Goal: Communication & Community: Answer question/provide support

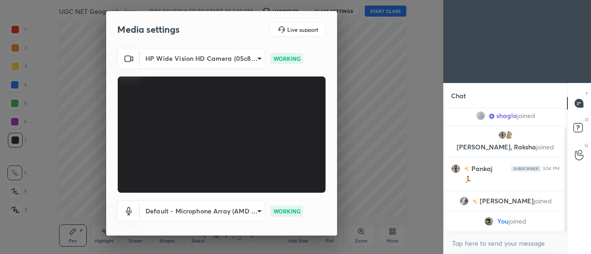
scroll to position [48, 0]
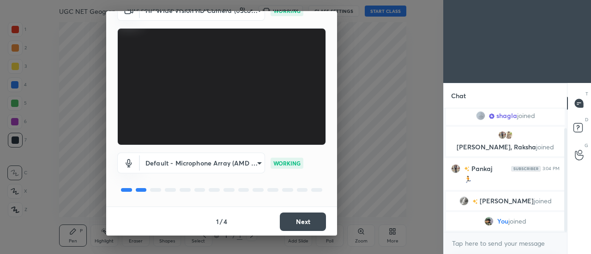
click at [306, 219] on button "Next" at bounding box center [303, 222] width 46 height 18
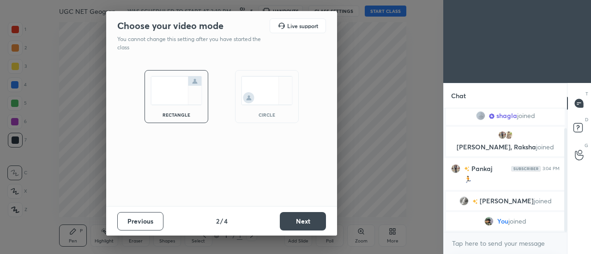
scroll to position [0, 0]
click at [259, 94] on img at bounding box center [267, 90] width 52 height 29
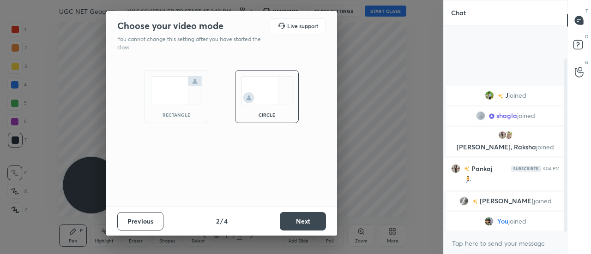
click at [305, 227] on button "Next" at bounding box center [303, 221] width 46 height 18
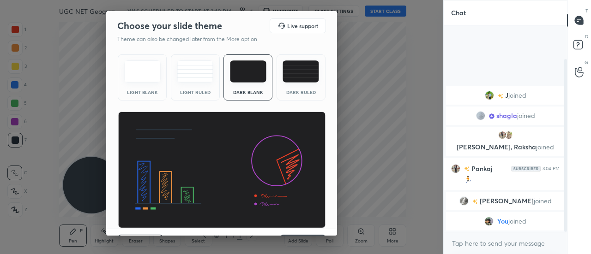
scroll to position [22, 0]
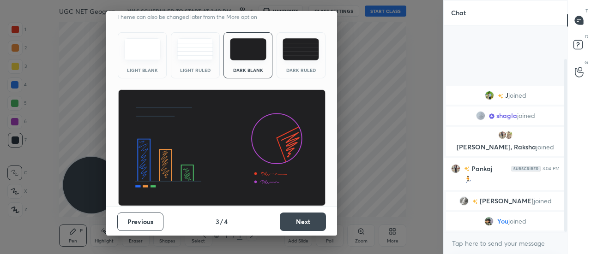
click at [308, 220] on button "Next" at bounding box center [303, 222] width 46 height 18
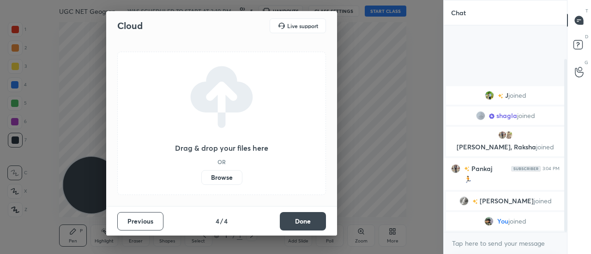
scroll to position [0, 0]
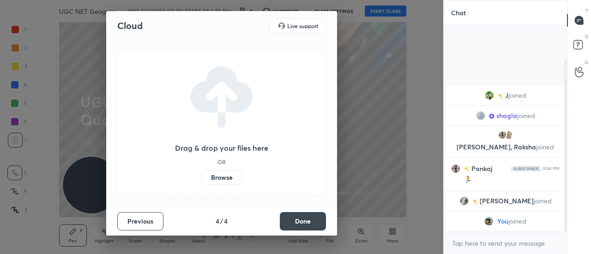
click at [222, 179] on label "Browse" at bounding box center [221, 177] width 41 height 15
click at [201, 179] on input "Browse" at bounding box center [201, 177] width 0 height 15
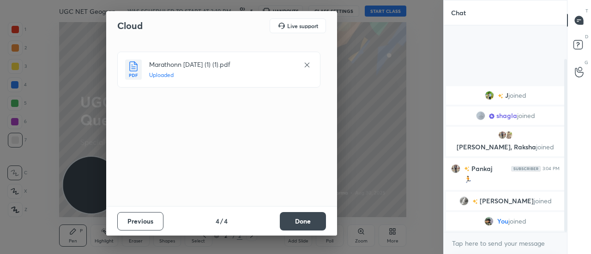
click at [309, 224] on button "Done" at bounding box center [303, 221] width 46 height 18
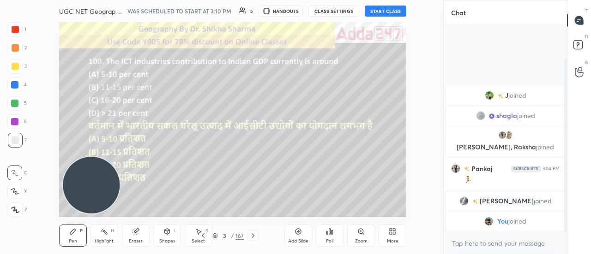
click at [255, 237] on icon at bounding box center [252, 235] width 7 height 7
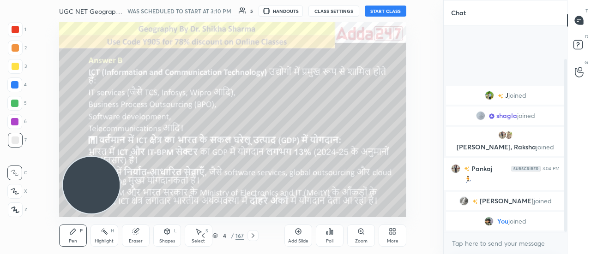
click at [255, 237] on icon at bounding box center [252, 235] width 7 height 7
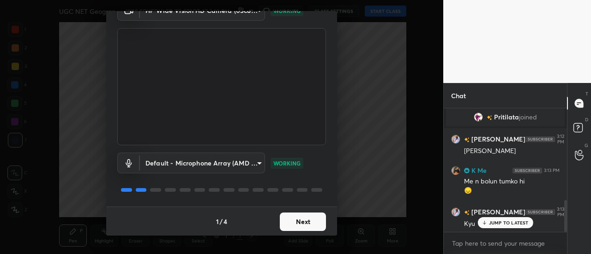
scroll to position [393, 0]
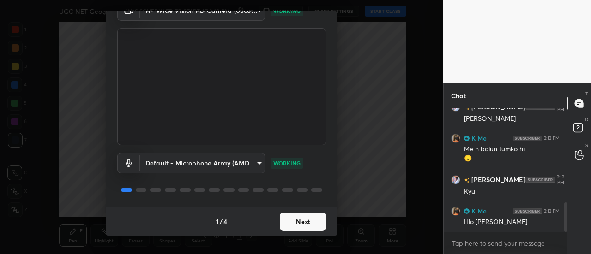
click at [306, 223] on button "Next" at bounding box center [303, 222] width 46 height 18
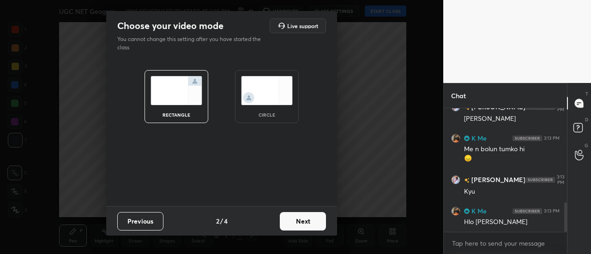
click at [262, 93] on img at bounding box center [267, 90] width 52 height 29
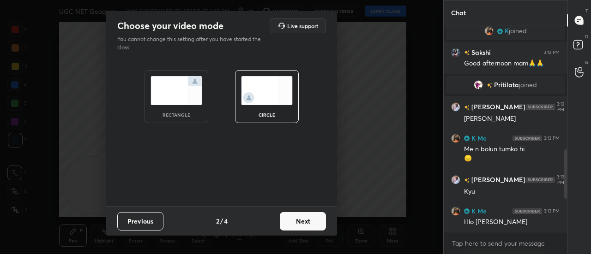
click at [316, 220] on button "Next" at bounding box center [303, 221] width 46 height 18
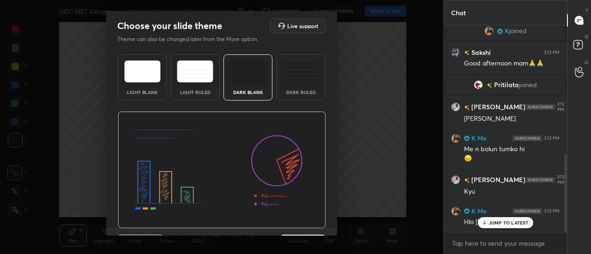
scroll to position [342, 0]
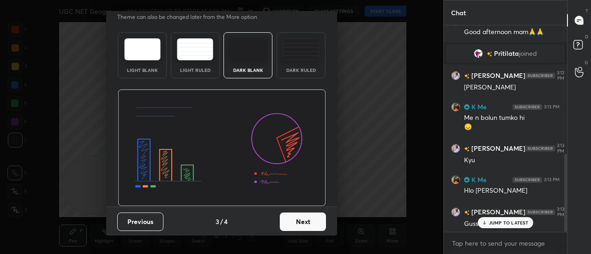
click at [304, 223] on button "Next" at bounding box center [303, 222] width 46 height 18
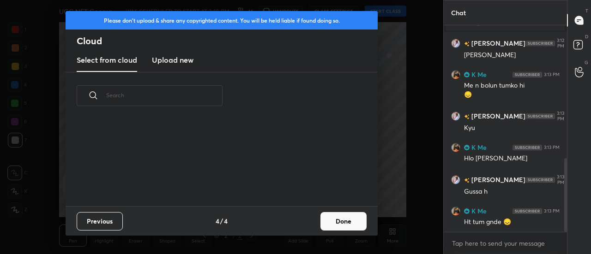
click at [174, 60] on h3 "Upload new" at bounding box center [173, 59] width 42 height 11
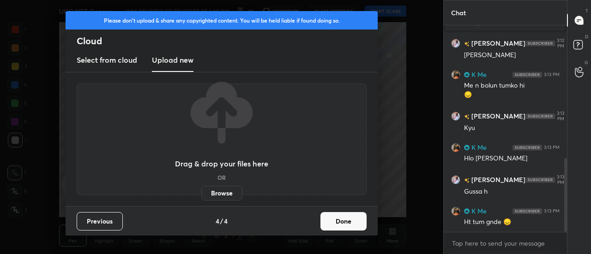
click at [224, 193] on label "Browse" at bounding box center [221, 193] width 41 height 15
click at [201, 193] on input "Browse" at bounding box center [201, 193] width 0 height 15
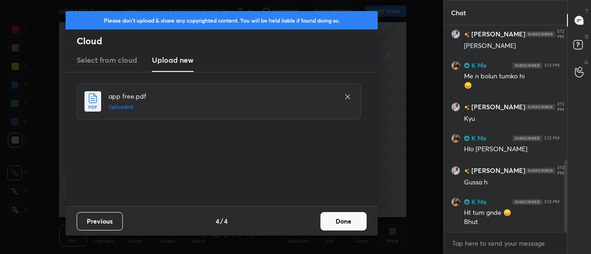
click at [343, 226] on button "Done" at bounding box center [343, 221] width 46 height 18
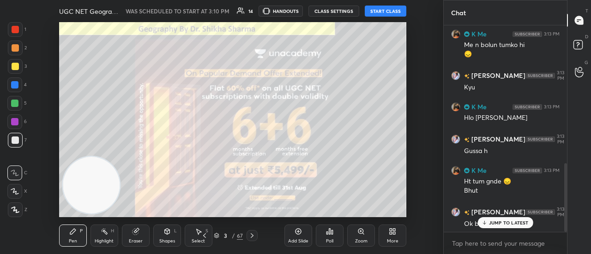
click at [251, 239] on icon at bounding box center [251, 235] width 7 height 7
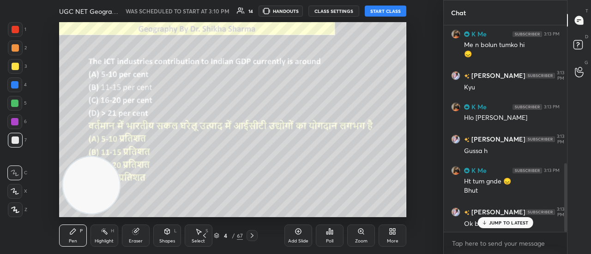
click at [251, 239] on icon at bounding box center [251, 235] width 7 height 7
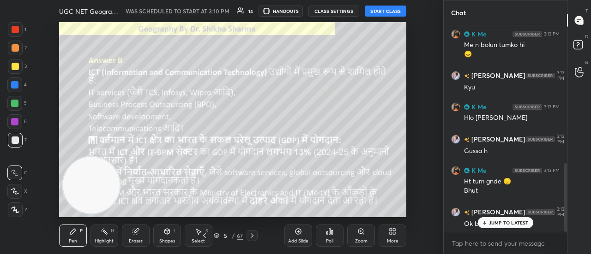
click at [251, 239] on icon at bounding box center [251, 235] width 7 height 7
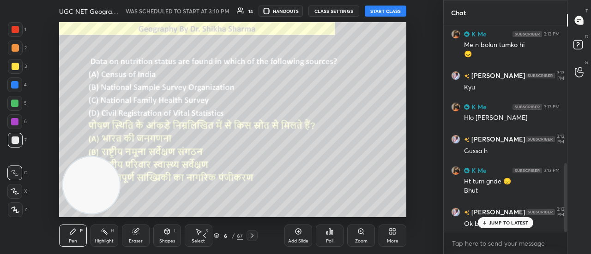
click at [251, 239] on icon at bounding box center [251, 235] width 7 height 7
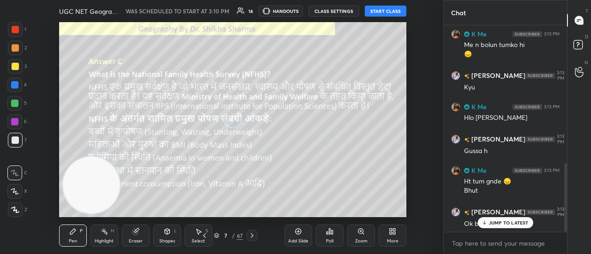
click at [251, 239] on icon at bounding box center [251, 235] width 7 height 7
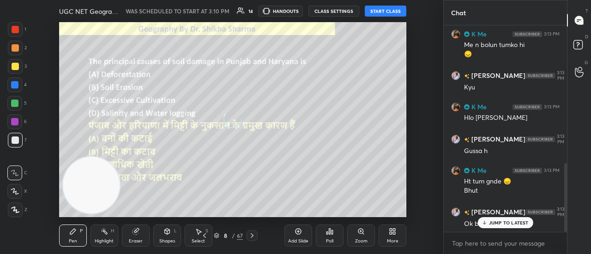
click at [251, 239] on icon at bounding box center [251, 235] width 7 height 7
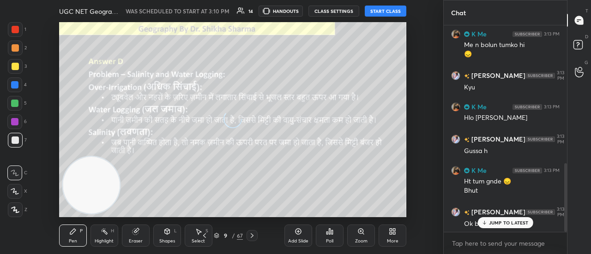
click at [251, 239] on icon at bounding box center [251, 235] width 7 height 7
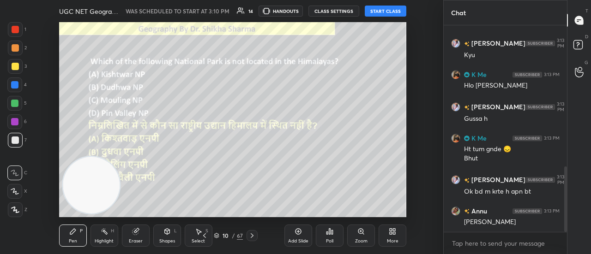
click at [251, 237] on icon at bounding box center [251, 235] width 7 height 7
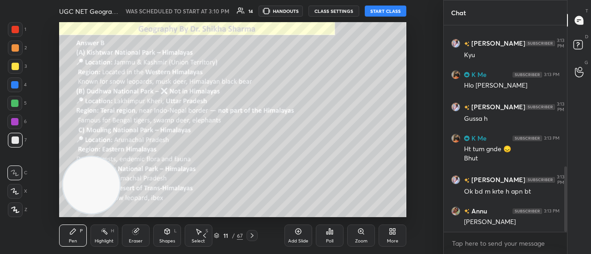
click at [251, 237] on icon at bounding box center [251, 235] width 7 height 7
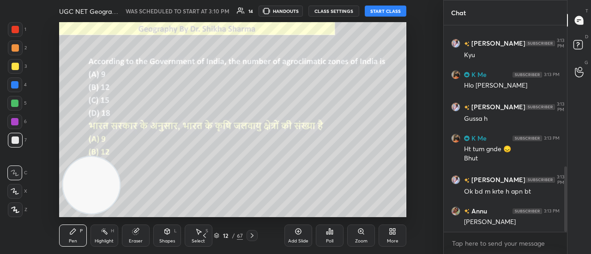
click at [251, 237] on icon at bounding box center [251, 235] width 7 height 7
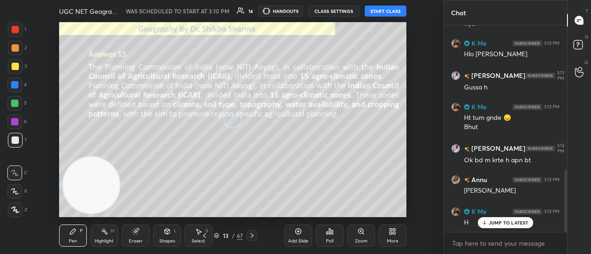
click at [251, 237] on icon at bounding box center [251, 235] width 7 height 7
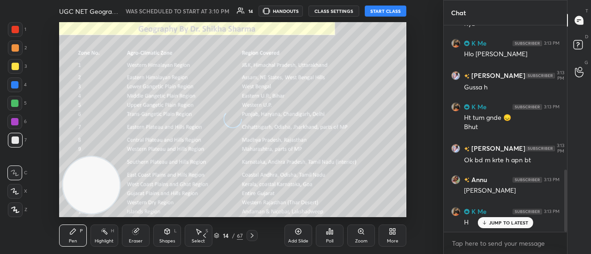
click at [251, 237] on icon at bounding box center [251, 235] width 7 height 7
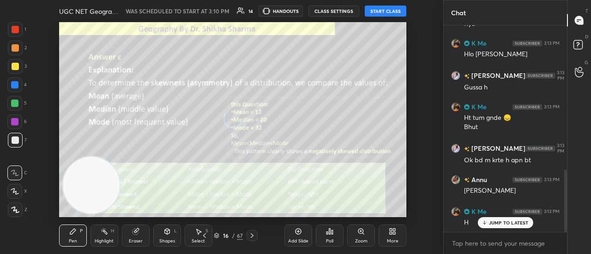
click at [251, 237] on icon at bounding box center [251, 235] width 7 height 7
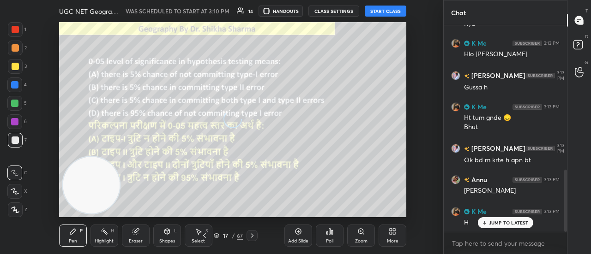
click at [251, 237] on icon at bounding box center [251, 235] width 7 height 7
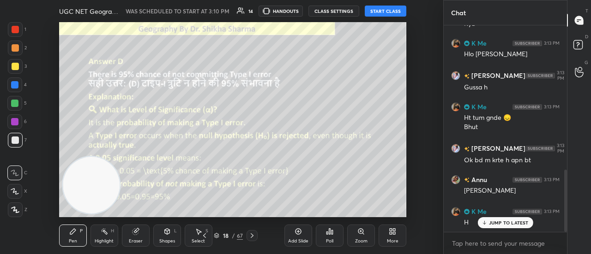
click at [251, 237] on icon at bounding box center [251, 235] width 7 height 7
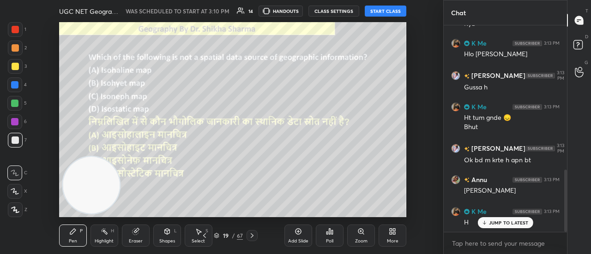
click at [251, 237] on icon at bounding box center [251, 235] width 7 height 7
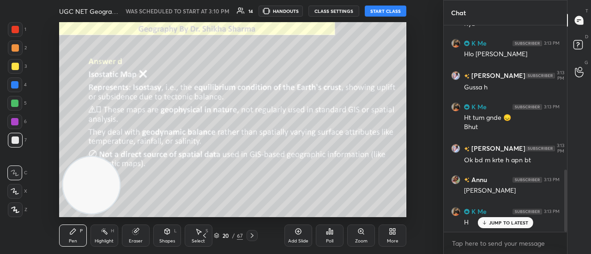
click at [251, 237] on icon at bounding box center [251, 235] width 7 height 7
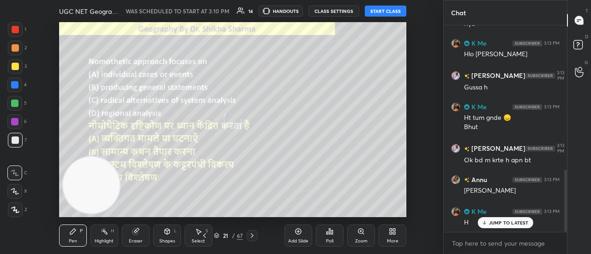
click at [251, 237] on icon at bounding box center [251, 235] width 7 height 7
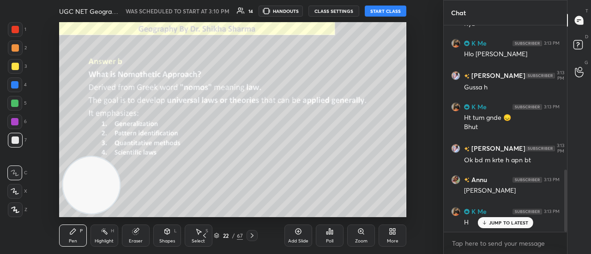
click at [250, 237] on icon at bounding box center [251, 235] width 7 height 7
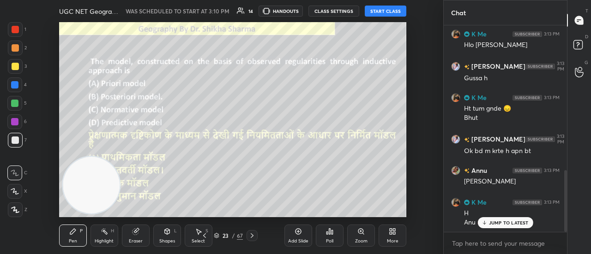
click at [250, 237] on icon at bounding box center [251, 235] width 7 height 7
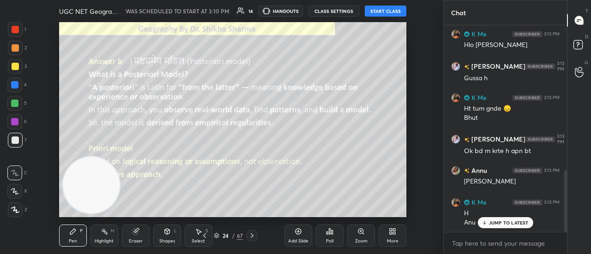
click at [250, 237] on icon at bounding box center [251, 235] width 7 height 7
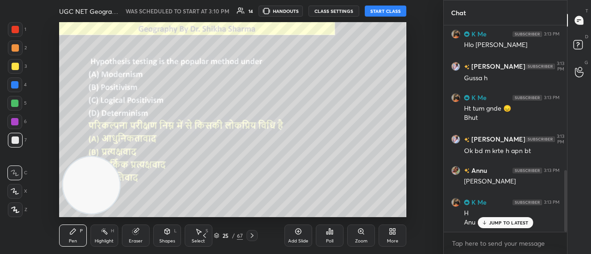
click at [250, 237] on icon at bounding box center [251, 235] width 7 height 7
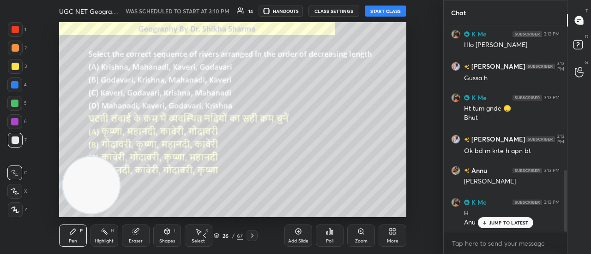
click at [250, 237] on icon at bounding box center [251, 235] width 7 height 7
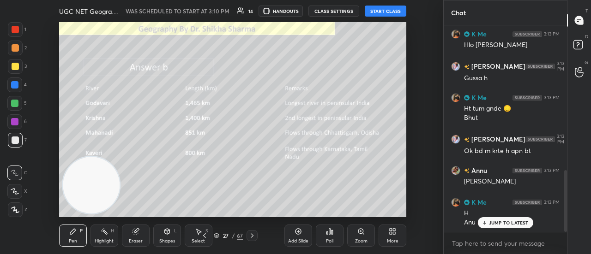
click at [250, 237] on icon at bounding box center [251, 235] width 7 height 7
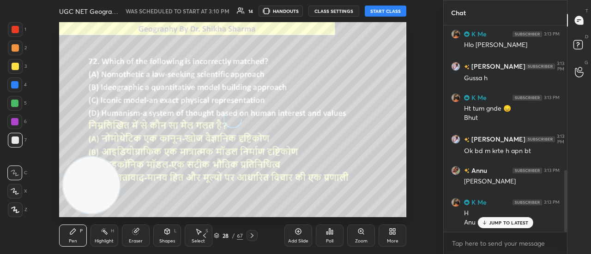
click at [250, 237] on icon at bounding box center [251, 235] width 7 height 7
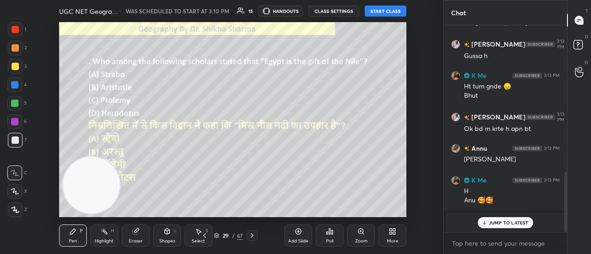
click at [250, 236] on icon at bounding box center [251, 235] width 7 height 7
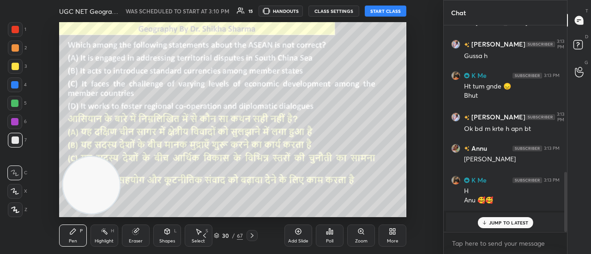
click at [206, 236] on icon at bounding box center [204, 235] width 7 height 7
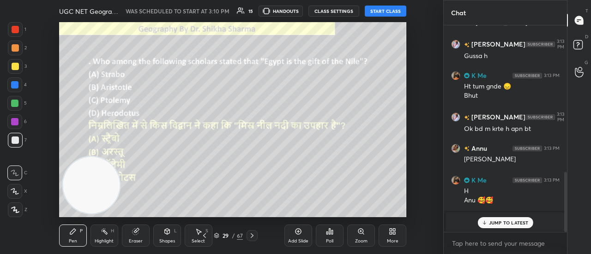
click at [206, 236] on icon at bounding box center [204, 235] width 7 height 7
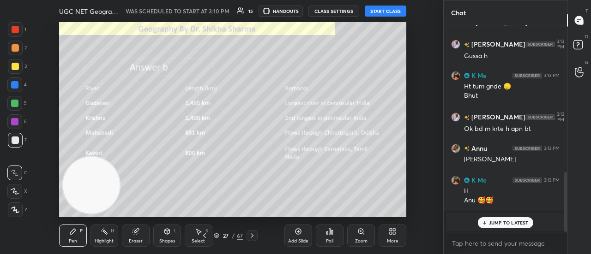
click at [206, 236] on icon at bounding box center [204, 235] width 7 height 7
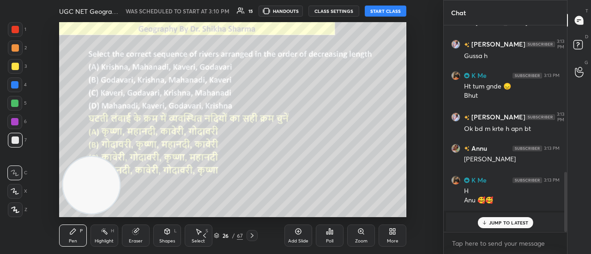
click at [206, 236] on icon at bounding box center [204, 235] width 7 height 7
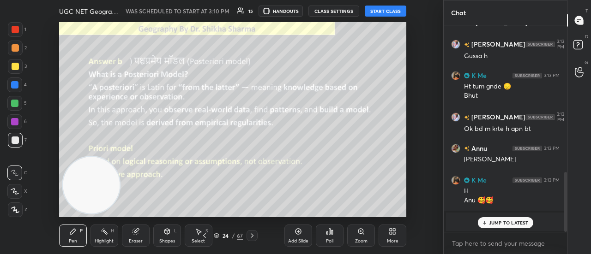
click at [206, 236] on icon at bounding box center [204, 235] width 7 height 7
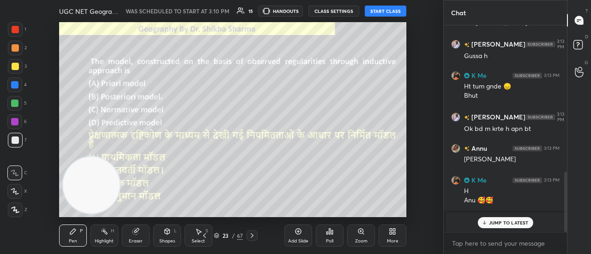
click at [206, 236] on icon at bounding box center [204, 235] width 7 height 7
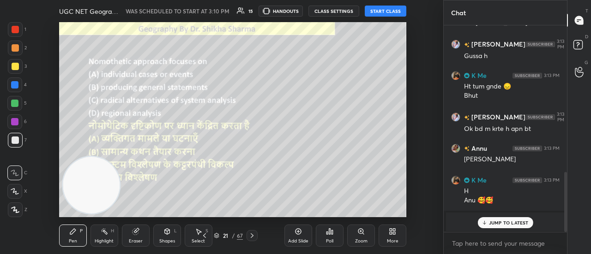
click at [206, 236] on icon at bounding box center [204, 235] width 7 height 7
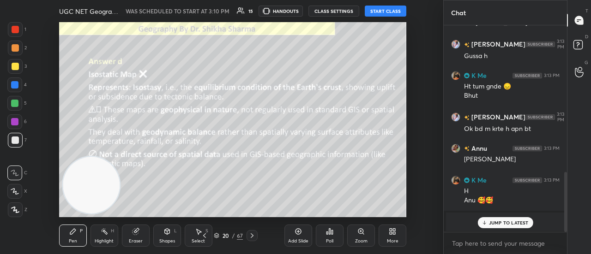
click at [206, 236] on icon at bounding box center [204, 235] width 7 height 7
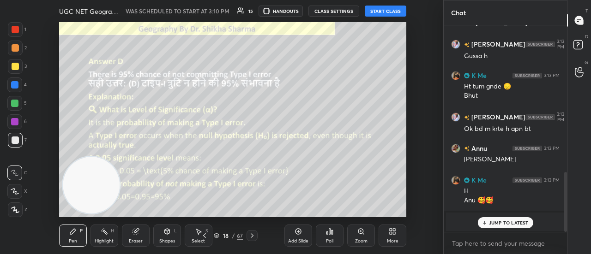
click at [206, 236] on icon at bounding box center [204, 235] width 7 height 7
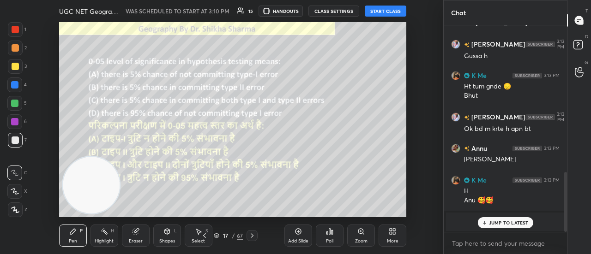
click at [206, 236] on icon at bounding box center [204, 235] width 7 height 7
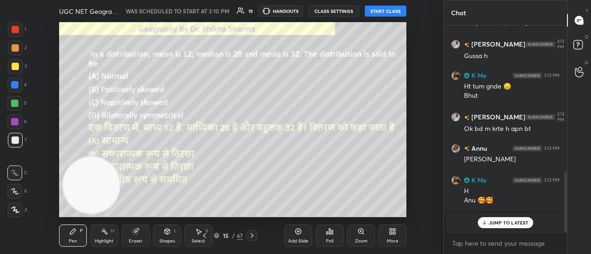
click at [206, 236] on icon at bounding box center [204, 235] width 7 height 7
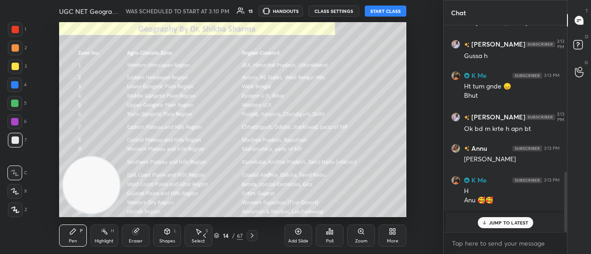
click at [206, 236] on icon at bounding box center [204, 235] width 7 height 7
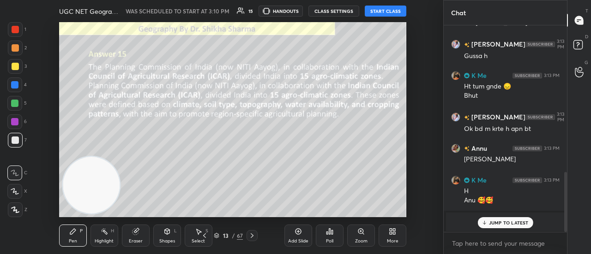
click at [206, 236] on icon at bounding box center [204, 235] width 7 height 7
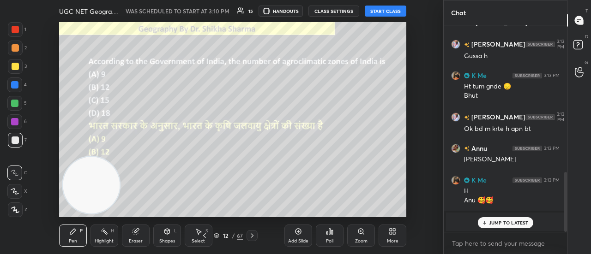
click at [206, 236] on icon at bounding box center [204, 235] width 7 height 7
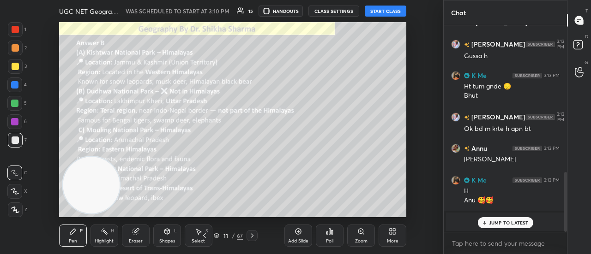
click at [206, 236] on icon at bounding box center [204, 235] width 7 height 7
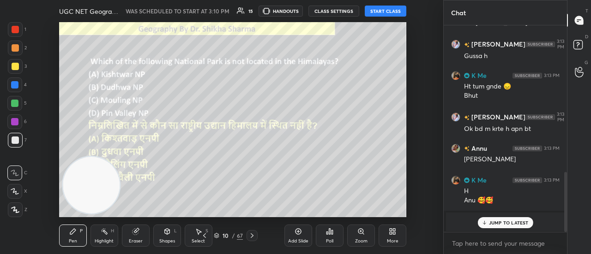
click at [206, 236] on icon at bounding box center [204, 235] width 7 height 7
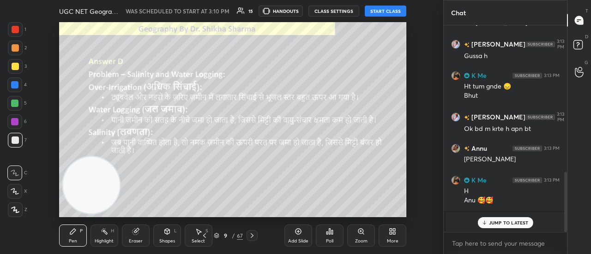
click at [206, 236] on icon at bounding box center [204, 235] width 7 height 7
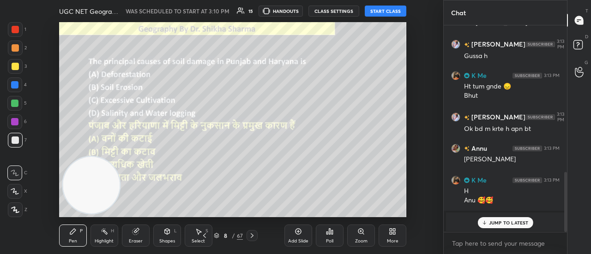
click at [206, 236] on icon at bounding box center [204, 235] width 7 height 7
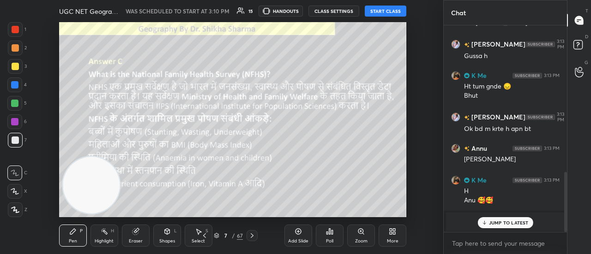
click at [206, 236] on icon at bounding box center [204, 235] width 7 height 7
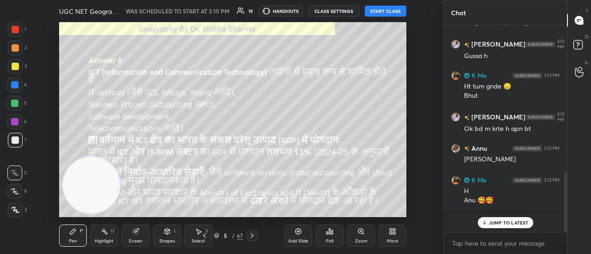
click at [206, 236] on icon at bounding box center [204, 235] width 7 height 7
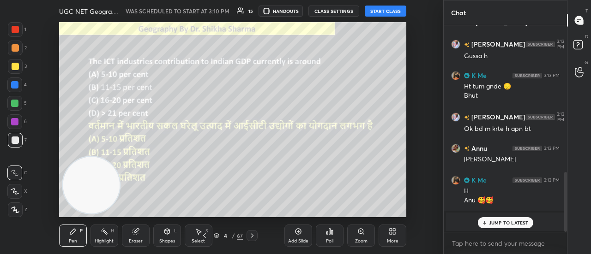
click at [206, 236] on icon at bounding box center [204, 235] width 7 height 7
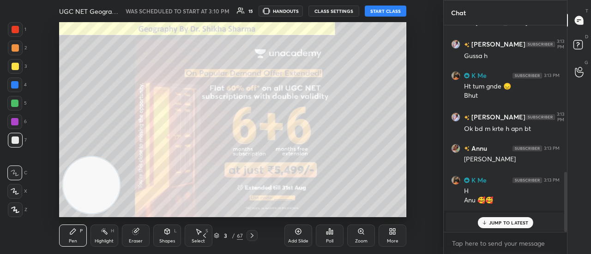
click at [206, 236] on icon at bounding box center [204, 235] width 7 height 7
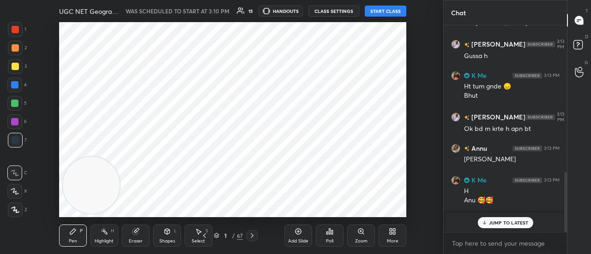
click at [206, 236] on icon at bounding box center [204, 235] width 7 height 7
click at [248, 236] on icon at bounding box center [251, 235] width 7 height 7
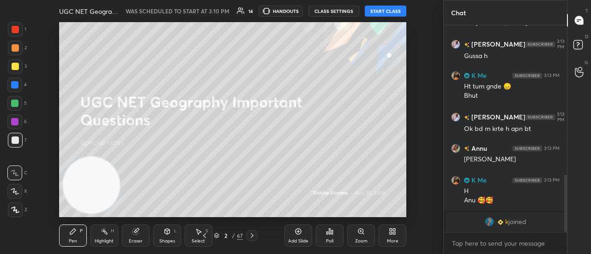
scroll to position [542, 0]
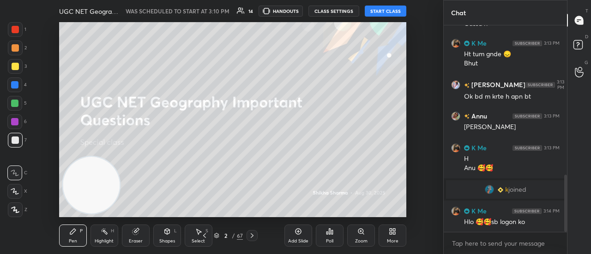
click at [248, 236] on icon at bounding box center [251, 235] width 7 height 7
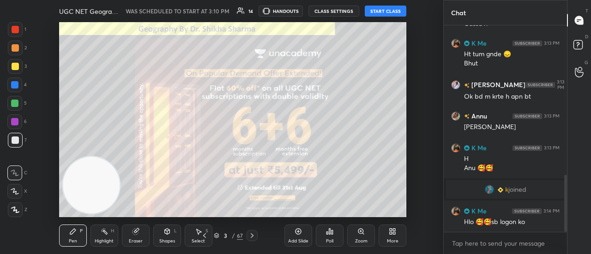
click at [377, 12] on button "START CLASS" at bounding box center [386, 11] width 42 height 11
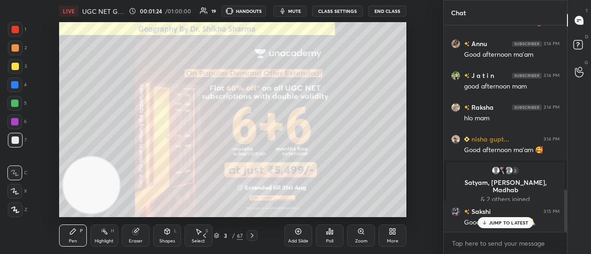
scroll to position [831, 0]
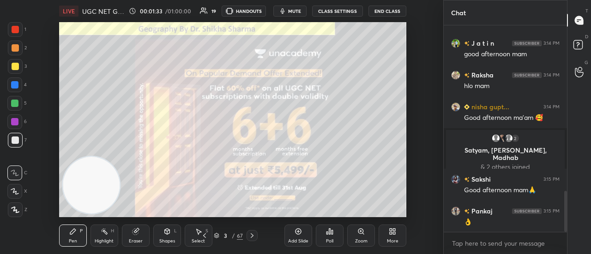
click at [253, 239] on icon at bounding box center [251, 235] width 7 height 7
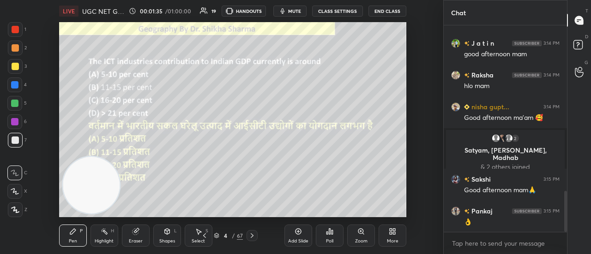
scroll to position [853, 0]
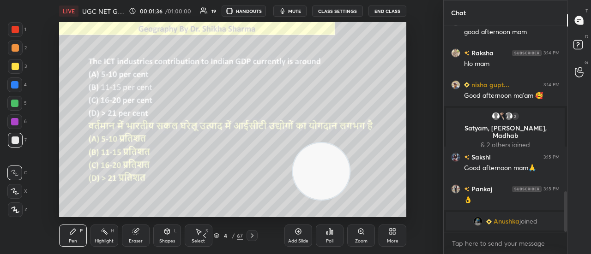
drag, startPoint x: 96, startPoint y: 181, endPoint x: 326, endPoint y: 168, distance: 230.4
click at [326, 168] on video at bounding box center [321, 171] width 57 height 57
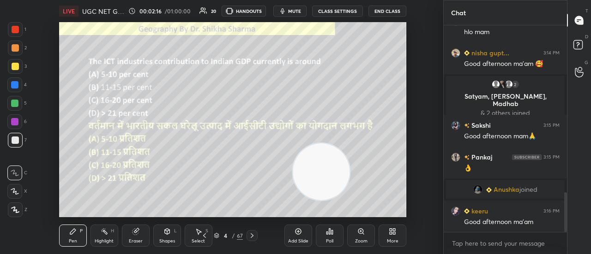
click at [336, 237] on div "Poll" at bounding box center [330, 236] width 28 height 22
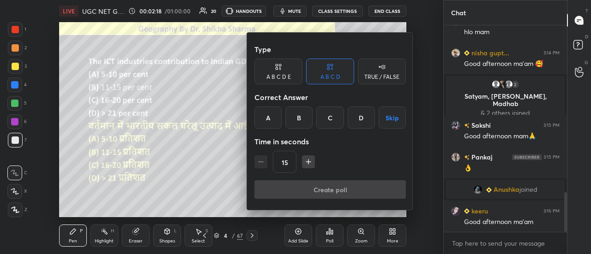
click at [304, 117] on div "B" at bounding box center [298, 118] width 27 height 22
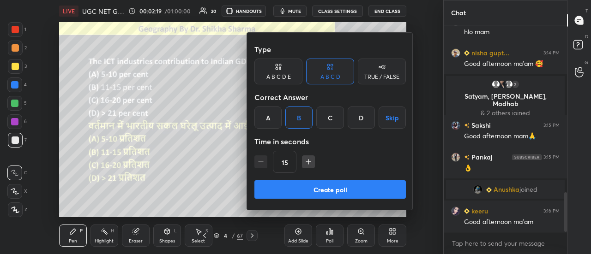
click at [299, 197] on button "Create poll" at bounding box center [329, 190] width 151 height 18
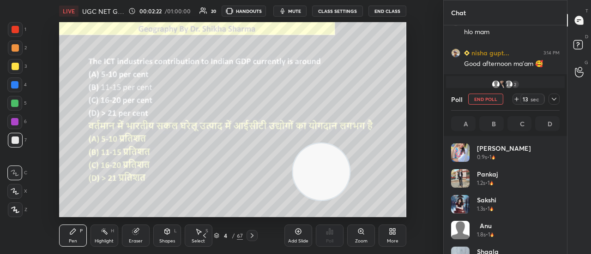
scroll to position [108, 106]
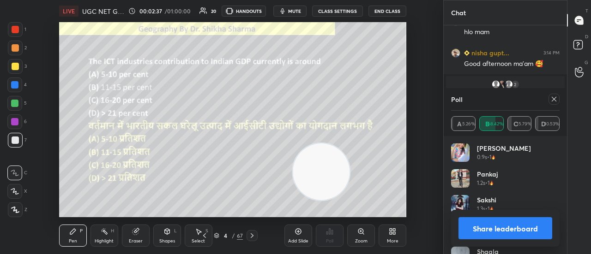
click at [500, 229] on button "Share leaderboard" at bounding box center [506, 229] width 94 height 22
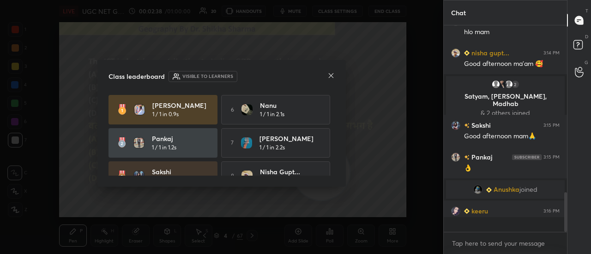
scroll to position [3, 3]
click at [331, 75] on icon at bounding box center [330, 75] width 7 height 7
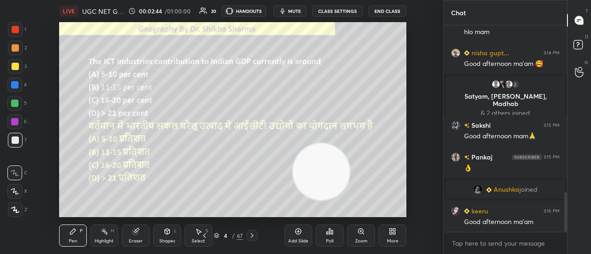
click at [254, 236] on icon at bounding box center [251, 235] width 7 height 7
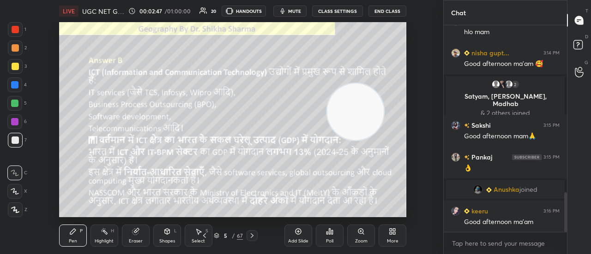
drag, startPoint x: 316, startPoint y: 161, endPoint x: 350, endPoint y: 101, distance: 69.1
click at [350, 101] on video at bounding box center [355, 112] width 57 height 57
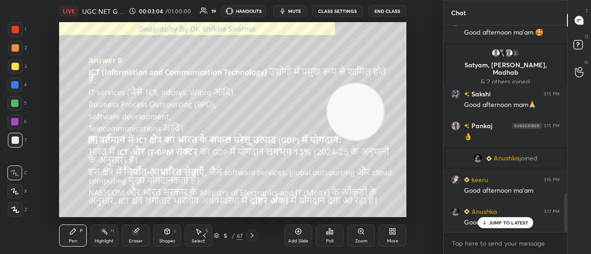
scroll to position [940, 0]
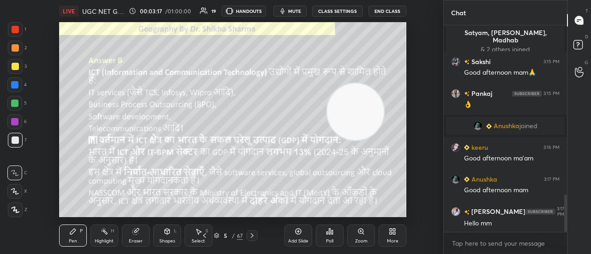
click at [251, 236] on icon at bounding box center [251, 235] width 7 height 7
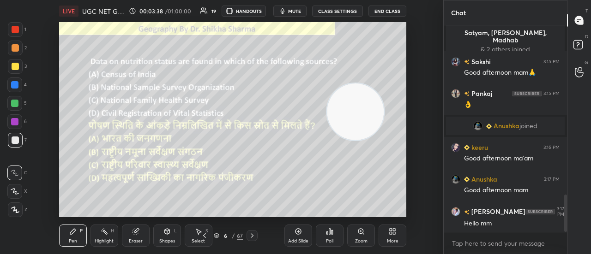
click at [333, 236] on div "Poll" at bounding box center [330, 236] width 28 height 22
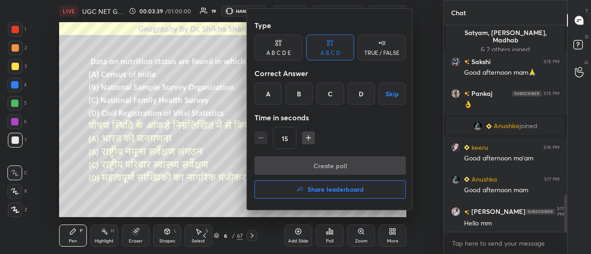
click at [327, 93] on div "C" at bounding box center [329, 94] width 27 height 22
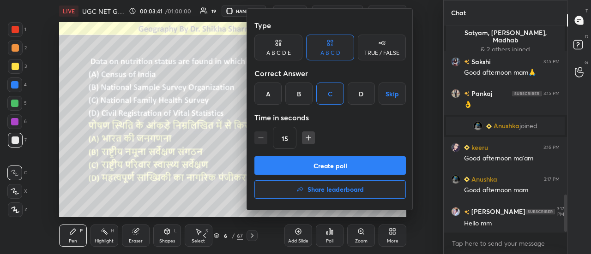
click at [324, 166] on button "Create poll" at bounding box center [329, 166] width 151 height 18
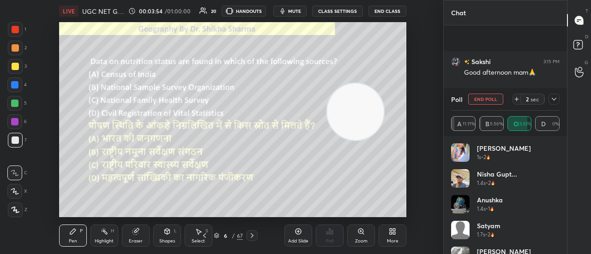
scroll to position [1010, 0]
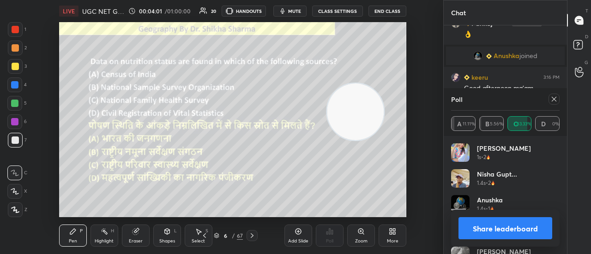
click at [483, 227] on button "Share leaderboard" at bounding box center [506, 229] width 94 height 22
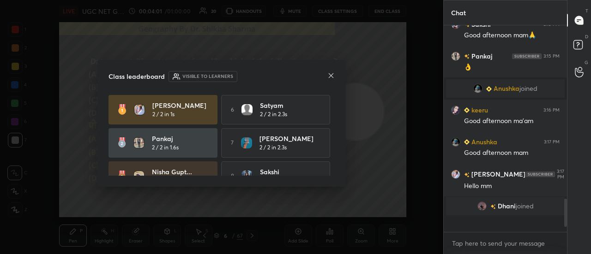
scroll to position [200, 121]
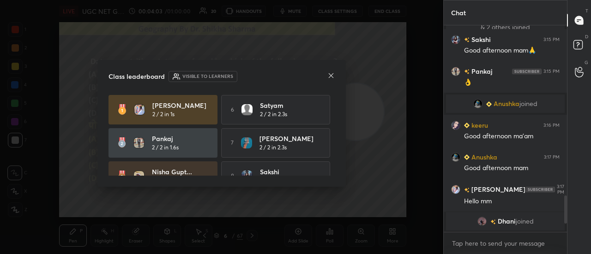
click at [333, 75] on icon at bounding box center [330, 75] width 7 height 7
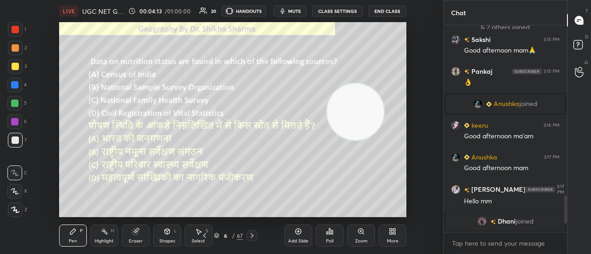
click at [252, 236] on icon at bounding box center [251, 235] width 7 height 7
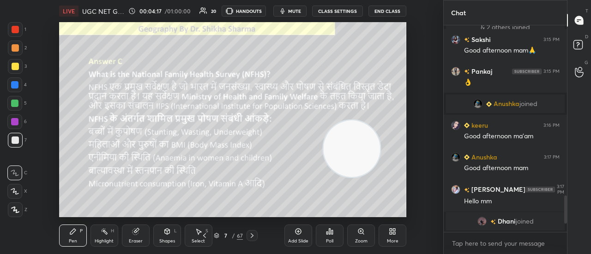
drag, startPoint x: 361, startPoint y: 114, endPoint x: 357, endPoint y: 151, distance: 37.6
click at [357, 151] on video at bounding box center [351, 149] width 57 height 57
click at [251, 235] on icon at bounding box center [252, 236] width 3 height 5
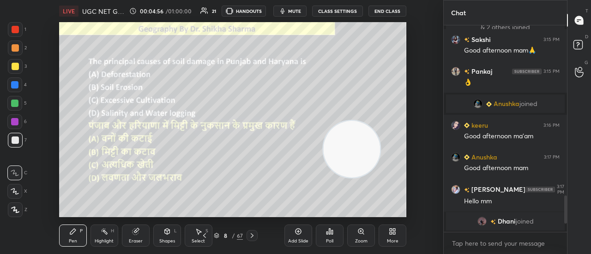
scroll to position [941, 0]
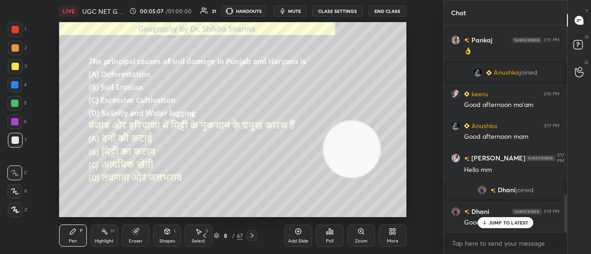
click at [327, 234] on icon at bounding box center [327, 233] width 1 height 2
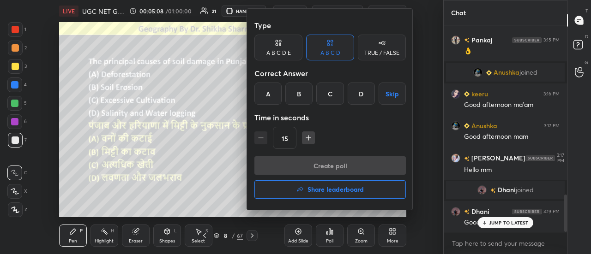
click at [368, 97] on div "D" at bounding box center [361, 94] width 27 height 22
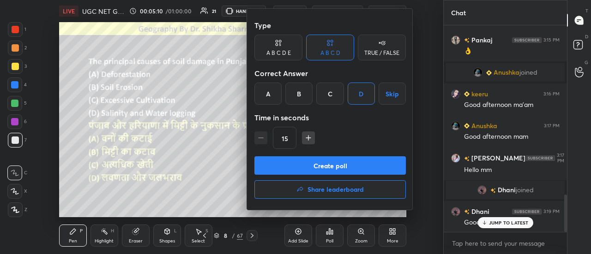
click at [352, 167] on button "Create poll" at bounding box center [329, 166] width 151 height 18
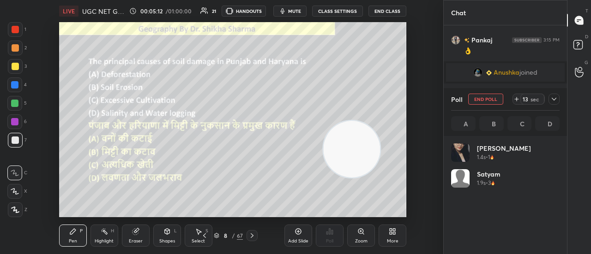
scroll to position [108, 106]
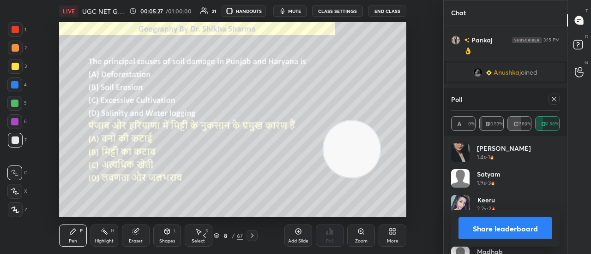
click at [475, 228] on button "Share leaderboard" at bounding box center [506, 229] width 94 height 22
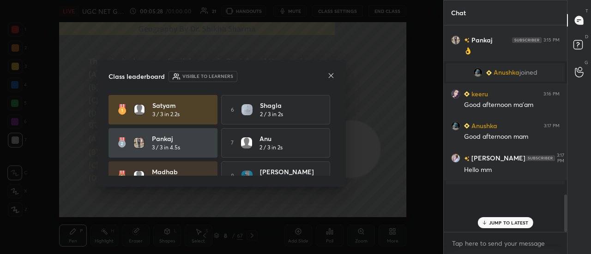
scroll to position [122, 121]
click at [332, 76] on icon at bounding box center [331, 75] width 5 height 5
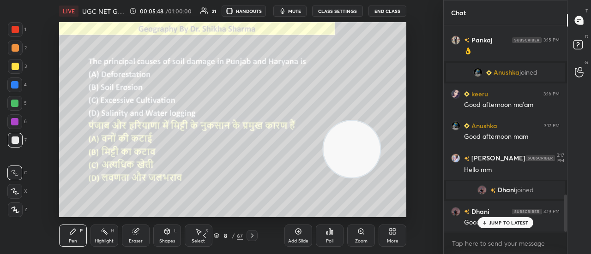
click at [254, 238] on icon at bounding box center [251, 235] width 7 height 7
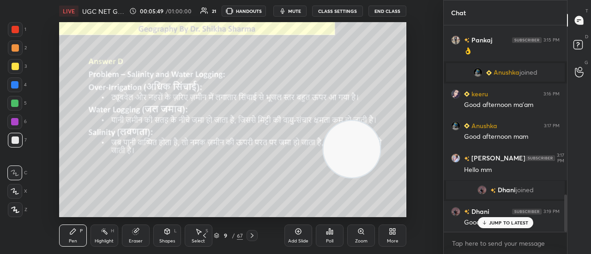
scroll to position [963, 0]
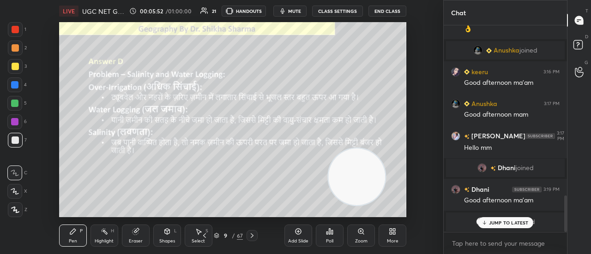
drag, startPoint x: 354, startPoint y: 143, endPoint x: 359, endPoint y: 170, distance: 28.2
click at [359, 170] on video at bounding box center [356, 177] width 57 height 57
click at [250, 235] on icon at bounding box center [251, 235] width 7 height 7
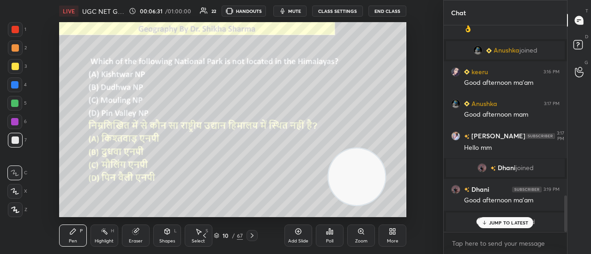
click at [337, 234] on div "Poll" at bounding box center [330, 236] width 28 height 22
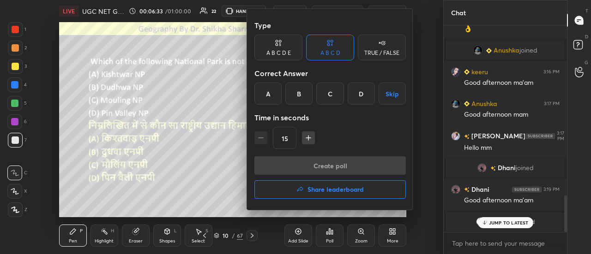
click at [303, 91] on div "B" at bounding box center [298, 94] width 27 height 22
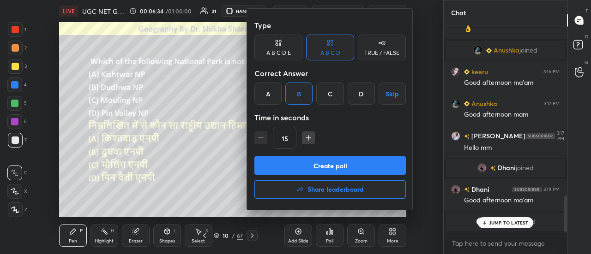
click at [306, 166] on button "Create poll" at bounding box center [329, 166] width 151 height 18
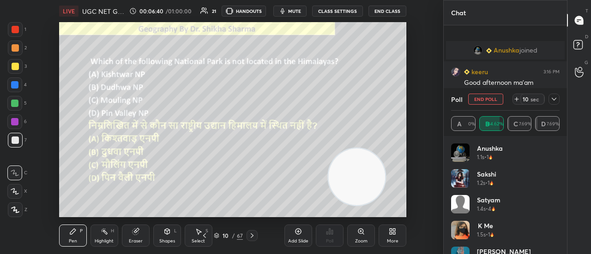
scroll to position [1011, 0]
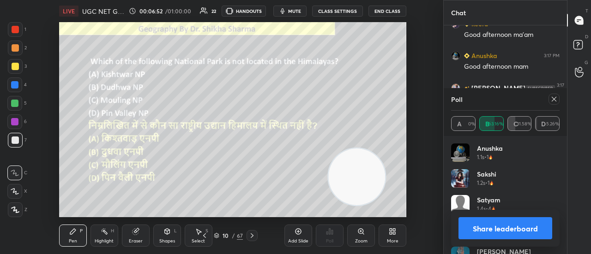
click at [509, 224] on button "Share leaderboard" at bounding box center [506, 229] width 94 height 22
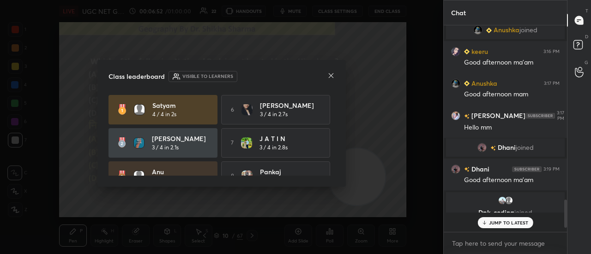
scroll to position [197, 121]
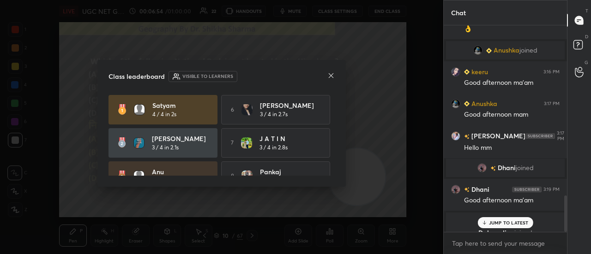
click at [330, 74] on icon at bounding box center [331, 75] width 5 height 5
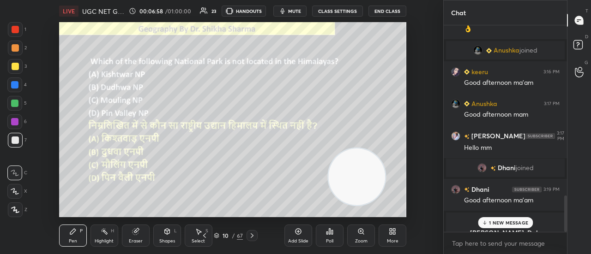
click at [249, 235] on icon at bounding box center [251, 235] width 7 height 7
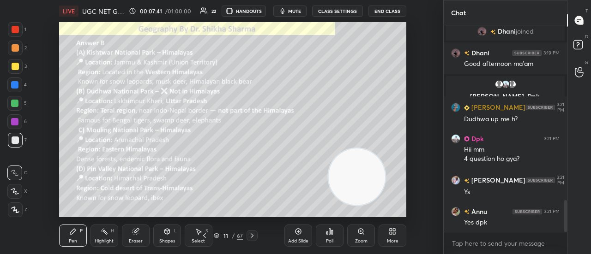
scroll to position [1132, 0]
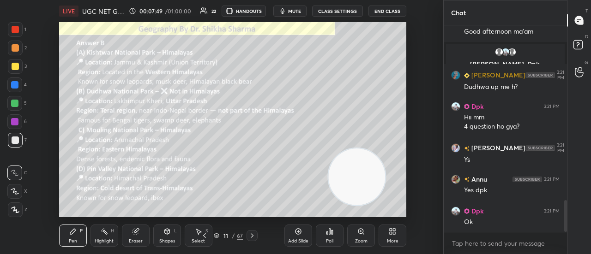
click at [252, 237] on icon at bounding box center [252, 236] width 3 height 5
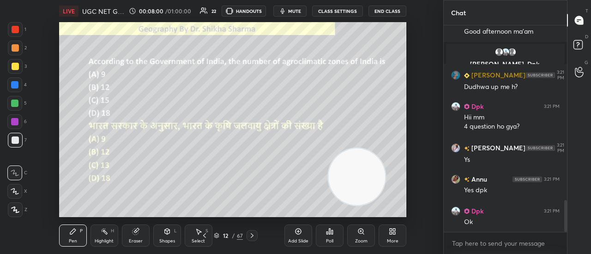
click at [328, 237] on div "Poll" at bounding box center [330, 236] width 28 height 22
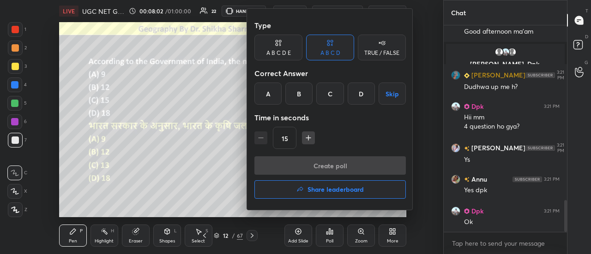
click at [327, 97] on div "C" at bounding box center [329, 94] width 27 height 22
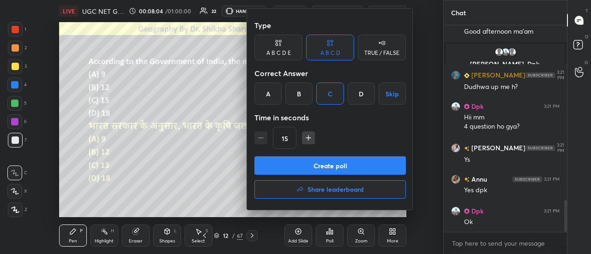
click at [309, 170] on button "Create poll" at bounding box center [329, 166] width 151 height 18
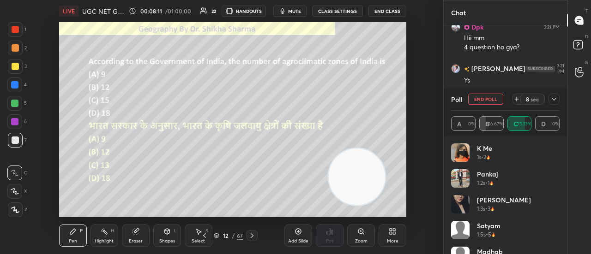
scroll to position [1244, 0]
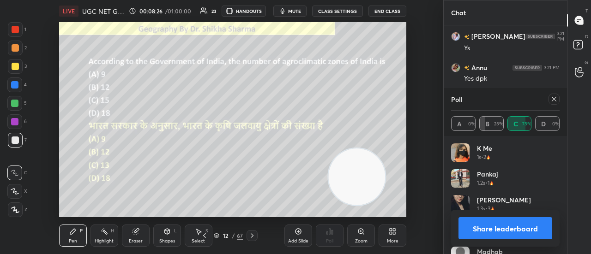
click at [480, 237] on button "Share leaderboard" at bounding box center [506, 229] width 94 height 22
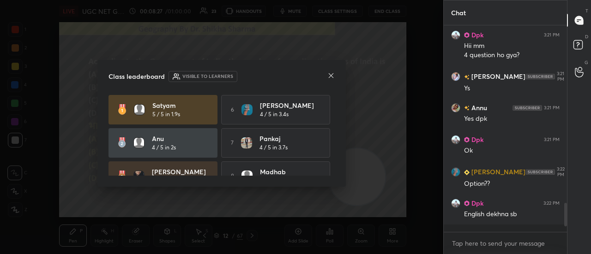
scroll to position [1196, 0]
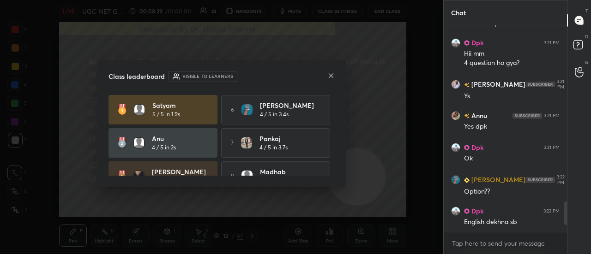
click at [330, 75] on icon at bounding box center [331, 75] width 5 height 5
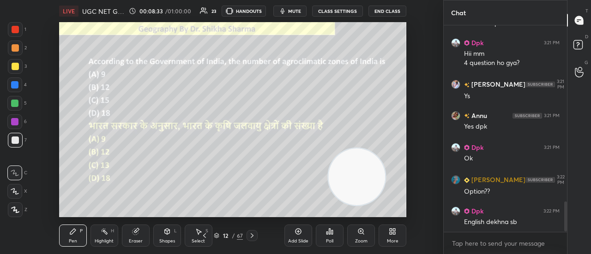
scroll to position [1228, 0]
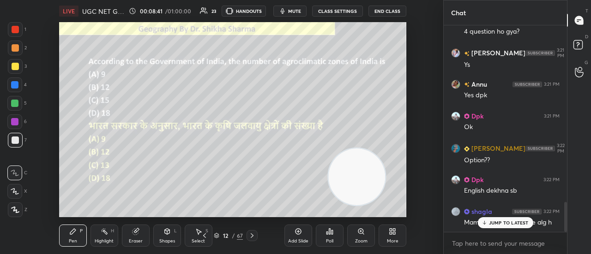
click at [500, 223] on p "JUMP TO LATEST" at bounding box center [509, 223] width 40 height 6
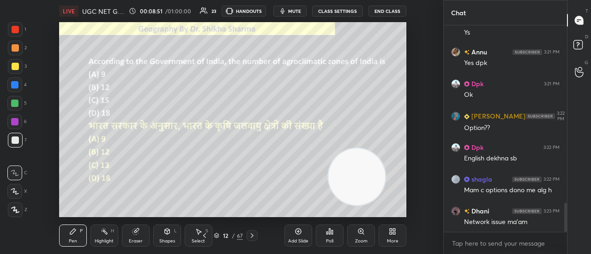
scroll to position [1291, 0]
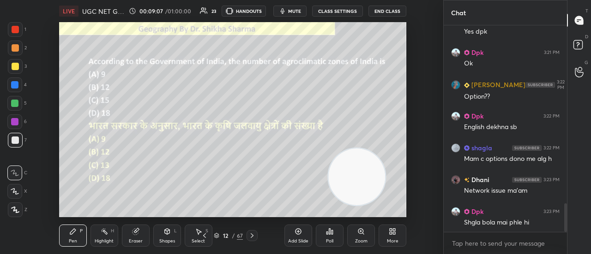
click at [256, 238] on div at bounding box center [252, 235] width 11 height 11
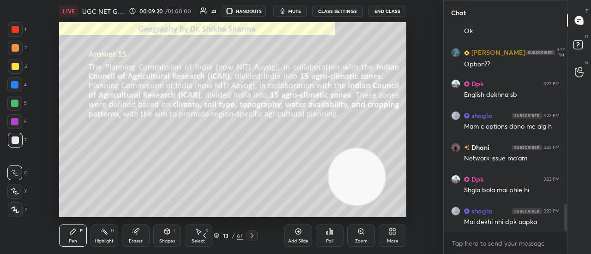
scroll to position [1346, 0]
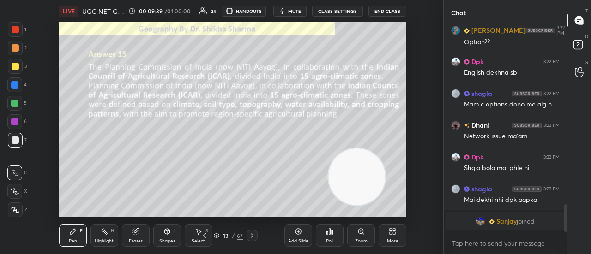
click at [254, 234] on icon at bounding box center [251, 235] width 7 height 7
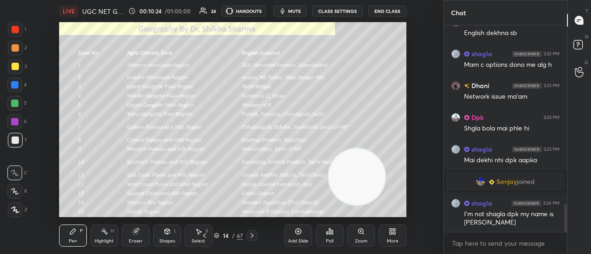
scroll to position [1306, 0]
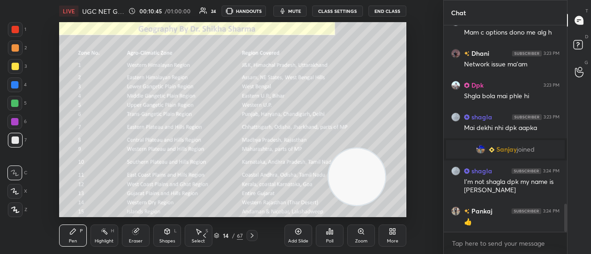
click at [254, 234] on icon at bounding box center [251, 235] width 7 height 7
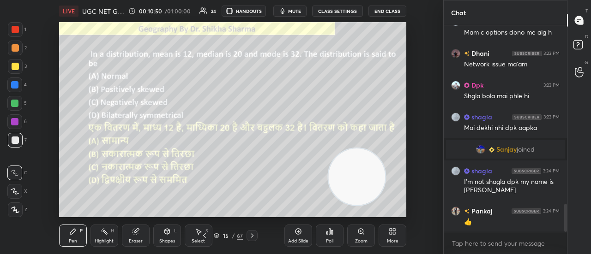
scroll to position [1337, 0]
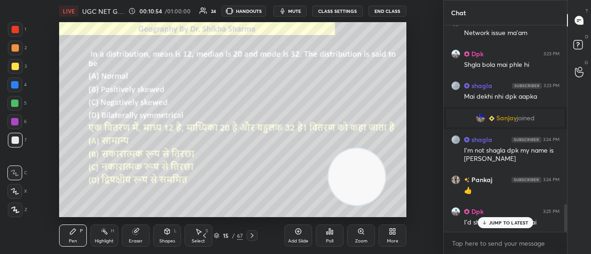
click at [498, 226] on p "JUMP TO LATEST" at bounding box center [509, 223] width 40 height 6
click at [328, 238] on div "Poll" at bounding box center [330, 236] width 28 height 22
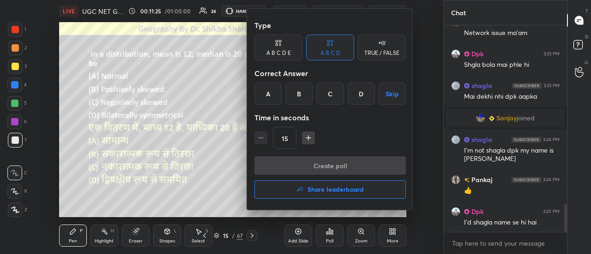
click at [335, 93] on div "C" at bounding box center [329, 94] width 27 height 22
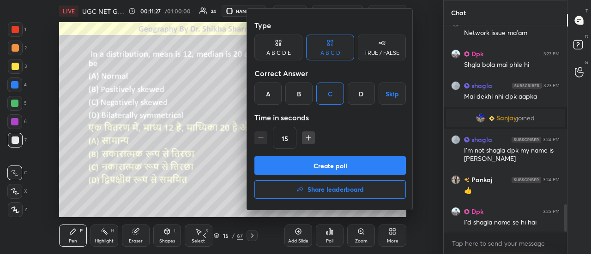
click at [328, 167] on button "Create poll" at bounding box center [329, 166] width 151 height 18
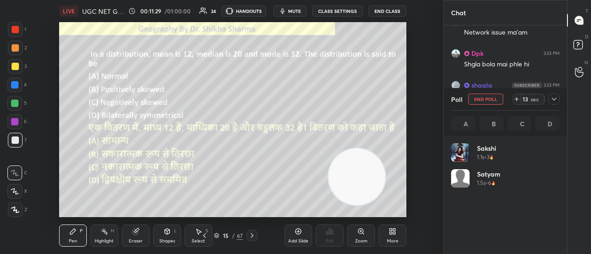
scroll to position [108, 106]
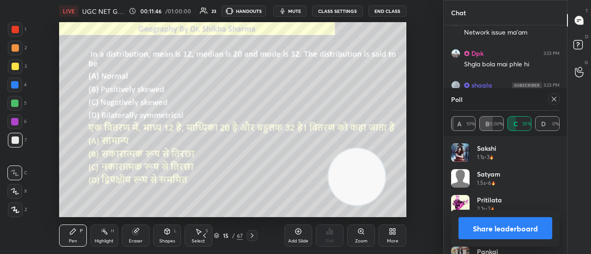
click at [504, 231] on button "Share leaderboard" at bounding box center [506, 229] width 94 height 22
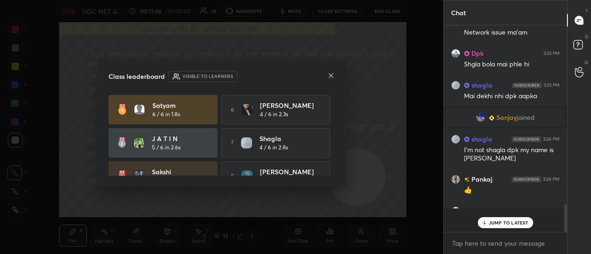
scroll to position [3, 3]
click at [333, 78] on icon at bounding box center [331, 75] width 5 height 5
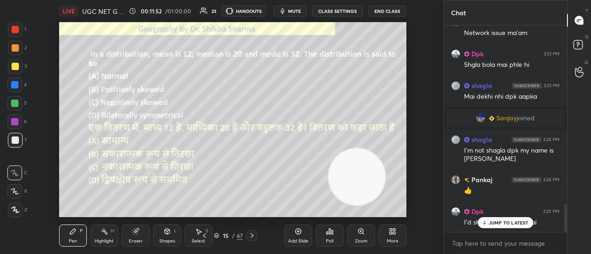
click at [252, 238] on icon at bounding box center [251, 235] width 7 height 7
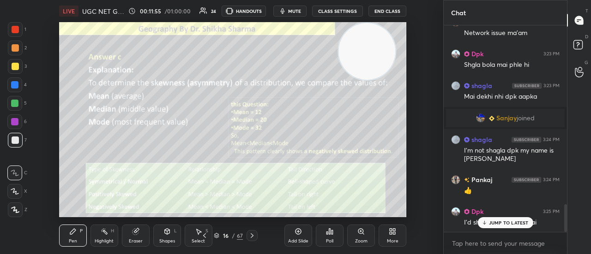
drag, startPoint x: 363, startPoint y: 173, endPoint x: 373, endPoint y: 44, distance: 129.2
click at [373, 44] on video at bounding box center [367, 51] width 57 height 57
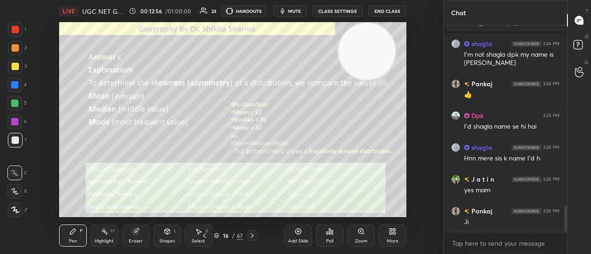
scroll to position [1465, 0]
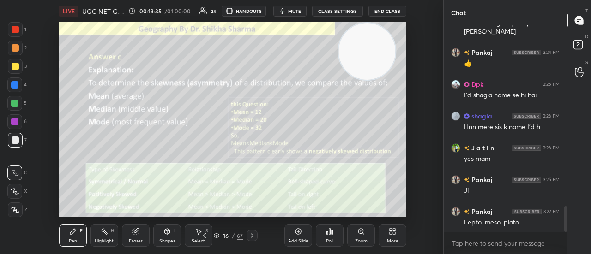
click at [252, 235] on icon at bounding box center [251, 235] width 7 height 7
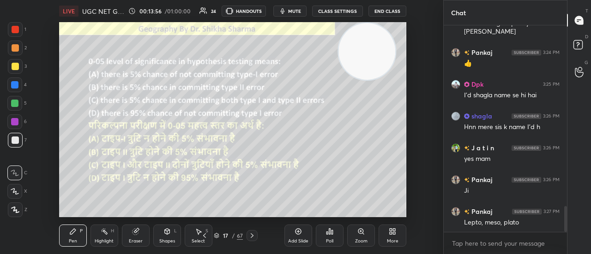
click at [329, 240] on div "Poll" at bounding box center [329, 241] width 7 height 5
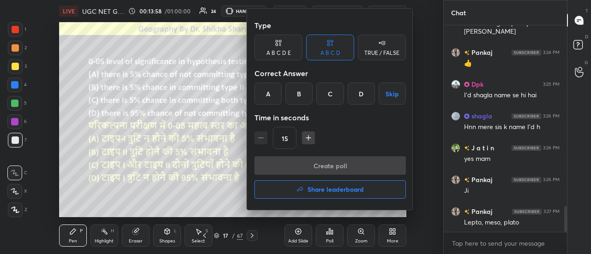
click at [363, 98] on div "D" at bounding box center [361, 94] width 27 height 22
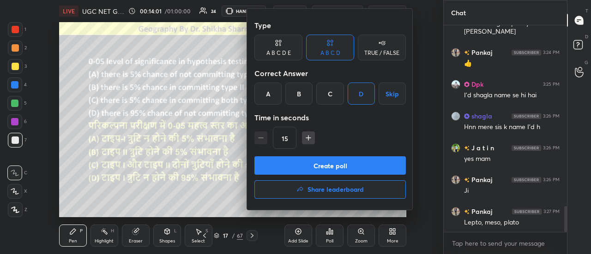
click at [331, 169] on button "Create poll" at bounding box center [329, 166] width 151 height 18
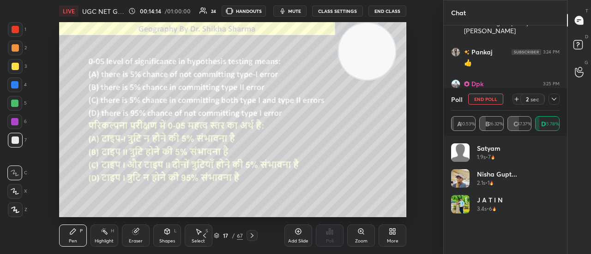
scroll to position [1535, 0]
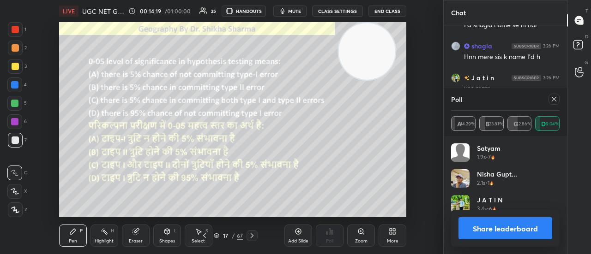
click at [515, 226] on button "Share leaderboard" at bounding box center [506, 229] width 94 height 22
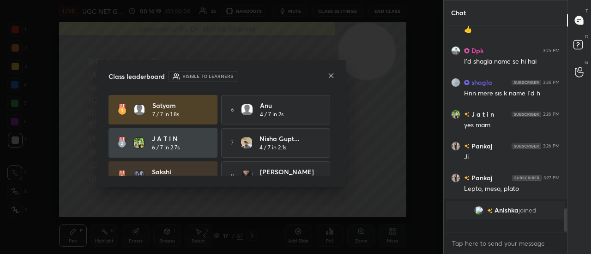
scroll to position [201, 121]
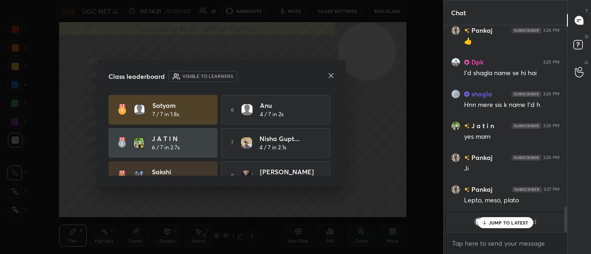
click at [330, 77] on icon at bounding box center [330, 75] width 7 height 7
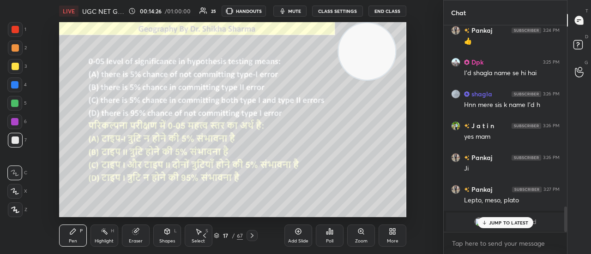
scroll to position [1519, 0]
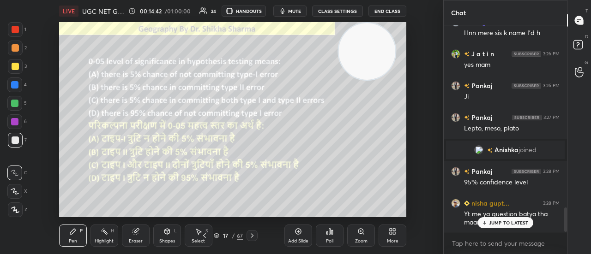
click at [508, 223] on p "JUMP TO LATEST" at bounding box center [509, 223] width 40 height 6
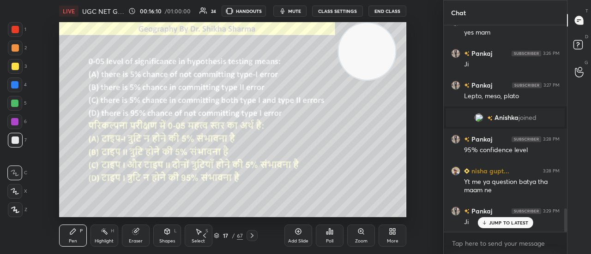
scroll to position [1623, 0]
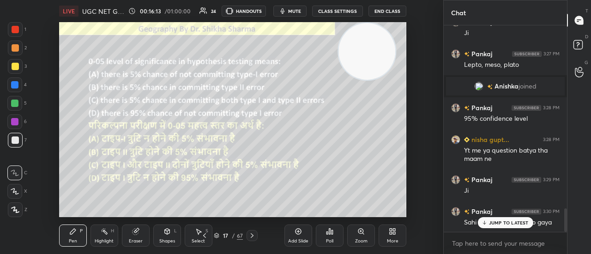
click at [502, 226] on p "JUMP TO LATEST" at bounding box center [509, 223] width 40 height 6
click at [252, 239] on icon at bounding box center [251, 235] width 7 height 7
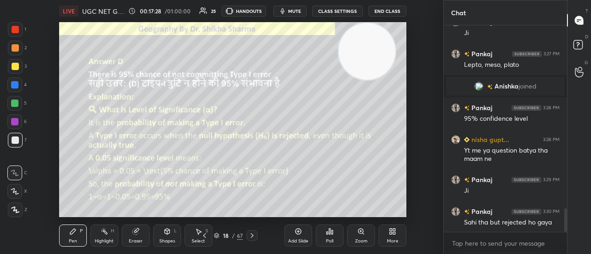
click at [250, 239] on icon at bounding box center [251, 235] width 7 height 7
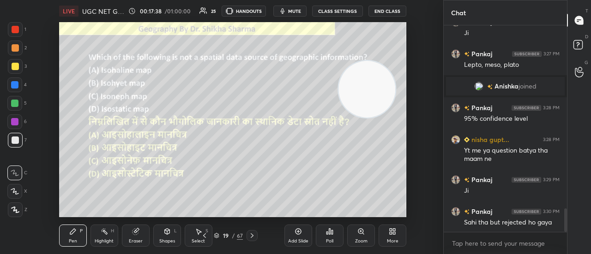
drag, startPoint x: 374, startPoint y: 42, endPoint x: 374, endPoint y: 80, distance: 37.9
click at [374, 80] on video at bounding box center [367, 89] width 57 height 57
click at [332, 236] on div "Poll" at bounding box center [330, 236] width 28 height 22
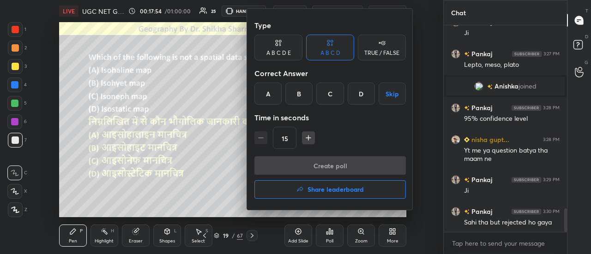
click at [363, 91] on div "D" at bounding box center [361, 94] width 27 height 22
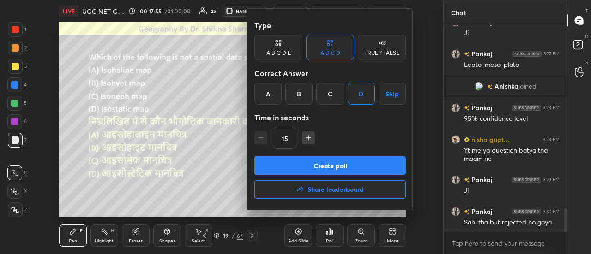
click at [333, 168] on button "Create poll" at bounding box center [329, 166] width 151 height 18
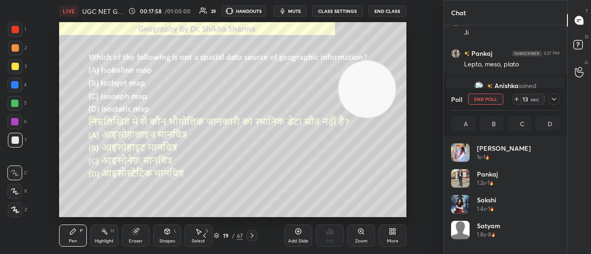
scroll to position [108, 106]
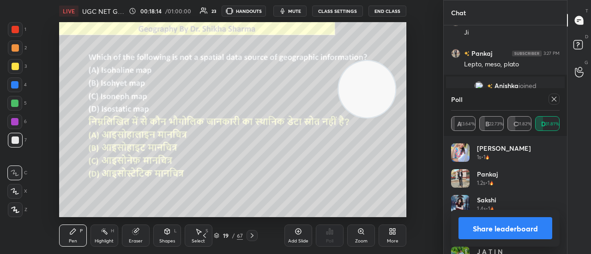
click at [496, 232] on button "Share leaderboard" at bounding box center [506, 229] width 94 height 22
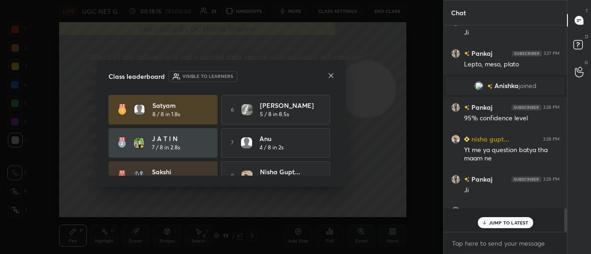
scroll to position [3, 3]
click at [331, 78] on icon at bounding box center [330, 75] width 7 height 7
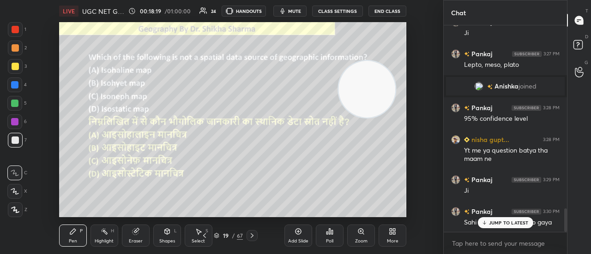
click at [248, 239] on icon at bounding box center [251, 235] width 7 height 7
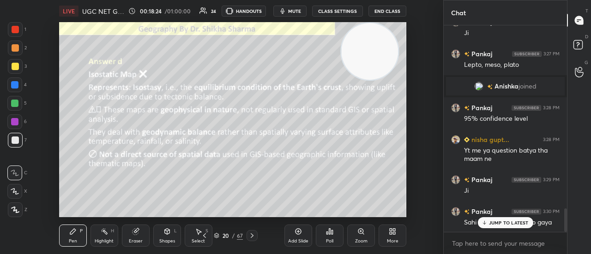
drag, startPoint x: 369, startPoint y: 101, endPoint x: 371, endPoint y: 60, distance: 40.7
click at [371, 60] on video at bounding box center [369, 51] width 57 height 57
click at [253, 234] on icon at bounding box center [251, 235] width 7 height 7
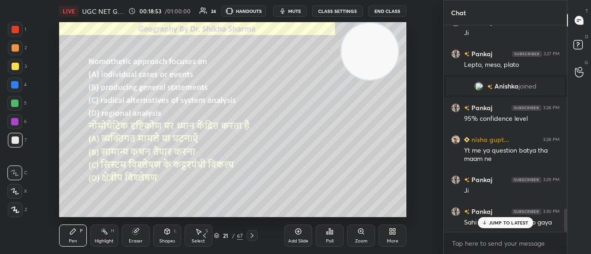
click at [329, 236] on div "Poll" at bounding box center [330, 236] width 28 height 22
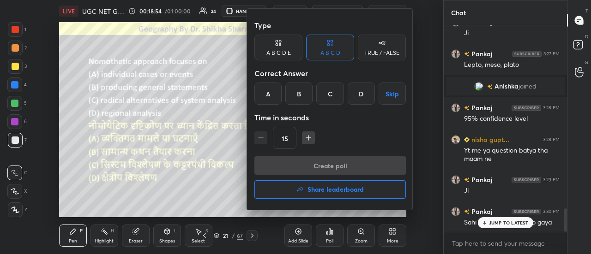
click at [299, 91] on div "B" at bounding box center [298, 94] width 27 height 22
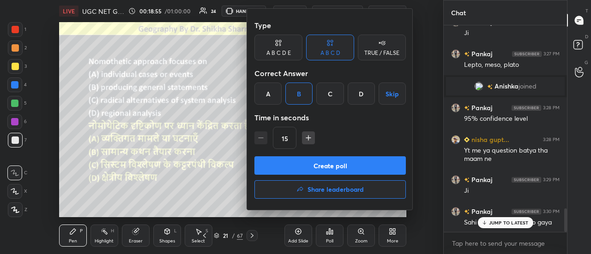
click at [287, 168] on button "Create poll" at bounding box center [329, 166] width 151 height 18
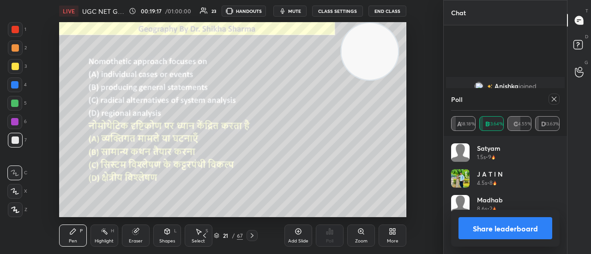
scroll to position [1703, 0]
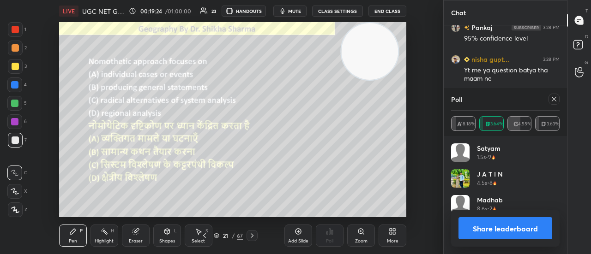
click at [498, 231] on button "Share leaderboard" at bounding box center [506, 229] width 94 height 22
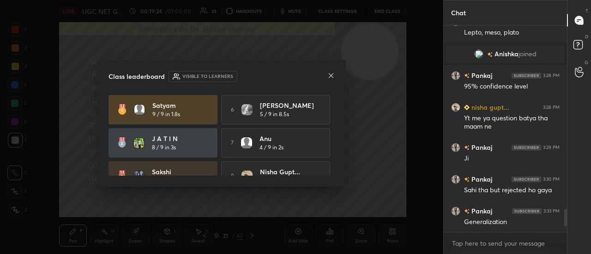
scroll to position [1655, 0]
click at [330, 78] on icon at bounding box center [330, 75] width 7 height 7
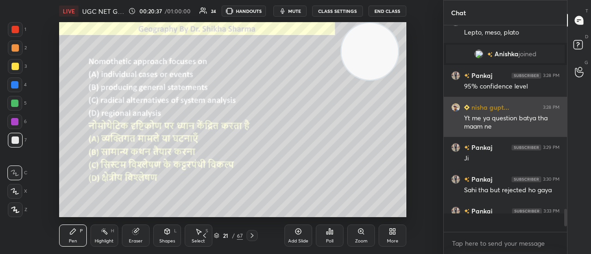
scroll to position [204, 121]
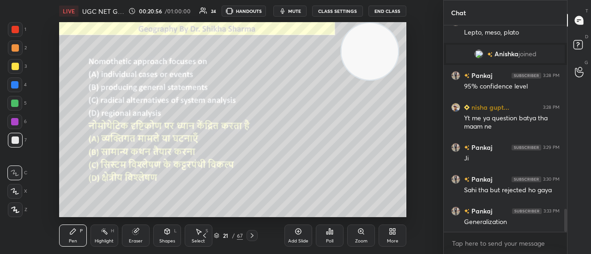
click at [253, 235] on icon at bounding box center [251, 235] width 7 height 7
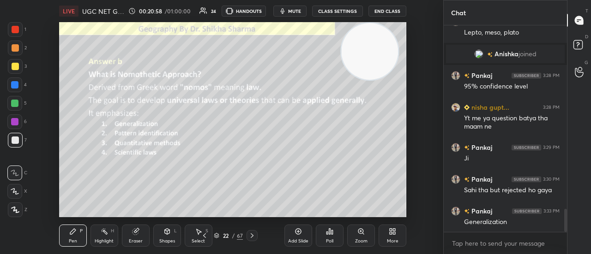
click at [253, 235] on icon at bounding box center [251, 235] width 7 height 7
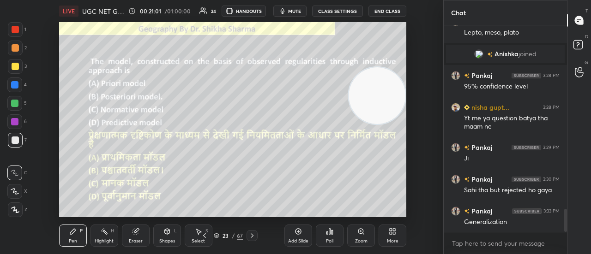
drag, startPoint x: 380, startPoint y: 54, endPoint x: 387, endPoint y: 100, distance: 46.4
click at [387, 100] on video at bounding box center [377, 95] width 57 height 57
click at [333, 238] on div "Poll" at bounding box center [330, 236] width 28 height 22
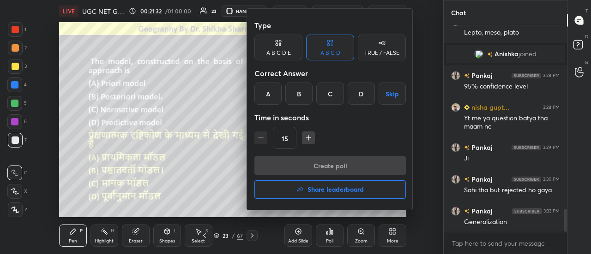
click at [301, 88] on div "B" at bounding box center [298, 94] width 27 height 22
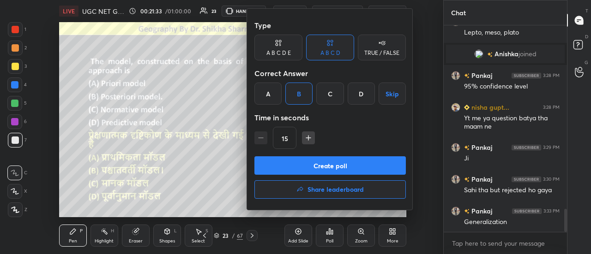
click at [297, 167] on button "Create poll" at bounding box center [329, 166] width 151 height 18
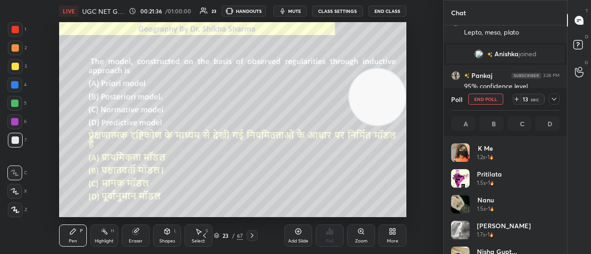
scroll to position [108, 106]
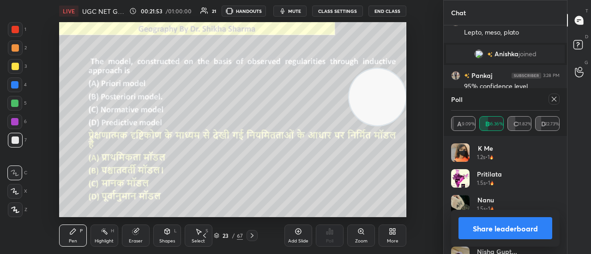
click at [483, 229] on button "Share leaderboard" at bounding box center [506, 229] width 94 height 22
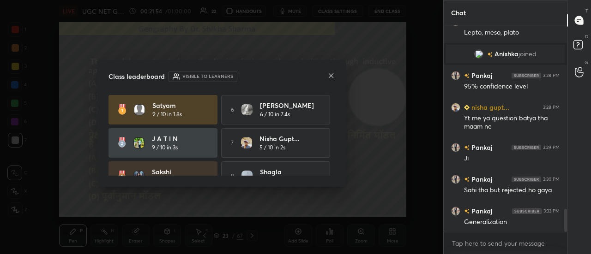
scroll to position [204, 121]
click at [329, 76] on icon at bounding box center [330, 75] width 7 height 7
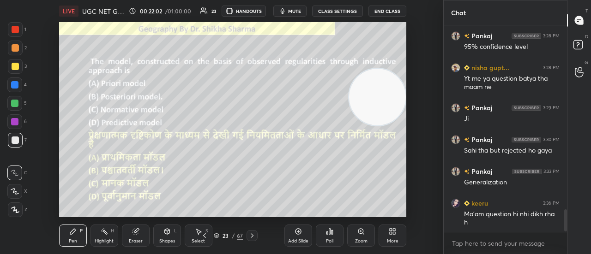
scroll to position [1717, 0]
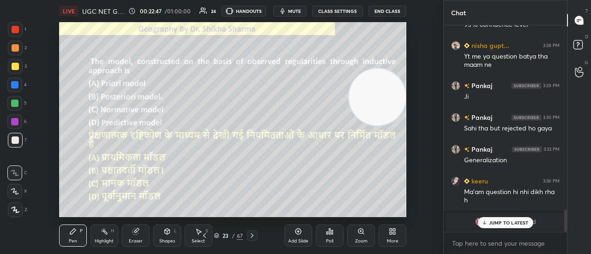
click at [349, 108] on video at bounding box center [377, 97] width 57 height 57
click at [252, 238] on icon at bounding box center [251, 235] width 7 height 7
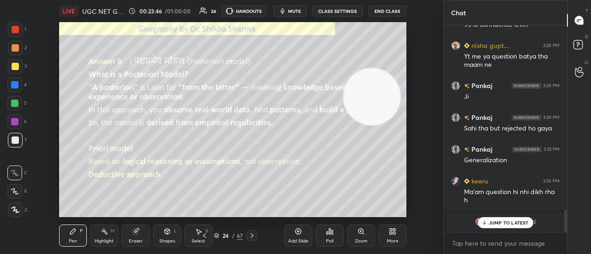
click at [252, 238] on icon at bounding box center [251, 235] width 7 height 7
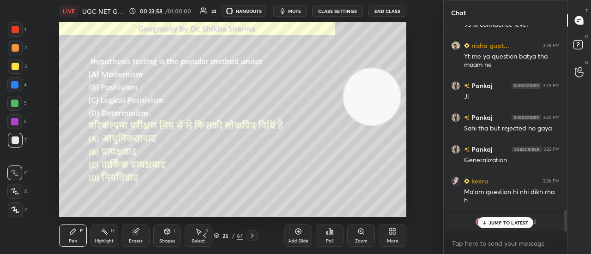
click at [325, 239] on div "Poll" at bounding box center [330, 236] width 28 height 22
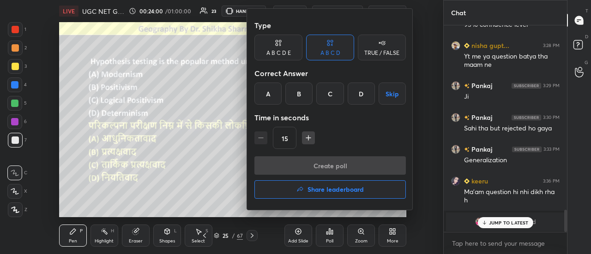
click at [302, 87] on div "B" at bounding box center [298, 94] width 27 height 22
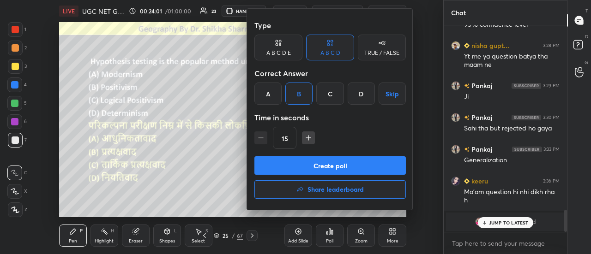
click at [308, 170] on button "Create poll" at bounding box center [329, 166] width 151 height 18
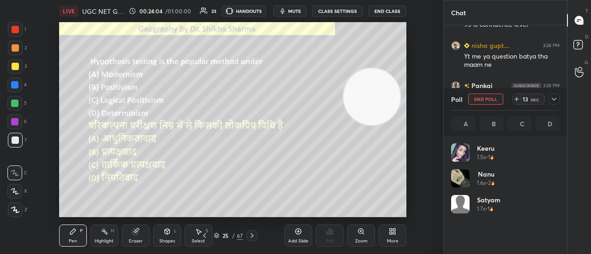
scroll to position [108, 106]
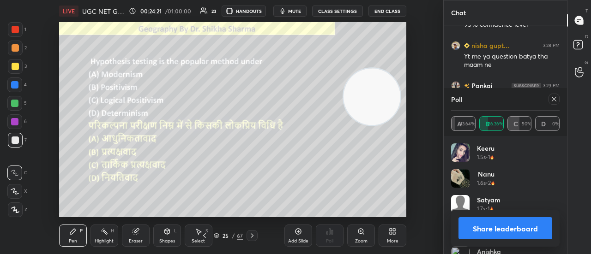
click at [498, 228] on button "Share leaderboard" at bounding box center [506, 229] width 94 height 22
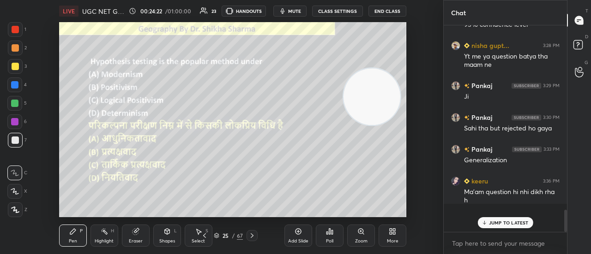
scroll to position [0, 3]
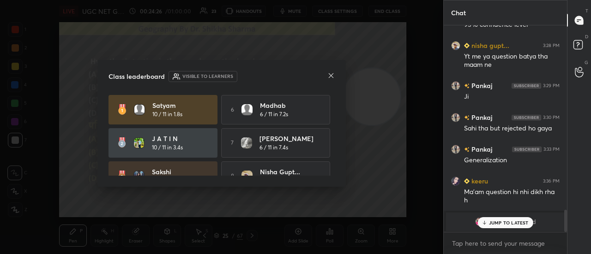
click at [330, 73] on icon at bounding box center [330, 75] width 7 height 7
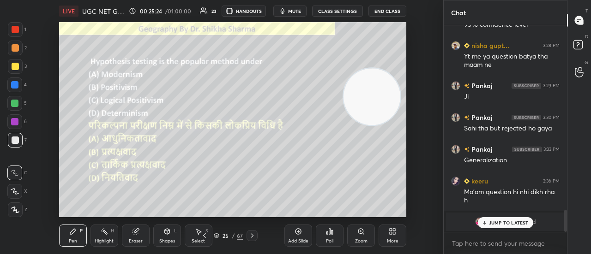
scroll to position [1749, 0]
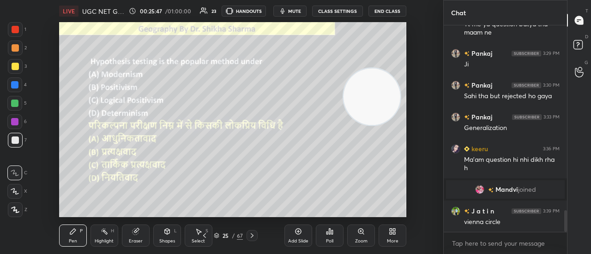
click at [251, 235] on icon at bounding box center [252, 236] width 3 height 5
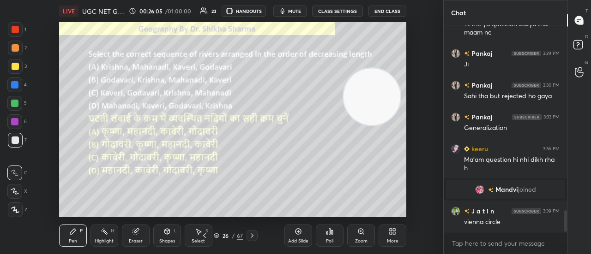
click at [325, 232] on div "Poll" at bounding box center [330, 236] width 28 height 22
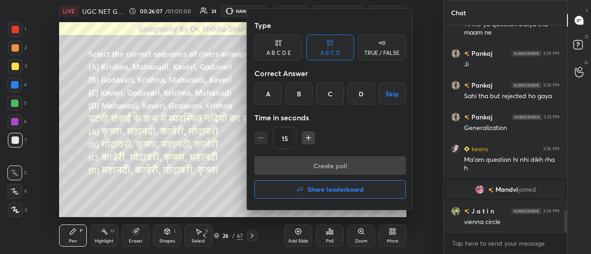
click at [306, 90] on div "B" at bounding box center [298, 94] width 27 height 22
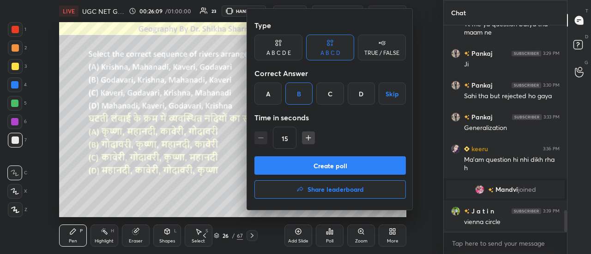
click at [303, 168] on button "Create poll" at bounding box center [329, 166] width 151 height 18
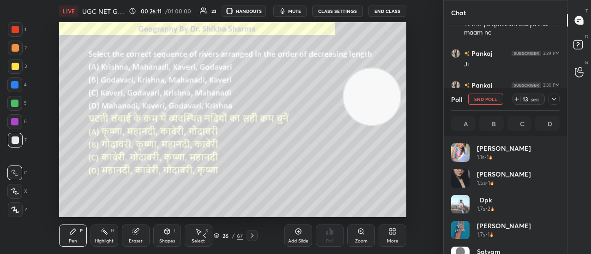
scroll to position [108, 106]
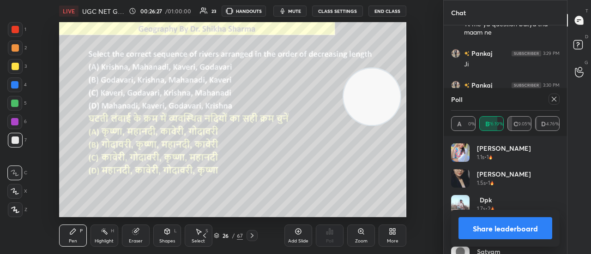
click at [492, 226] on button "Share leaderboard" at bounding box center [506, 229] width 94 height 22
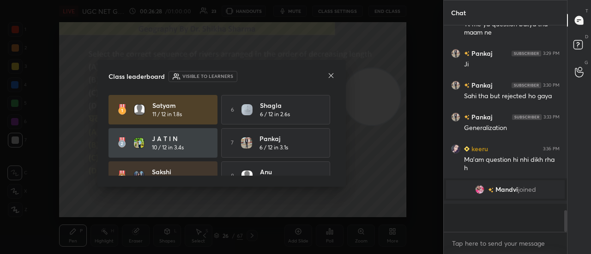
scroll to position [3, 3]
click at [331, 77] on icon at bounding box center [330, 75] width 7 height 7
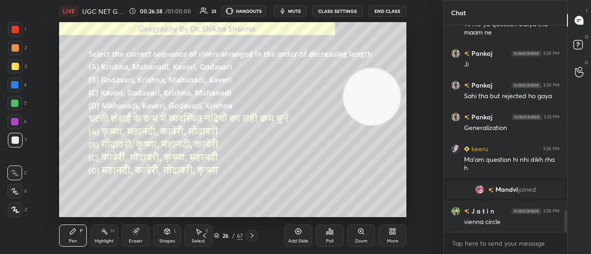
click at [253, 238] on icon at bounding box center [251, 235] width 7 height 7
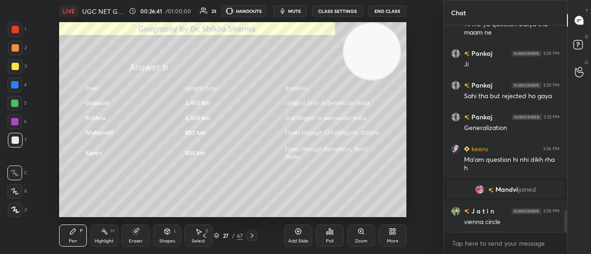
drag, startPoint x: 369, startPoint y: 105, endPoint x: 369, endPoint y: 53, distance: 51.7
click at [369, 53] on video at bounding box center [372, 51] width 57 height 57
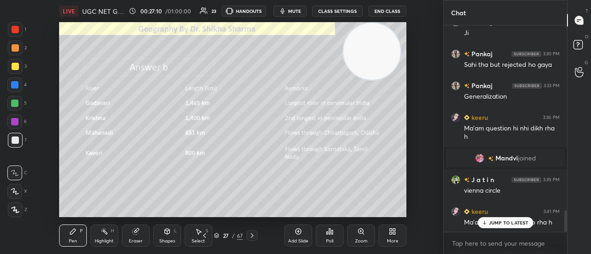
click at [511, 221] on p "JUMP TO LATEST" at bounding box center [509, 223] width 40 height 6
click at [252, 239] on icon at bounding box center [251, 235] width 7 height 7
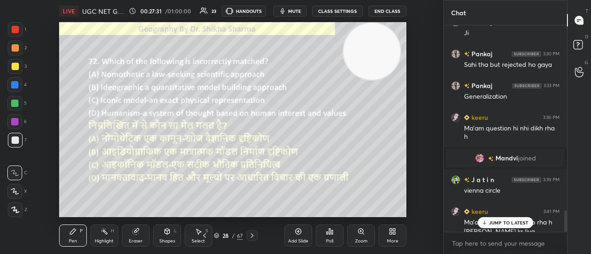
scroll to position [1790, 0]
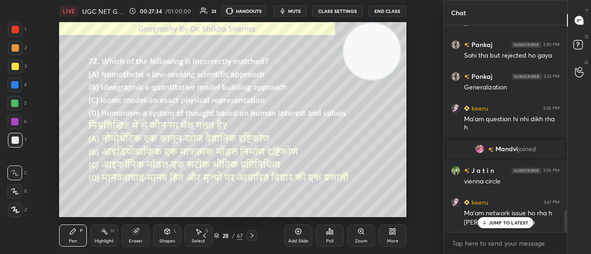
click at [496, 223] on p "JUMP TO LATEST" at bounding box center [509, 223] width 40 height 6
click at [331, 233] on icon at bounding box center [329, 231] width 7 height 7
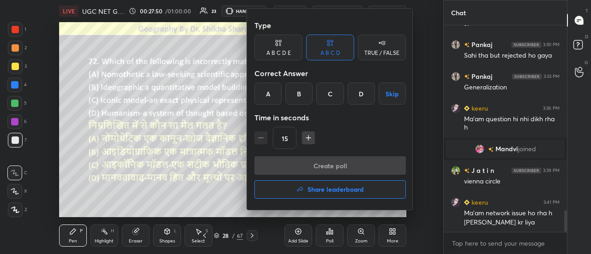
click at [296, 97] on div "B" at bounding box center [298, 94] width 27 height 22
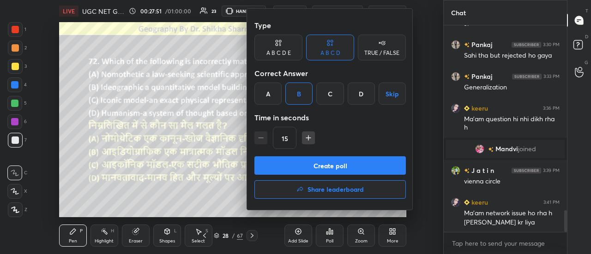
click at [309, 170] on button "Create poll" at bounding box center [329, 166] width 151 height 18
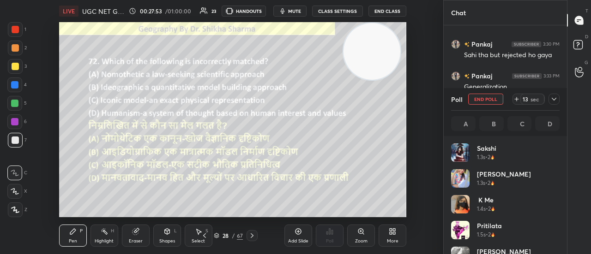
scroll to position [108, 106]
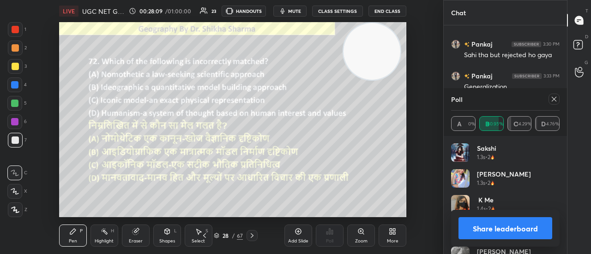
click at [510, 227] on button "Share leaderboard" at bounding box center [506, 229] width 94 height 22
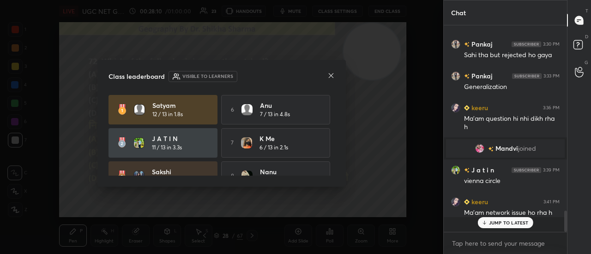
scroll to position [3, 3]
click at [331, 73] on icon at bounding box center [330, 75] width 7 height 7
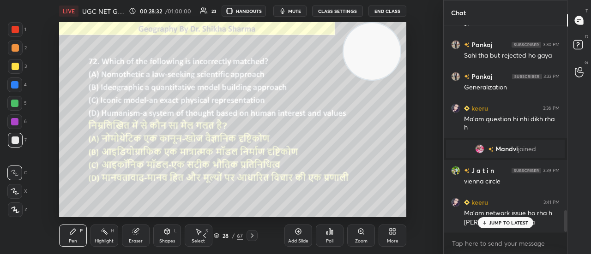
click at [252, 237] on icon at bounding box center [252, 236] width 3 height 5
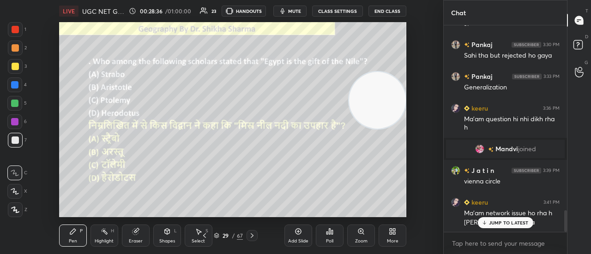
drag, startPoint x: 366, startPoint y: 54, endPoint x: 375, endPoint y: 103, distance: 49.7
click at [375, 103] on video at bounding box center [377, 100] width 57 height 57
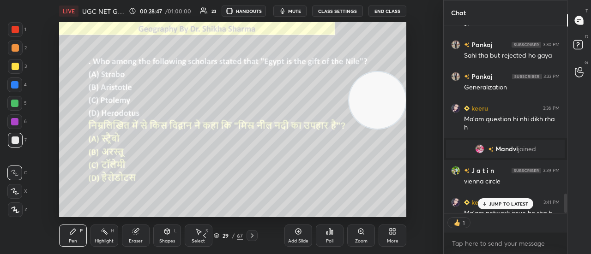
scroll to position [3, 3]
click at [332, 234] on icon at bounding box center [332, 232] width 1 height 4
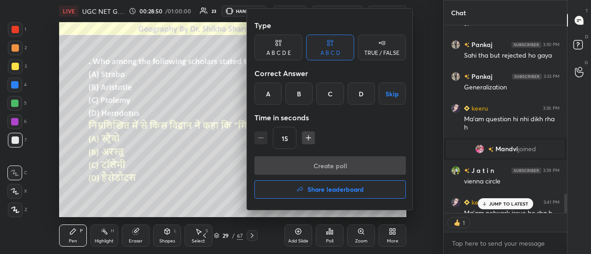
click at [367, 93] on div "D" at bounding box center [361, 94] width 27 height 22
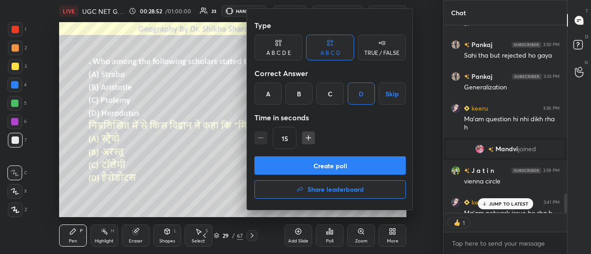
click at [338, 166] on button "Create poll" at bounding box center [329, 166] width 151 height 18
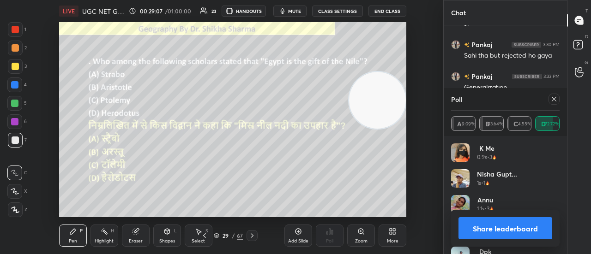
scroll to position [1838, 0]
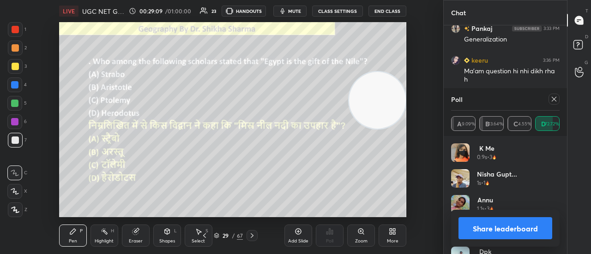
click at [502, 233] on button "Share leaderboard" at bounding box center [506, 229] width 94 height 22
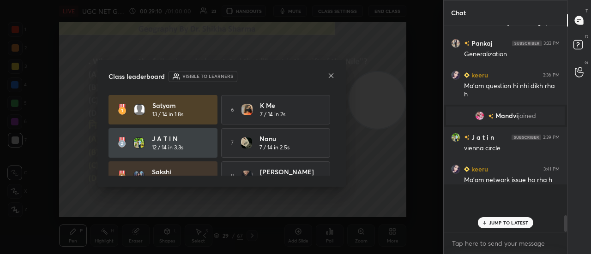
scroll to position [1796, 0]
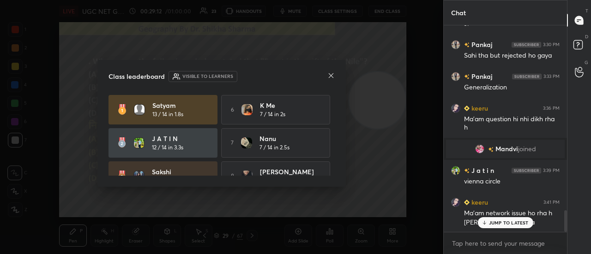
click at [331, 74] on icon at bounding box center [330, 75] width 7 height 7
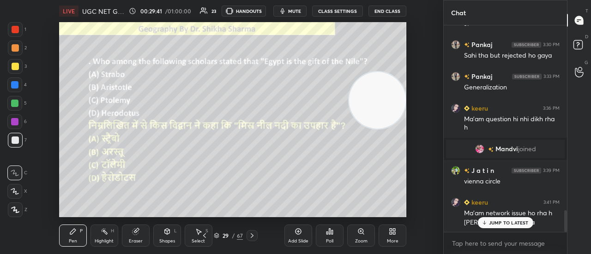
click at [255, 234] on icon at bounding box center [251, 235] width 7 height 7
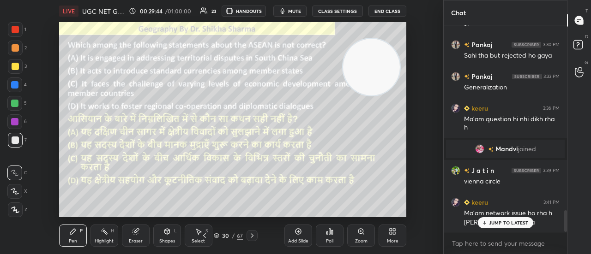
drag, startPoint x: 387, startPoint y: 94, endPoint x: 381, endPoint y: 55, distance: 39.7
click at [381, 55] on video at bounding box center [371, 67] width 57 height 57
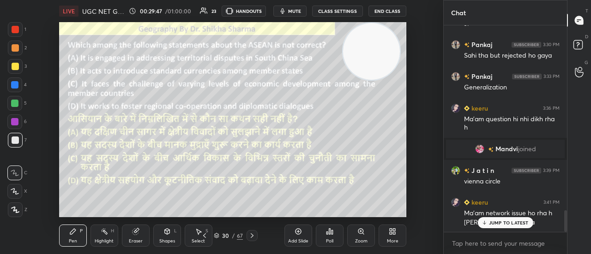
drag, startPoint x: 381, startPoint y: 55, endPoint x: 381, endPoint y: 42, distance: 13.4
click at [381, 42] on video at bounding box center [371, 51] width 57 height 57
click at [333, 237] on div "Poll" at bounding box center [330, 236] width 28 height 22
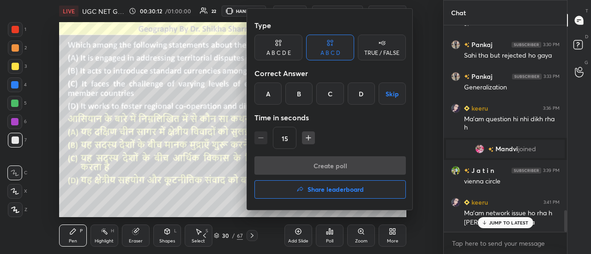
click at [299, 92] on div "B" at bounding box center [298, 94] width 27 height 22
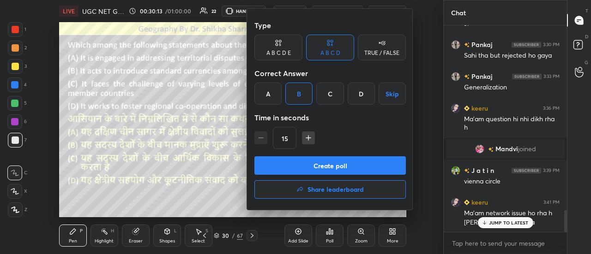
click at [300, 166] on button "Create poll" at bounding box center [329, 166] width 151 height 18
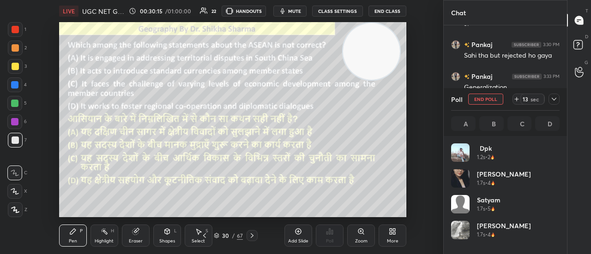
scroll to position [108, 106]
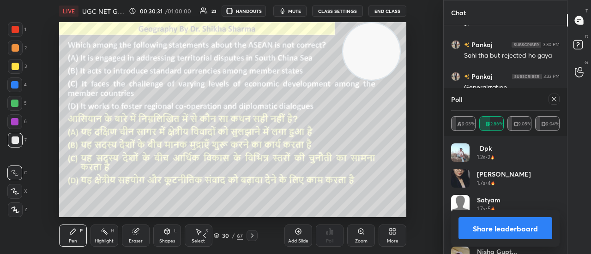
click at [498, 231] on button "Share leaderboard" at bounding box center [506, 229] width 94 height 22
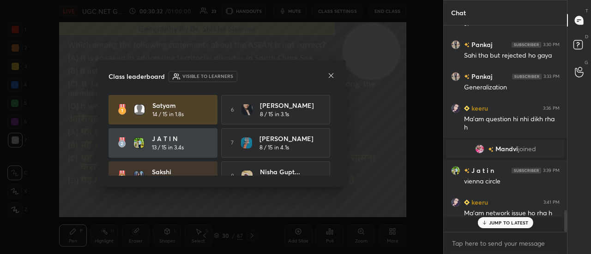
scroll to position [3, 3]
click at [331, 77] on icon at bounding box center [330, 75] width 7 height 7
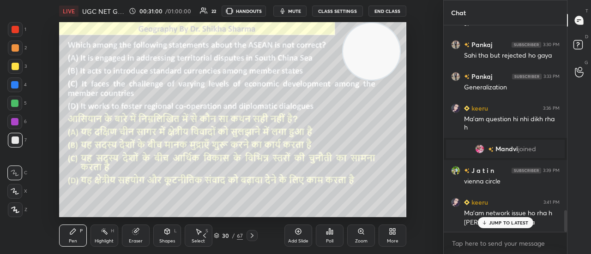
click at [253, 236] on icon at bounding box center [252, 236] width 3 height 5
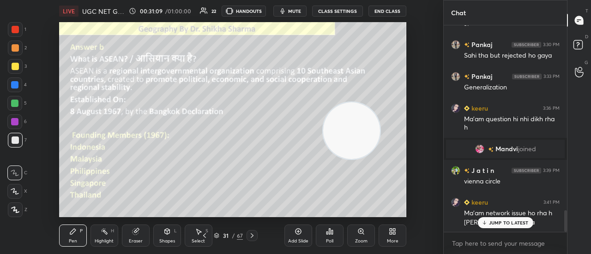
drag, startPoint x: 356, startPoint y: 52, endPoint x: 336, endPoint y: 133, distance: 83.7
click at [336, 133] on video at bounding box center [351, 131] width 57 height 57
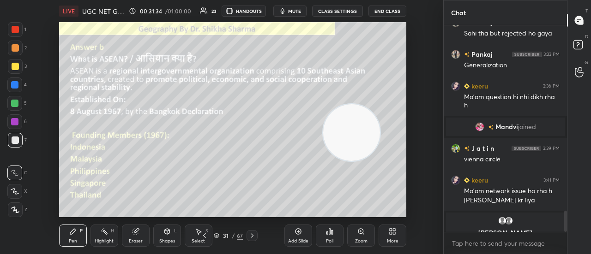
click at [254, 235] on icon at bounding box center [251, 235] width 7 height 7
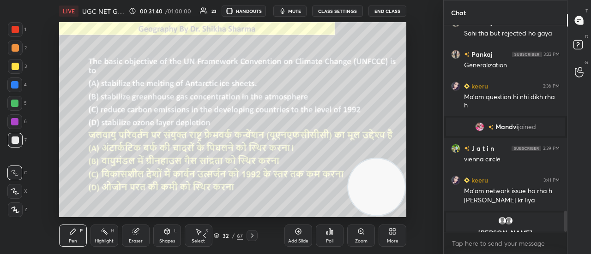
drag, startPoint x: 365, startPoint y: 133, endPoint x: 390, endPoint y: 189, distance: 60.8
click at [390, 189] on video at bounding box center [376, 187] width 57 height 57
click at [331, 238] on div "Poll" at bounding box center [330, 236] width 28 height 22
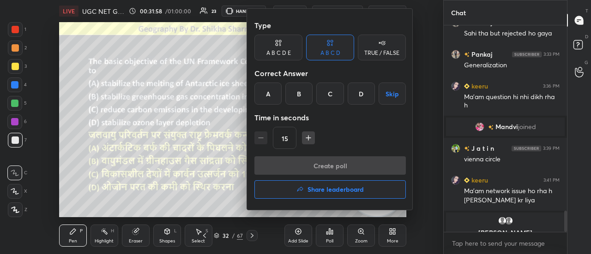
click at [295, 102] on div "B" at bounding box center [298, 94] width 27 height 22
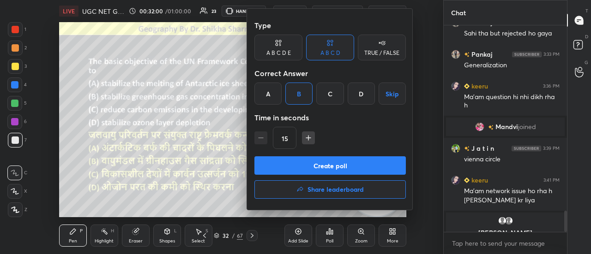
click at [293, 169] on button "Create poll" at bounding box center [329, 166] width 151 height 18
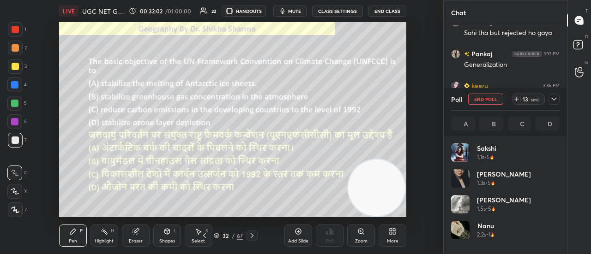
scroll to position [108, 106]
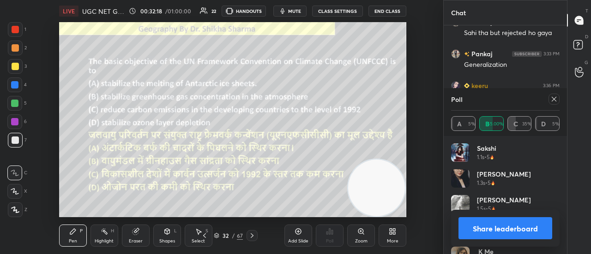
click at [503, 233] on button "Share leaderboard" at bounding box center [506, 229] width 94 height 22
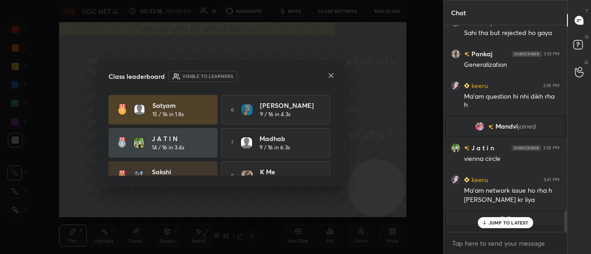
scroll to position [123, 121]
click at [331, 76] on icon at bounding box center [331, 75] width 5 height 5
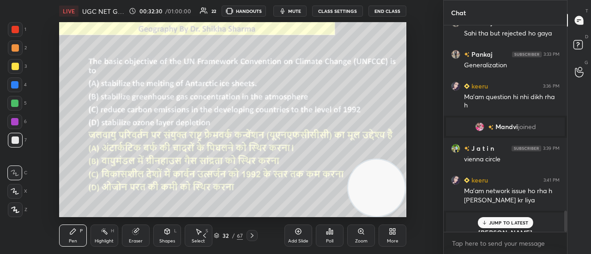
click at [251, 238] on icon at bounding box center [252, 236] width 3 height 5
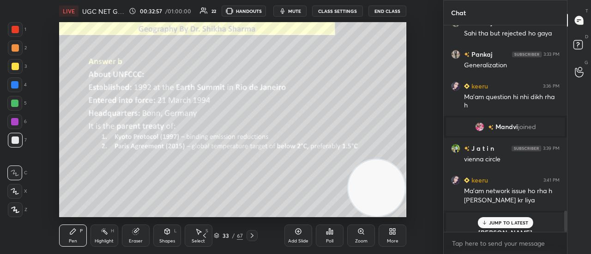
click at [250, 237] on icon at bounding box center [251, 235] width 7 height 7
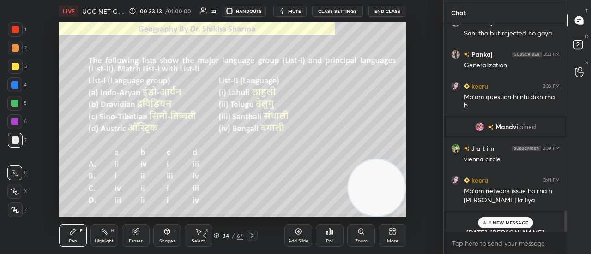
click at [331, 240] on div "Poll" at bounding box center [329, 241] width 7 height 5
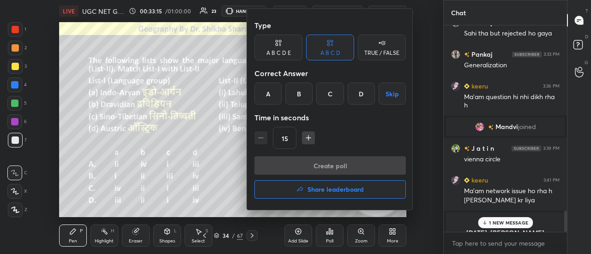
click at [332, 97] on div "C" at bounding box center [329, 94] width 27 height 22
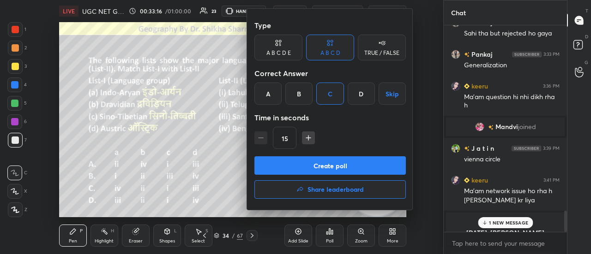
click at [321, 166] on button "Create poll" at bounding box center [329, 166] width 151 height 18
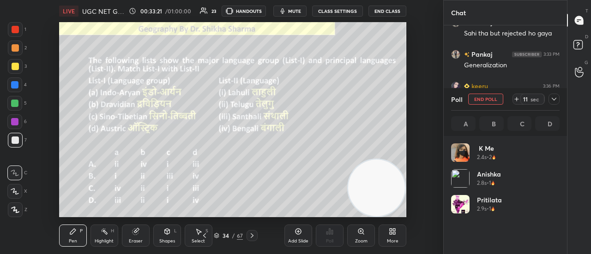
scroll to position [108, 106]
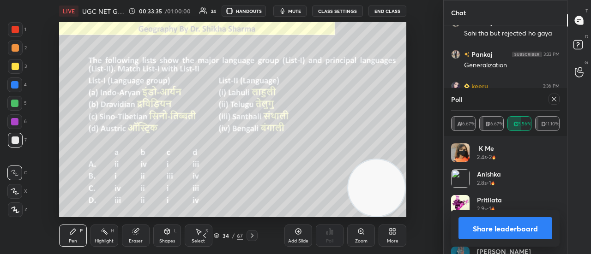
click at [490, 233] on button "Share leaderboard" at bounding box center [506, 229] width 94 height 22
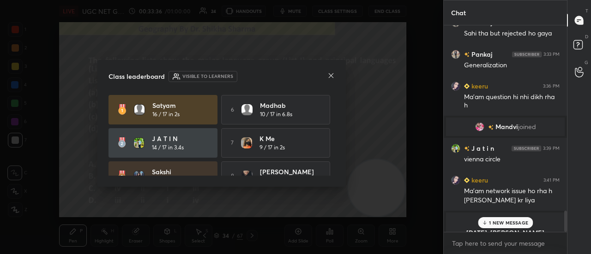
scroll to position [204, 121]
click at [330, 73] on icon at bounding box center [330, 75] width 7 height 7
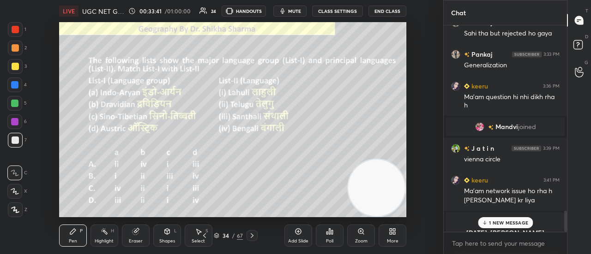
click at [254, 239] on icon at bounding box center [251, 235] width 7 height 7
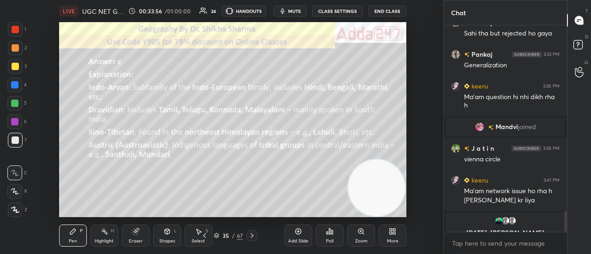
scroll to position [1844, 0]
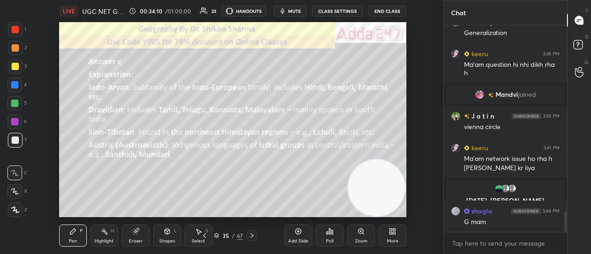
click at [254, 234] on icon at bounding box center [251, 235] width 7 height 7
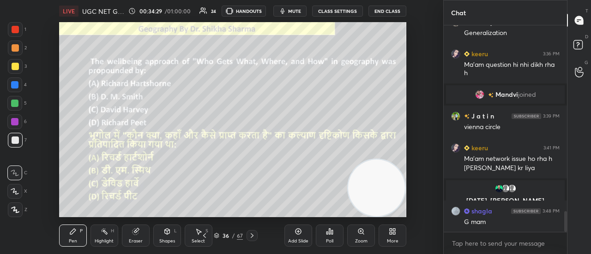
click at [331, 238] on div "Poll" at bounding box center [330, 236] width 28 height 22
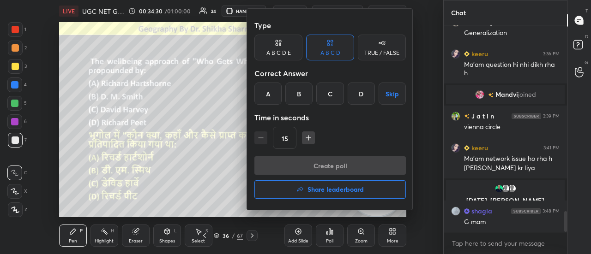
click at [304, 95] on div "B" at bounding box center [298, 94] width 27 height 22
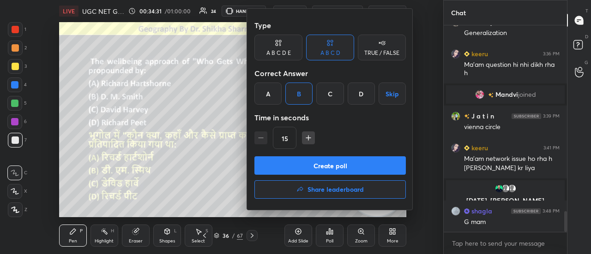
click at [310, 169] on button "Create poll" at bounding box center [329, 166] width 151 height 18
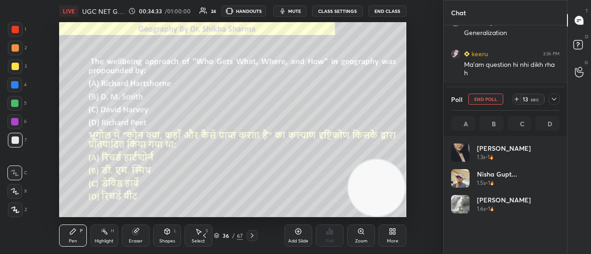
scroll to position [108, 106]
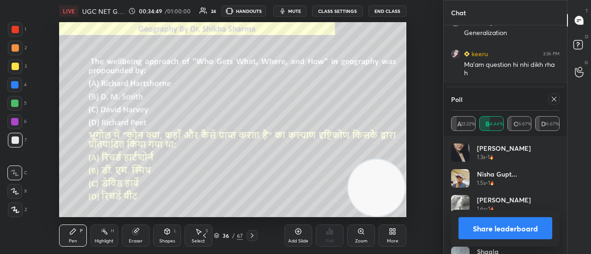
click at [481, 235] on button "Share leaderboard" at bounding box center [506, 229] width 94 height 22
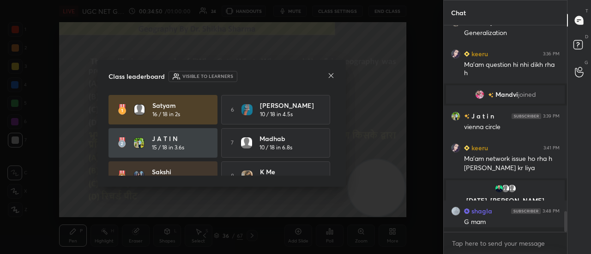
scroll to position [3, 3]
click at [332, 76] on icon at bounding box center [330, 75] width 7 height 7
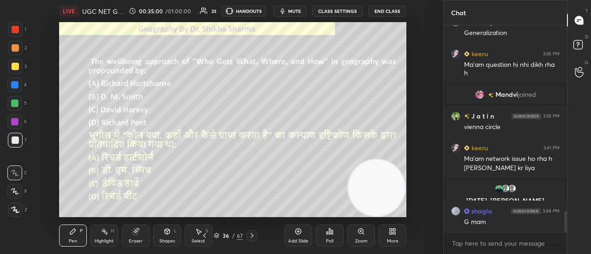
click at [251, 237] on icon at bounding box center [251, 235] width 7 height 7
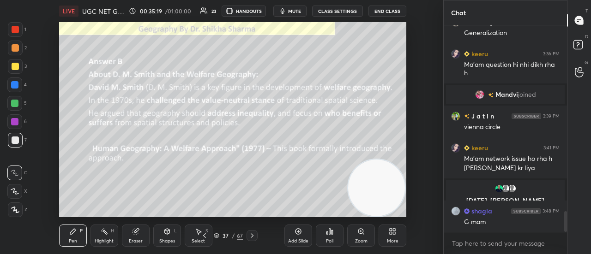
click at [254, 236] on icon at bounding box center [251, 235] width 7 height 7
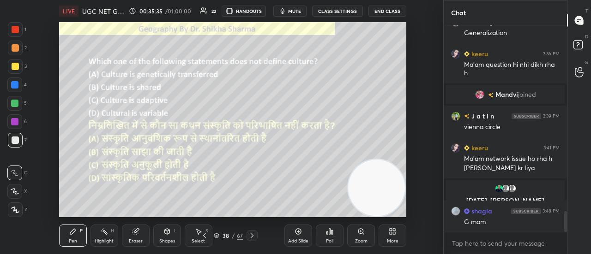
click at [329, 233] on icon at bounding box center [329, 231] width 7 height 7
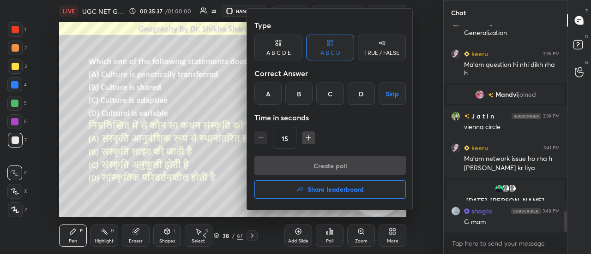
click at [270, 89] on div "A" at bounding box center [267, 94] width 27 height 22
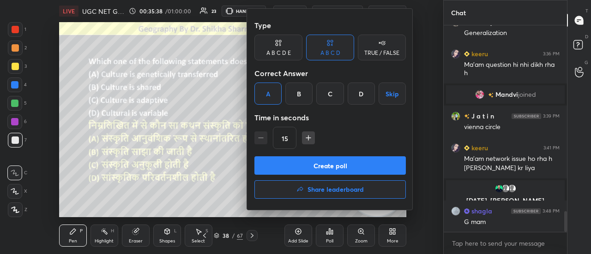
click at [334, 166] on button "Create poll" at bounding box center [329, 166] width 151 height 18
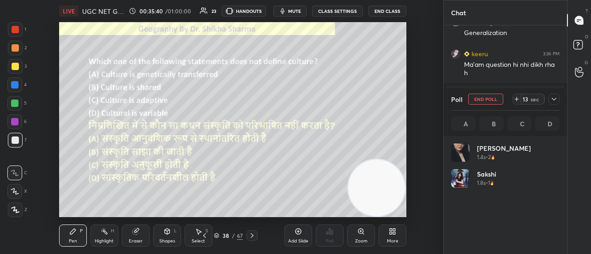
scroll to position [108, 106]
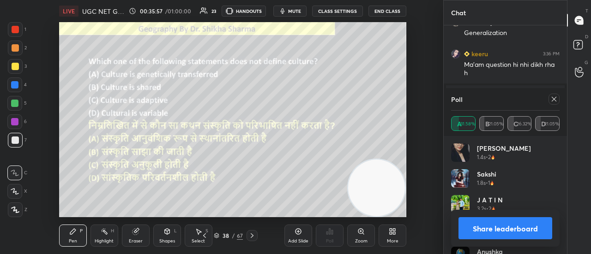
click at [520, 230] on button "Share leaderboard" at bounding box center [506, 229] width 94 height 22
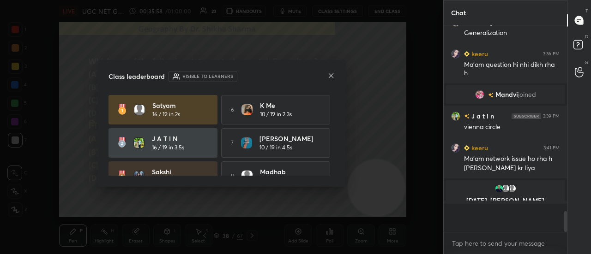
scroll to position [3, 3]
click at [331, 77] on icon at bounding box center [330, 75] width 7 height 7
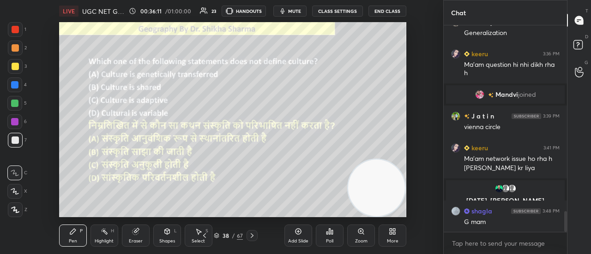
scroll to position [1876, 0]
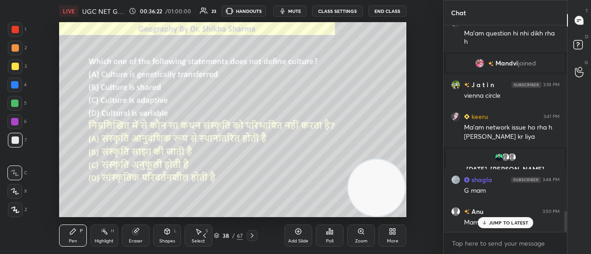
click at [494, 223] on p "JUMP TO LATEST" at bounding box center [509, 223] width 40 height 6
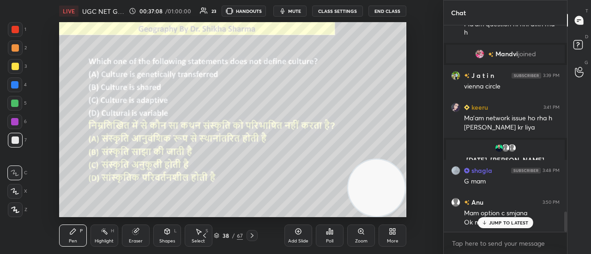
click at [251, 235] on icon at bounding box center [252, 236] width 3 height 5
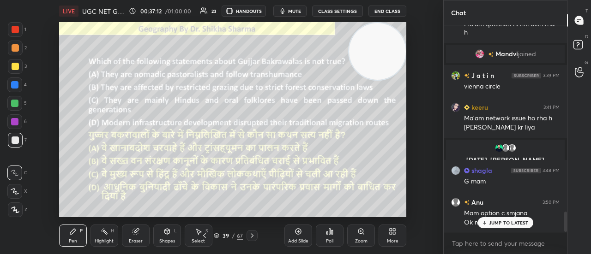
click at [383, 22] on div "Setting up your live class Poll for secs No correct answer Start poll" at bounding box center [233, 119] width 348 height 195
click at [330, 239] on div "Poll" at bounding box center [329, 241] width 7 height 5
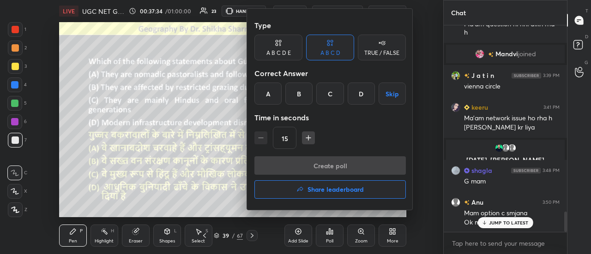
click at [337, 89] on div "C" at bounding box center [329, 94] width 27 height 22
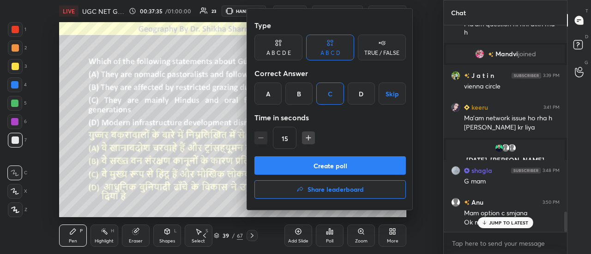
click at [328, 166] on button "Create poll" at bounding box center [329, 166] width 151 height 18
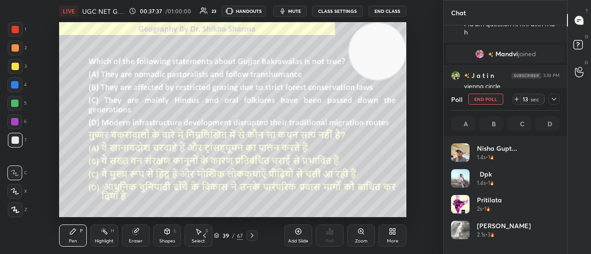
scroll to position [108, 106]
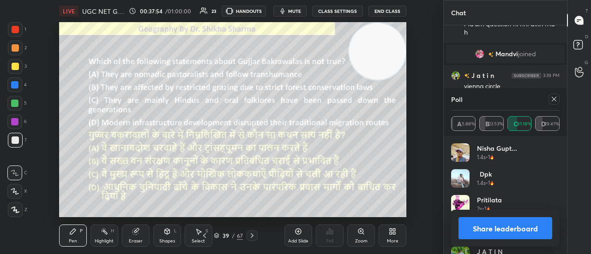
click at [489, 229] on button "Share leaderboard" at bounding box center [506, 229] width 94 height 22
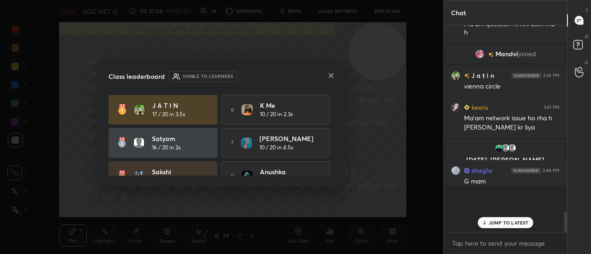
scroll to position [125, 121]
click at [331, 76] on icon at bounding box center [331, 75] width 5 height 5
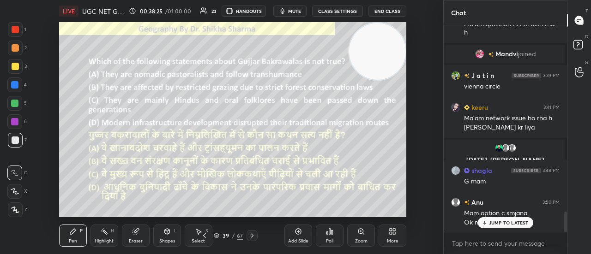
click at [253, 234] on icon at bounding box center [251, 235] width 7 height 7
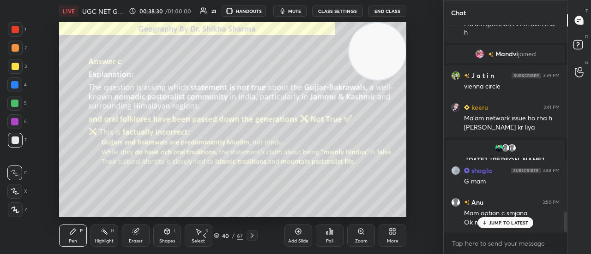
click at [252, 236] on icon at bounding box center [251, 235] width 7 height 7
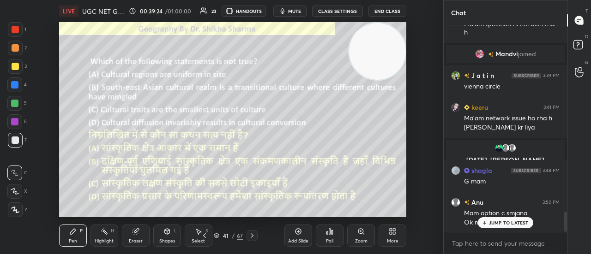
click at [333, 239] on div "Poll" at bounding box center [330, 236] width 28 height 22
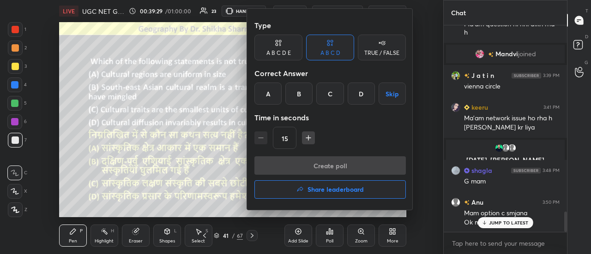
click at [334, 94] on div "C" at bounding box center [329, 94] width 27 height 22
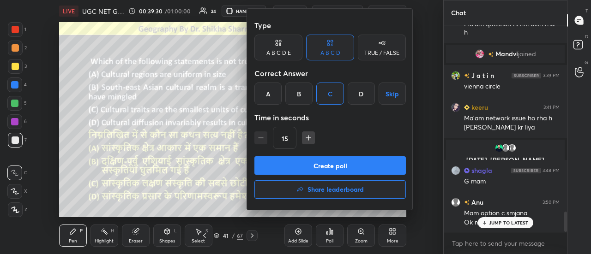
click at [269, 90] on div "A" at bounding box center [267, 94] width 27 height 22
click at [297, 169] on button "Create poll" at bounding box center [329, 166] width 151 height 18
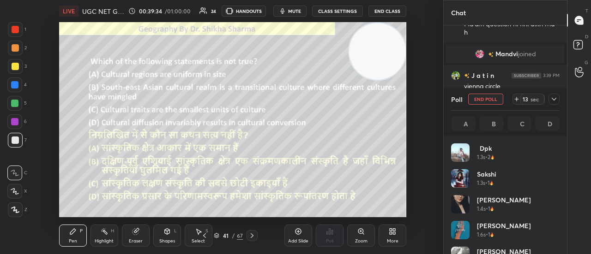
scroll to position [108, 106]
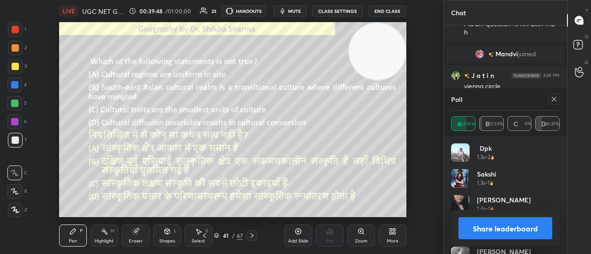
click at [526, 230] on button "Share leaderboard" at bounding box center [506, 229] width 94 height 22
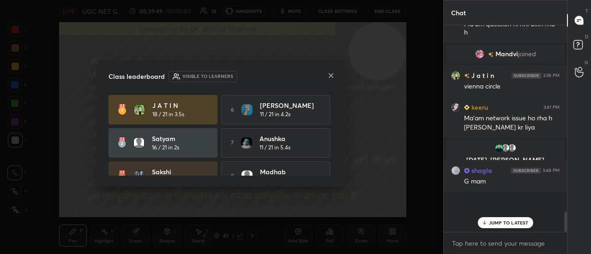
scroll to position [3, 3]
click at [332, 78] on icon at bounding box center [330, 75] width 7 height 7
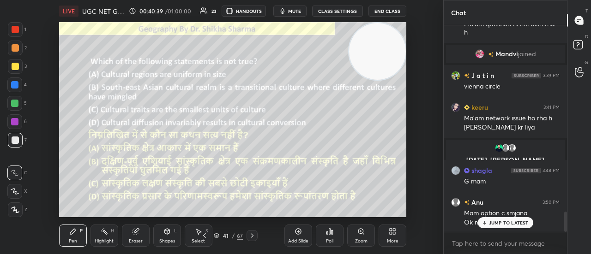
scroll to position [1907, 0]
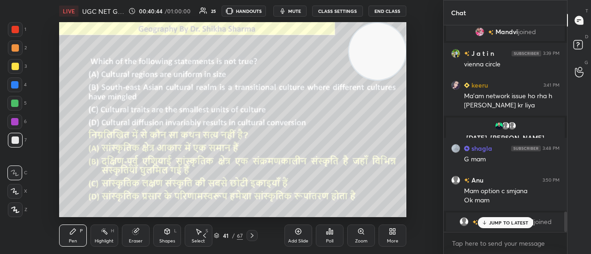
click at [252, 238] on icon at bounding box center [251, 235] width 7 height 7
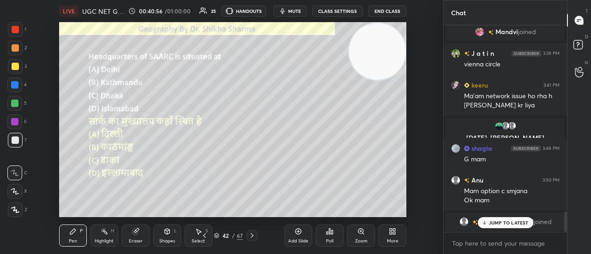
click at [330, 242] on div "Poll" at bounding box center [329, 241] width 7 height 5
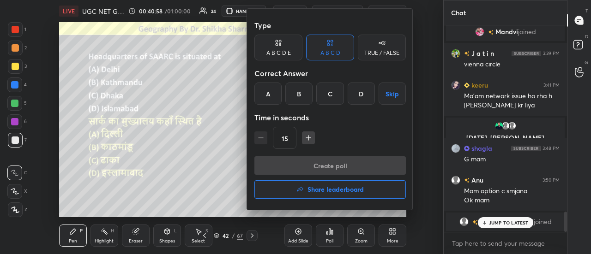
click at [301, 91] on div "B" at bounding box center [298, 94] width 27 height 22
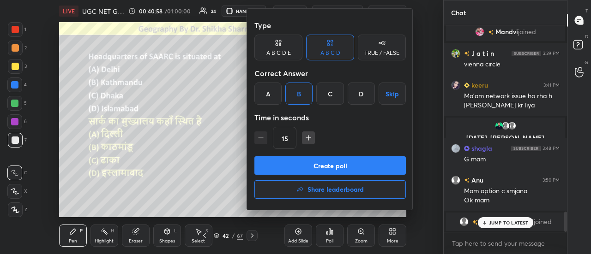
click at [298, 163] on button "Create poll" at bounding box center [329, 166] width 151 height 18
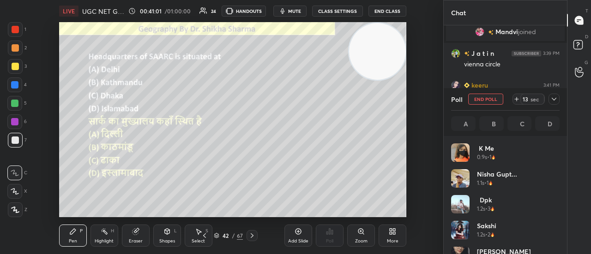
scroll to position [108, 106]
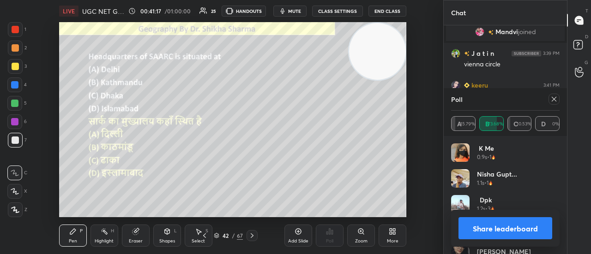
click at [520, 230] on button "Share leaderboard" at bounding box center [506, 229] width 94 height 22
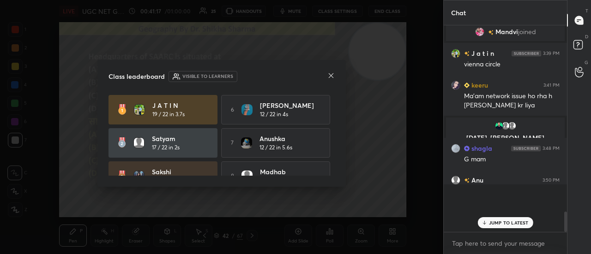
scroll to position [123, 121]
click at [332, 77] on icon at bounding box center [330, 75] width 7 height 7
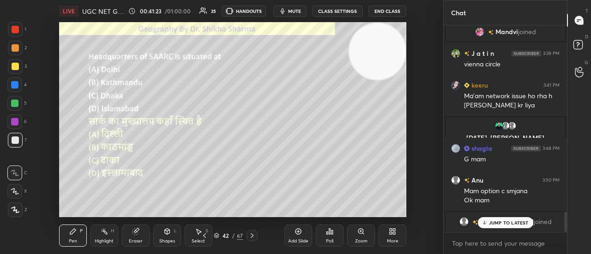
click at [254, 237] on icon at bounding box center [251, 235] width 7 height 7
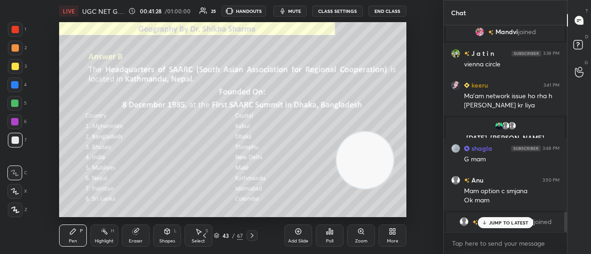
drag, startPoint x: 382, startPoint y: 52, endPoint x: 369, endPoint y: 161, distance: 109.7
click at [369, 161] on video at bounding box center [365, 160] width 57 height 57
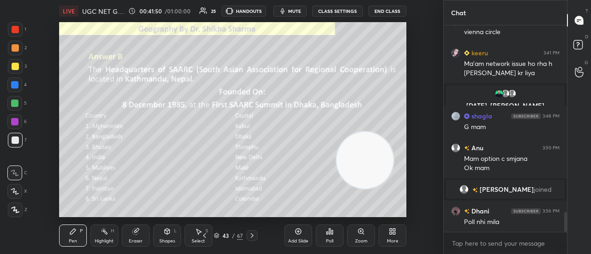
click at [251, 235] on icon at bounding box center [251, 235] width 7 height 7
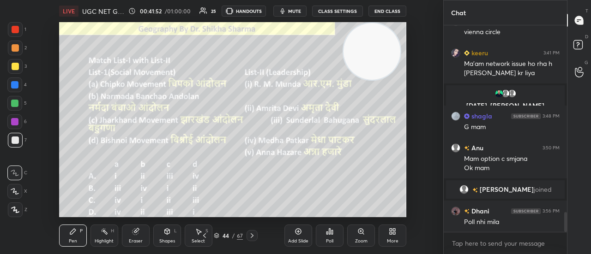
drag, startPoint x: 373, startPoint y: 165, endPoint x: 380, endPoint y: 49, distance: 116.6
click at [380, 49] on video at bounding box center [372, 51] width 57 height 57
click at [327, 240] on div "Poll" at bounding box center [329, 241] width 7 height 5
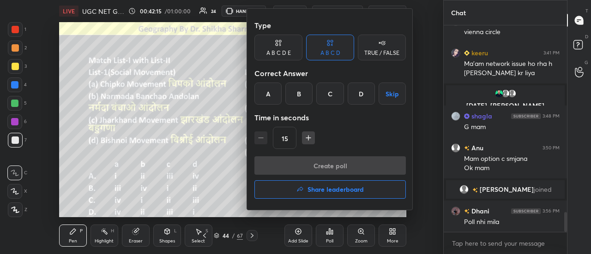
click at [298, 97] on div "B" at bounding box center [298, 94] width 27 height 22
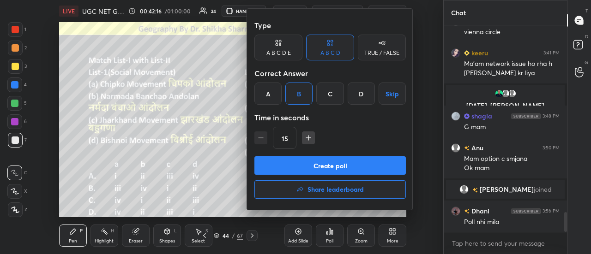
click at [304, 169] on button "Create poll" at bounding box center [329, 166] width 151 height 18
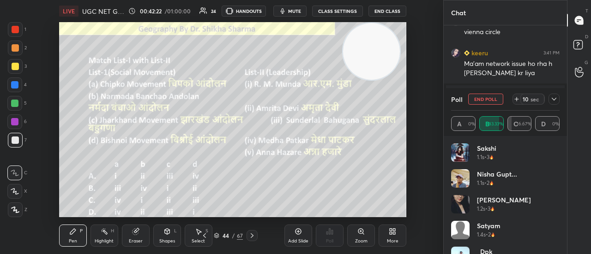
scroll to position [2021, 0]
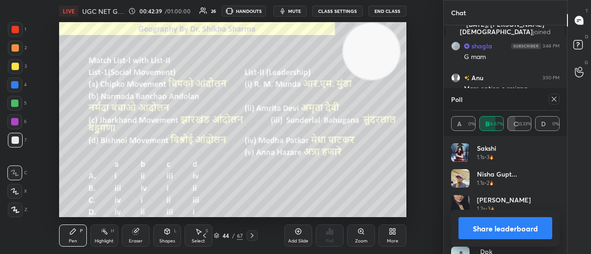
click at [512, 229] on button "Share leaderboard" at bounding box center [506, 229] width 94 height 22
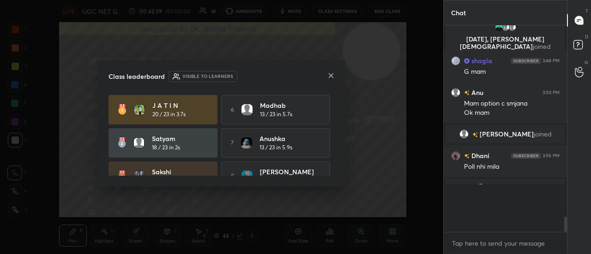
scroll to position [1978, 0]
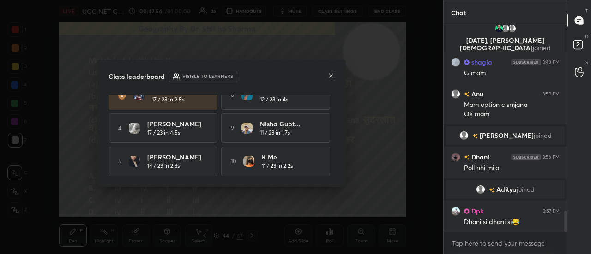
click at [332, 76] on icon at bounding box center [331, 75] width 5 height 5
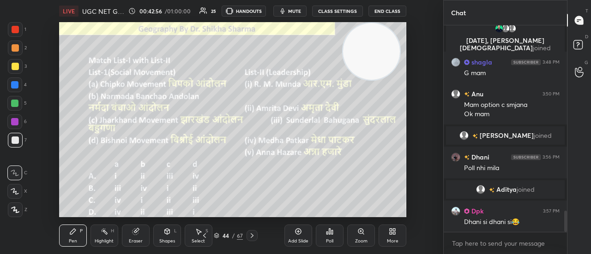
click at [255, 235] on icon at bounding box center [251, 235] width 7 height 7
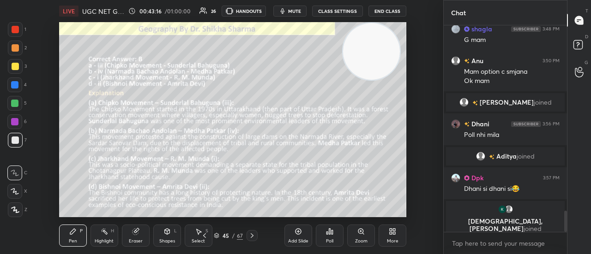
click at [252, 236] on icon at bounding box center [251, 235] width 7 height 7
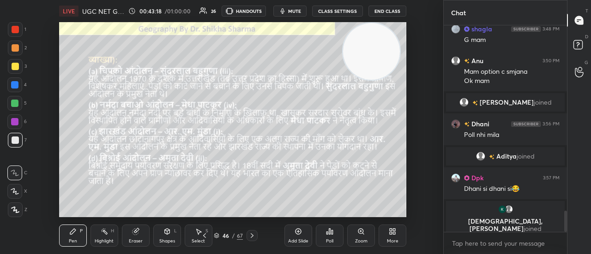
click at [250, 236] on icon at bounding box center [251, 235] width 7 height 7
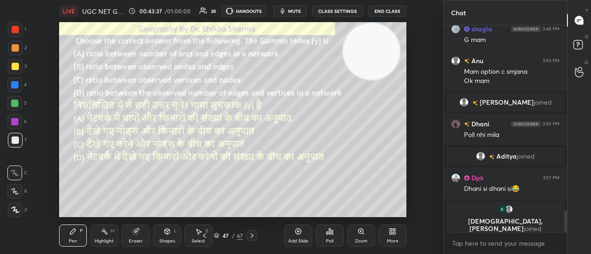
click at [327, 236] on div "Poll" at bounding box center [330, 236] width 28 height 22
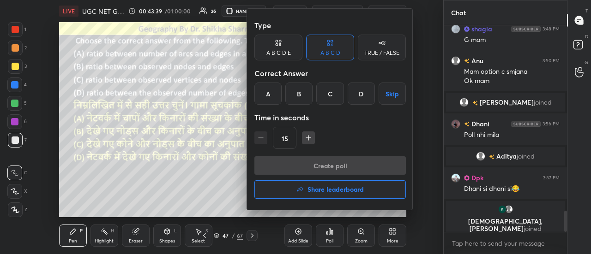
click at [361, 95] on div "D" at bounding box center [361, 94] width 27 height 22
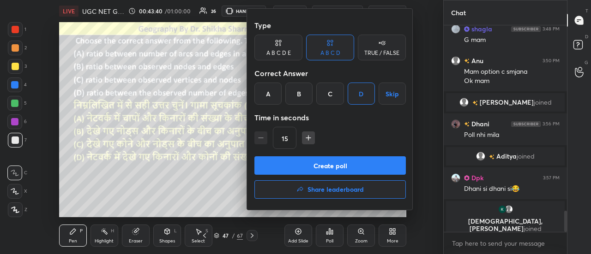
click at [343, 167] on button "Create poll" at bounding box center [329, 166] width 151 height 18
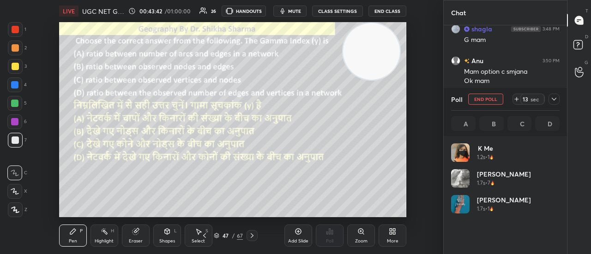
scroll to position [108, 106]
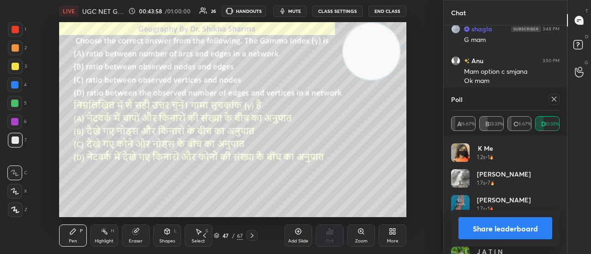
click at [485, 231] on button "Share leaderboard" at bounding box center [506, 229] width 94 height 22
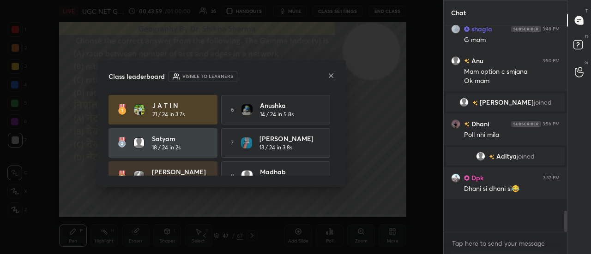
scroll to position [3, 3]
click at [331, 76] on icon at bounding box center [330, 75] width 7 height 7
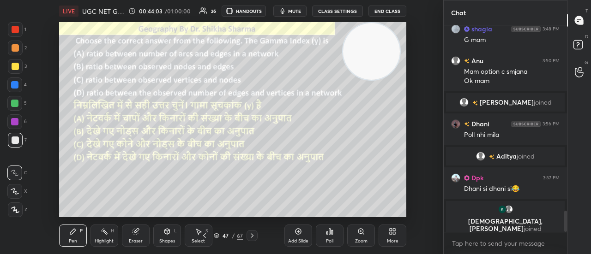
click at [254, 237] on icon at bounding box center [251, 235] width 7 height 7
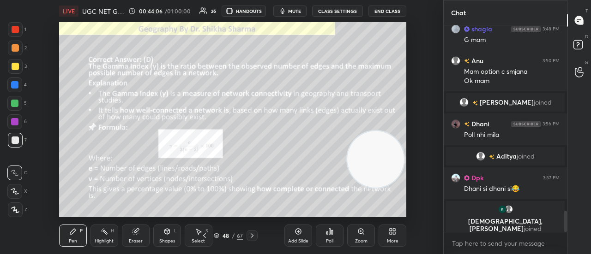
drag, startPoint x: 383, startPoint y: 48, endPoint x: 387, endPoint y: 157, distance: 108.1
click at [387, 157] on video at bounding box center [375, 159] width 57 height 57
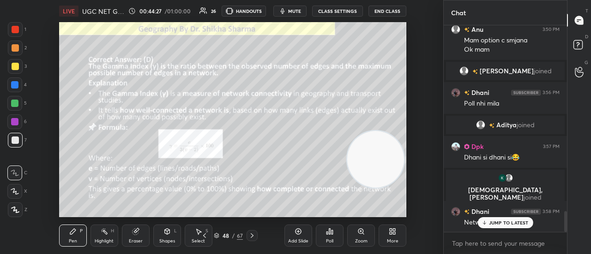
click at [489, 222] on div "JUMP TO LATEST" at bounding box center [505, 223] width 55 height 11
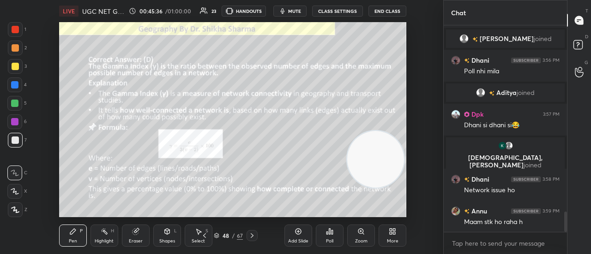
click at [253, 240] on div at bounding box center [252, 235] width 11 height 11
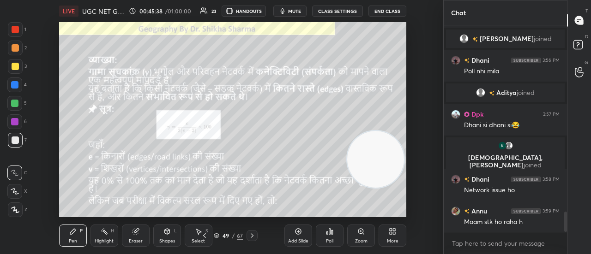
click at [253, 240] on div at bounding box center [252, 235] width 11 height 11
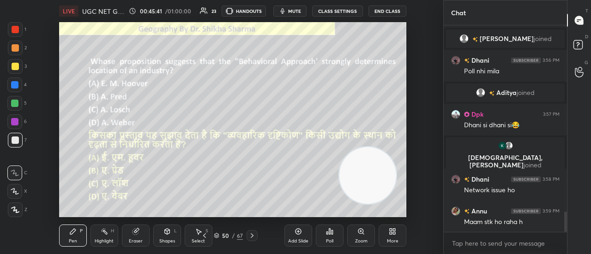
drag, startPoint x: 371, startPoint y: 156, endPoint x: 363, endPoint y: 174, distance: 20.3
click at [363, 174] on video at bounding box center [367, 175] width 57 height 57
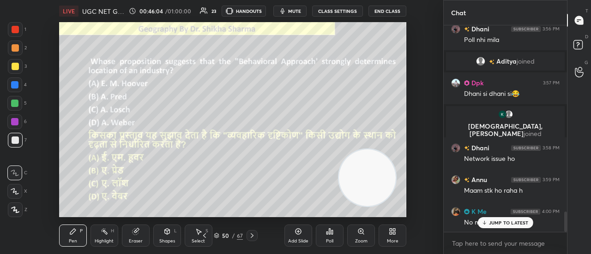
click at [493, 225] on p "JUMP TO LATEST" at bounding box center [509, 223] width 40 height 6
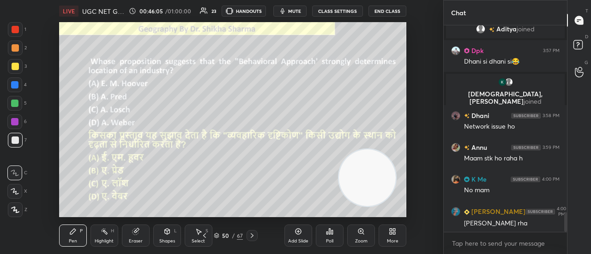
scroll to position [1988, 0]
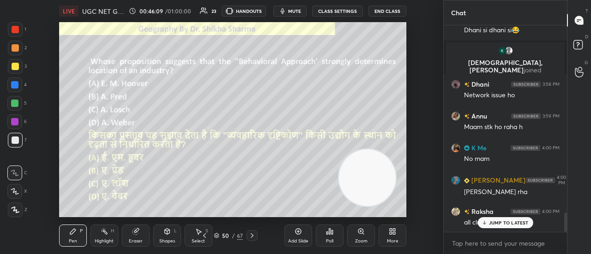
click at [508, 221] on p "JUMP TO LATEST" at bounding box center [509, 223] width 40 height 6
click at [329, 239] on div "Poll" at bounding box center [329, 241] width 7 height 5
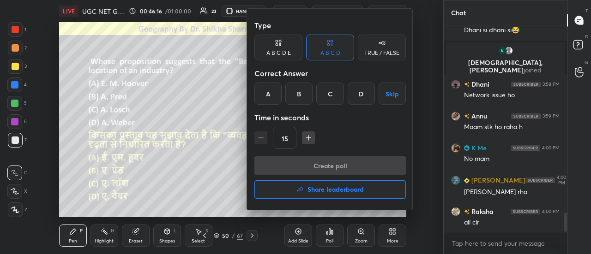
click at [298, 95] on div "B" at bounding box center [298, 94] width 27 height 22
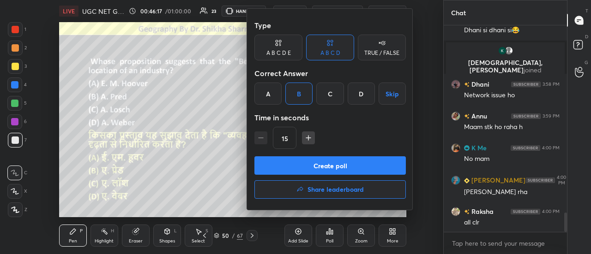
click at [305, 164] on button "Create poll" at bounding box center [329, 166] width 151 height 18
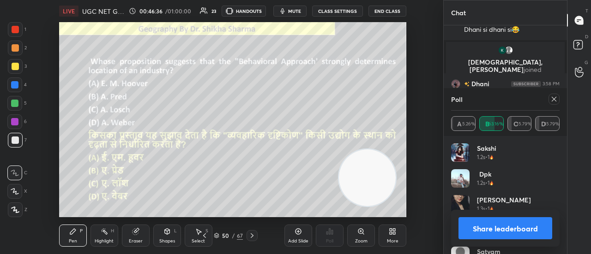
scroll to position [2076, 0]
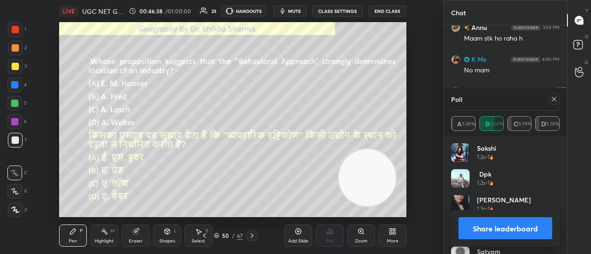
click at [490, 232] on button "Share leaderboard" at bounding box center [506, 229] width 94 height 22
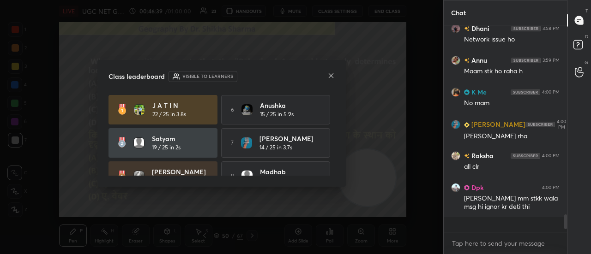
scroll to position [123, 121]
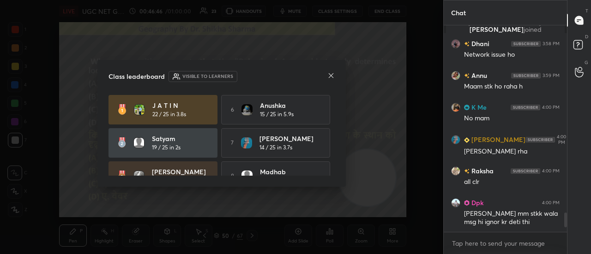
click at [330, 75] on icon at bounding box center [330, 75] width 7 height 7
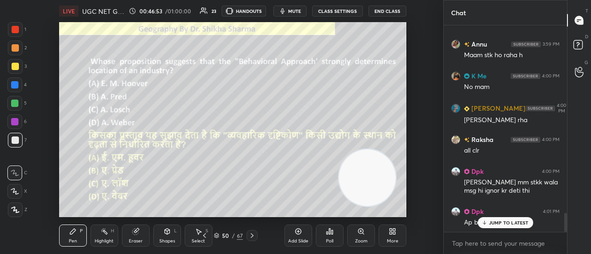
click at [486, 224] on icon at bounding box center [484, 224] width 3 height 1
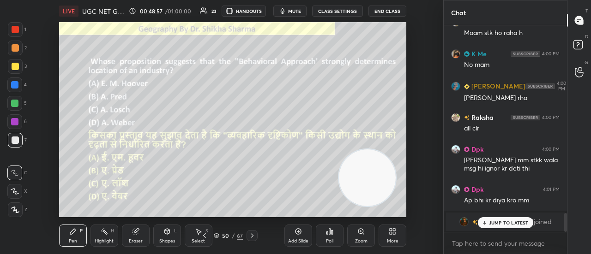
click at [254, 235] on icon at bounding box center [251, 235] width 7 height 7
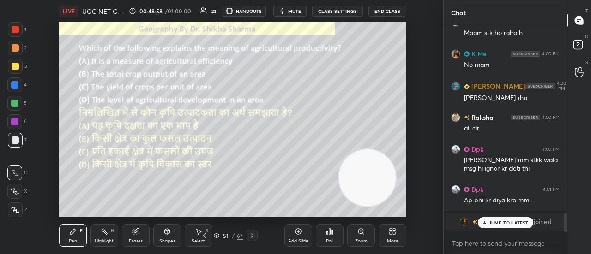
click at [254, 235] on icon at bounding box center [251, 235] width 7 height 7
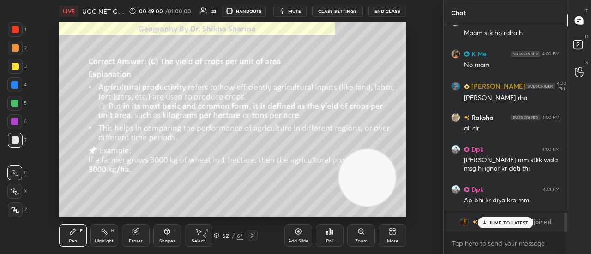
click at [208, 235] on icon at bounding box center [204, 235] width 7 height 7
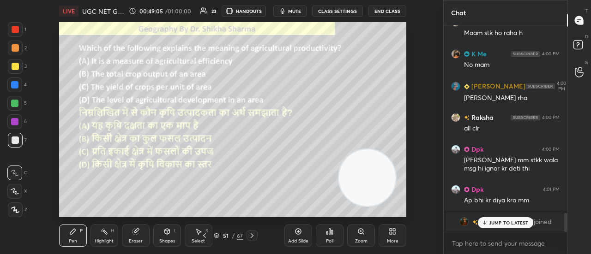
scroll to position [2029, 0]
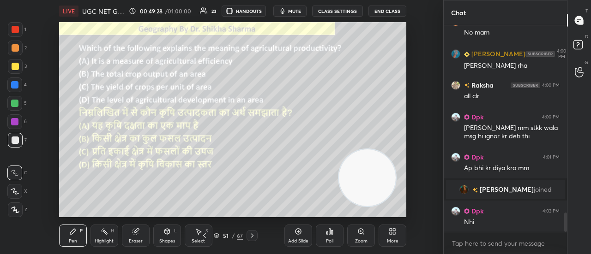
click at [337, 233] on div "Poll" at bounding box center [330, 236] width 28 height 22
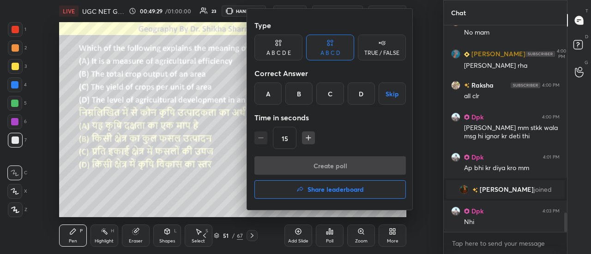
click at [326, 96] on div "C" at bounding box center [329, 94] width 27 height 22
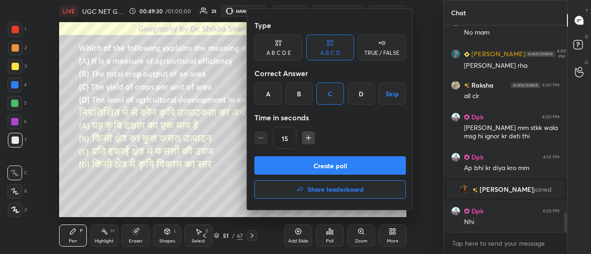
click at [317, 169] on button "Create poll" at bounding box center [329, 166] width 151 height 18
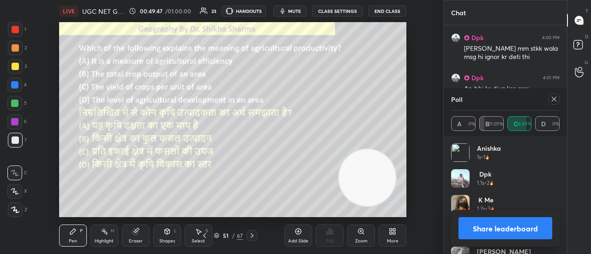
scroll to position [2172, 0]
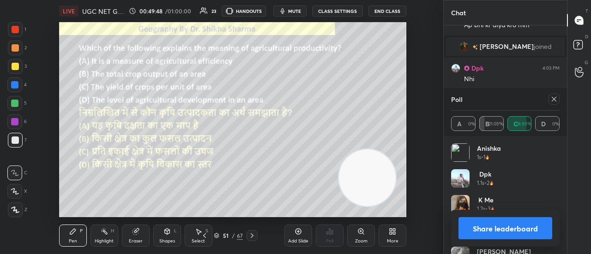
click at [502, 231] on button "Share leaderboard" at bounding box center [506, 229] width 94 height 22
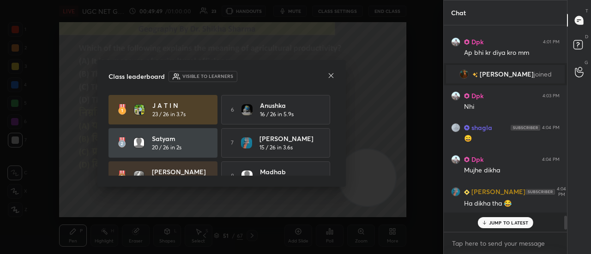
scroll to position [204, 121]
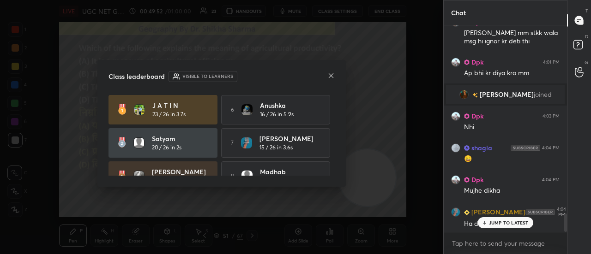
click at [512, 221] on p "JUMP TO LATEST" at bounding box center [509, 223] width 40 height 6
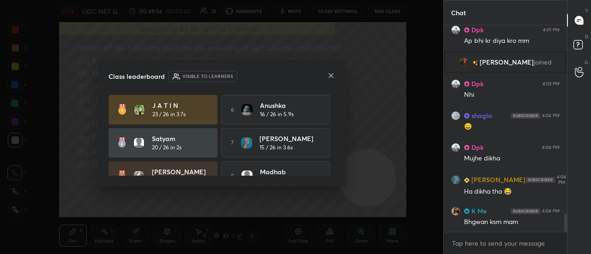
click at [330, 78] on icon at bounding box center [330, 75] width 7 height 7
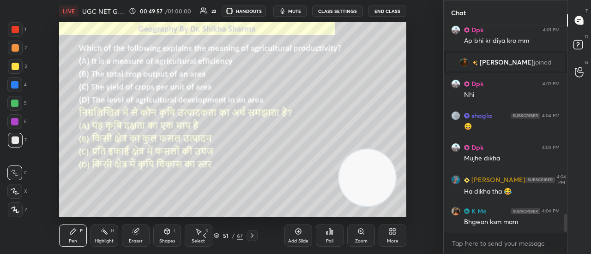
scroll to position [2188, 0]
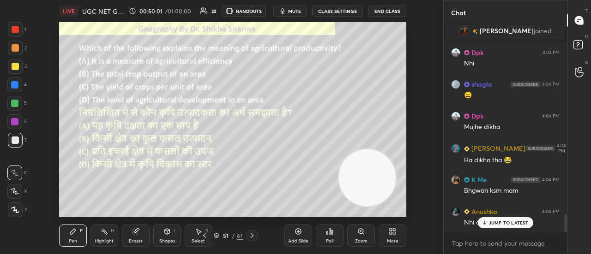
click at [493, 223] on p "JUMP TO LATEST" at bounding box center [509, 223] width 40 height 6
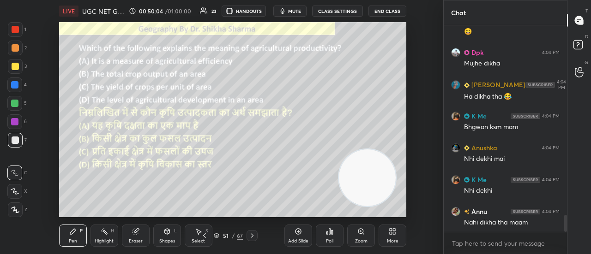
scroll to position [2284, 0]
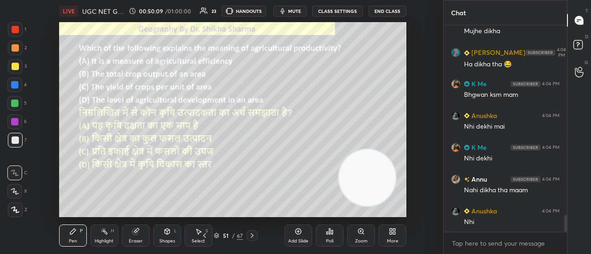
click at [252, 238] on icon at bounding box center [251, 235] width 7 height 7
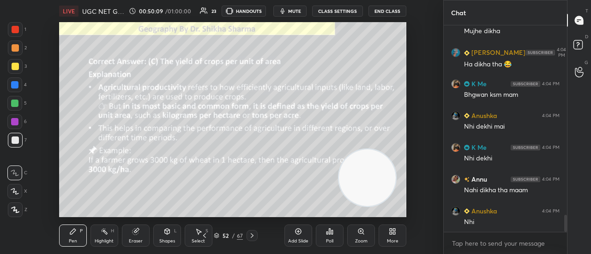
scroll to position [2324, 0]
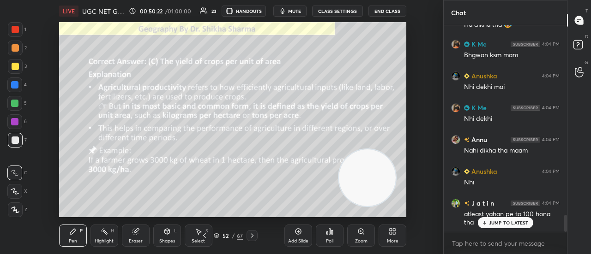
click at [498, 222] on p "JUMP TO LATEST" at bounding box center [509, 223] width 40 height 6
click at [254, 238] on icon at bounding box center [251, 235] width 7 height 7
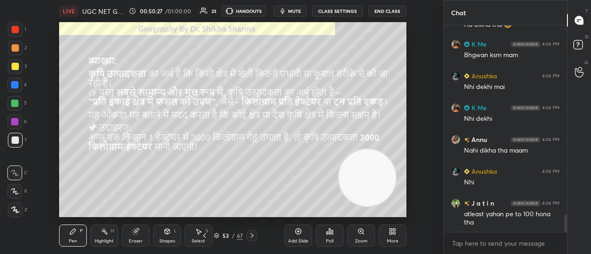
click at [254, 238] on icon at bounding box center [251, 235] width 7 height 7
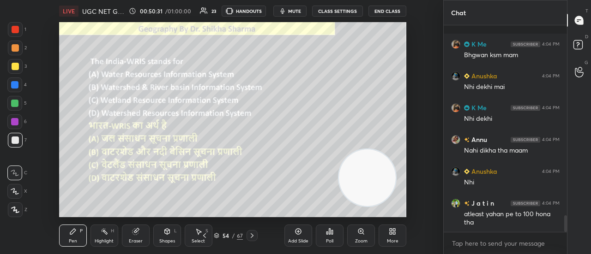
scroll to position [2364, 0]
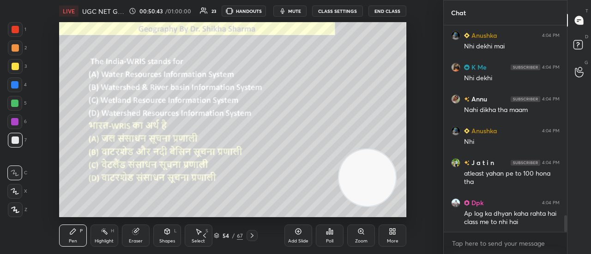
click at [328, 241] on div "Poll" at bounding box center [329, 241] width 7 height 5
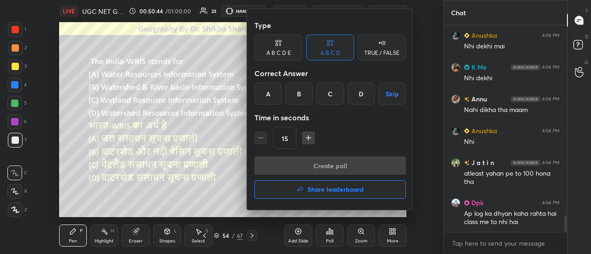
click at [266, 97] on div "A" at bounding box center [267, 94] width 27 height 22
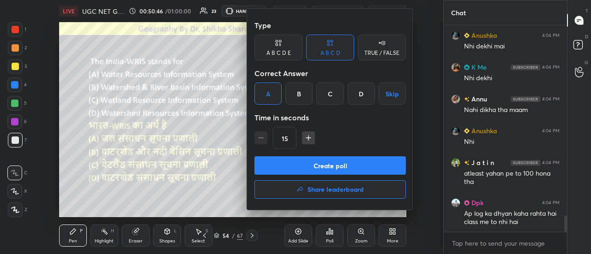
click at [301, 170] on button "Create poll" at bounding box center [329, 166] width 151 height 18
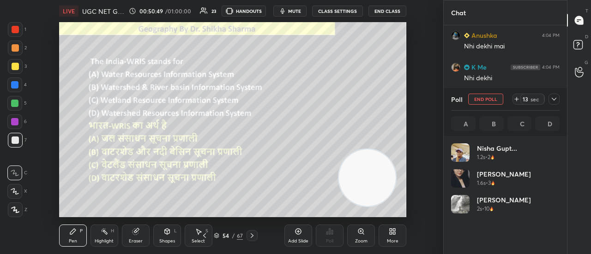
scroll to position [108, 106]
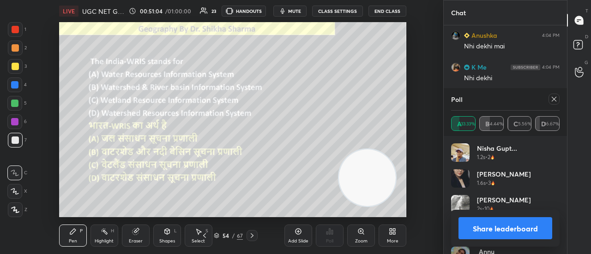
click at [518, 228] on button "Share leaderboard" at bounding box center [506, 229] width 94 height 22
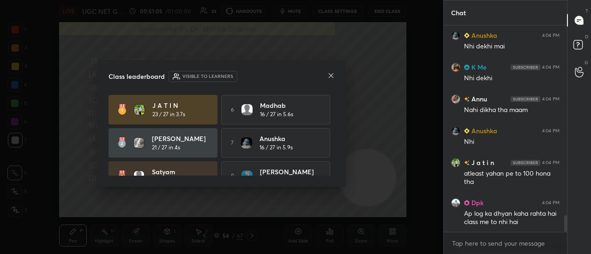
scroll to position [127, 121]
click at [333, 78] on icon at bounding box center [331, 75] width 5 height 5
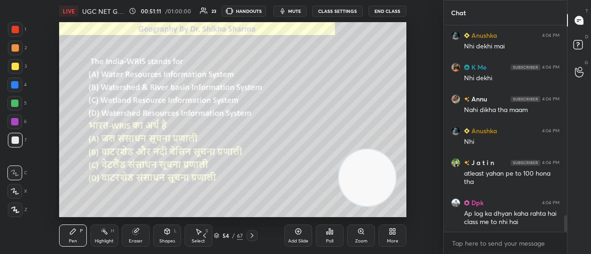
click at [251, 236] on icon at bounding box center [251, 235] width 7 height 7
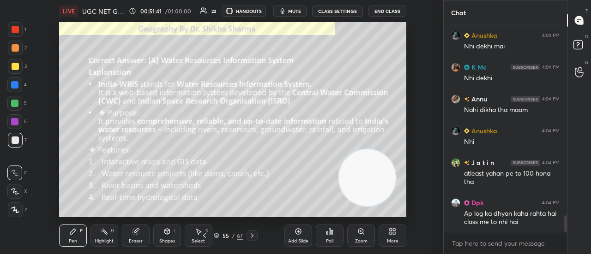
click at [254, 237] on icon at bounding box center [251, 235] width 7 height 7
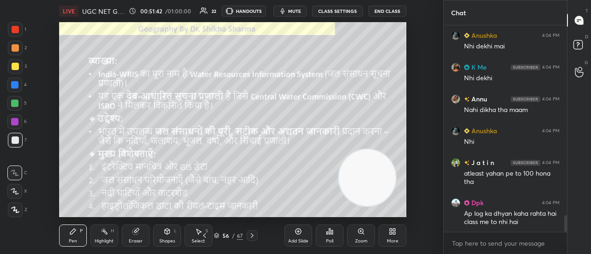
click at [254, 237] on icon at bounding box center [251, 235] width 7 height 7
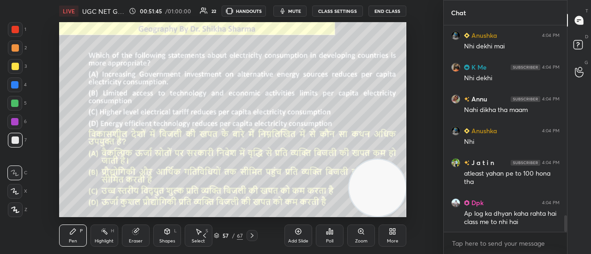
drag, startPoint x: 369, startPoint y: 166, endPoint x: 414, endPoint y: 209, distance: 62.0
click at [414, 209] on div "Setting up your live class Poll for secs No correct answer Start poll" at bounding box center [233, 119] width 406 height 195
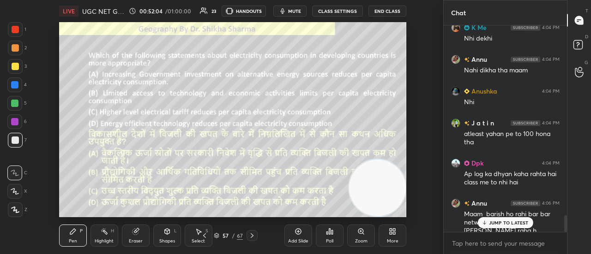
click at [509, 221] on p "JUMP TO LATEST" at bounding box center [509, 223] width 40 height 6
click at [333, 232] on div "Poll" at bounding box center [330, 236] width 28 height 22
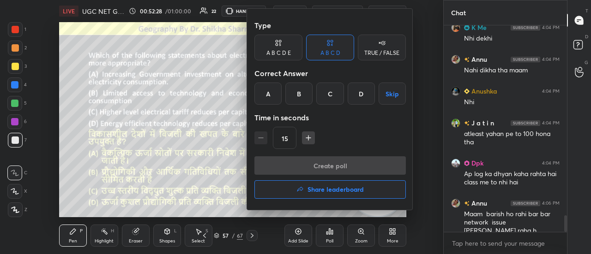
click at [305, 93] on div "B" at bounding box center [298, 94] width 27 height 22
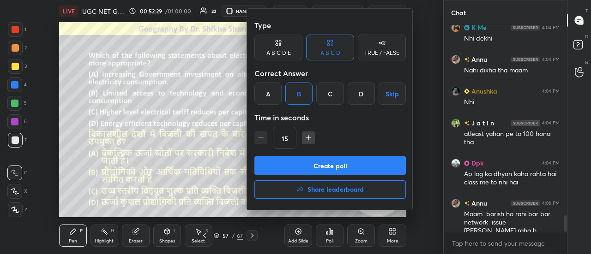
click at [320, 166] on button "Create poll" at bounding box center [329, 166] width 151 height 18
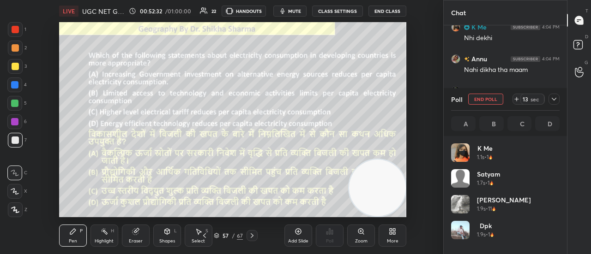
scroll to position [108, 106]
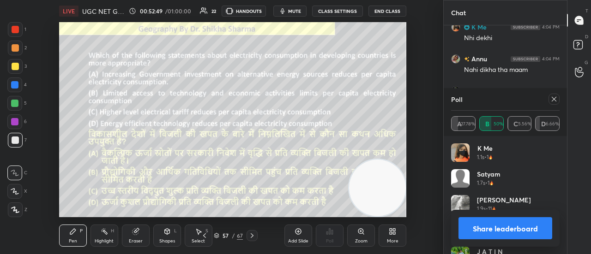
click at [490, 232] on button "Share leaderboard" at bounding box center [506, 229] width 94 height 22
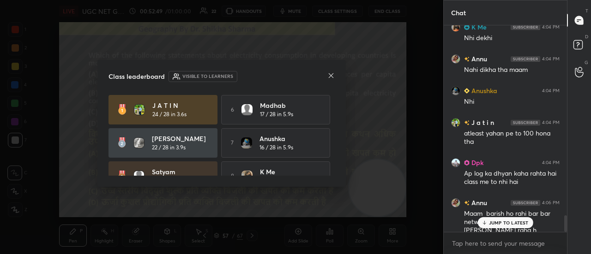
scroll to position [127, 121]
click at [328, 74] on icon at bounding box center [330, 75] width 7 height 7
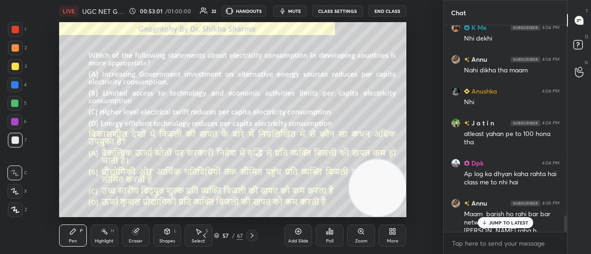
click at [252, 234] on icon at bounding box center [251, 235] width 7 height 7
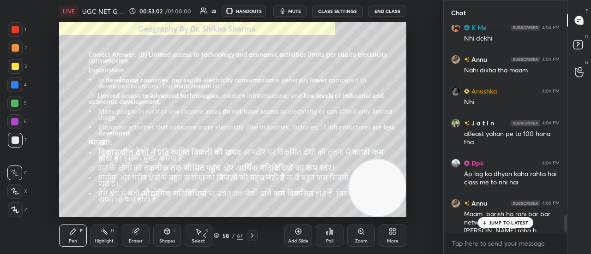
click at [252, 234] on icon at bounding box center [251, 235] width 7 height 7
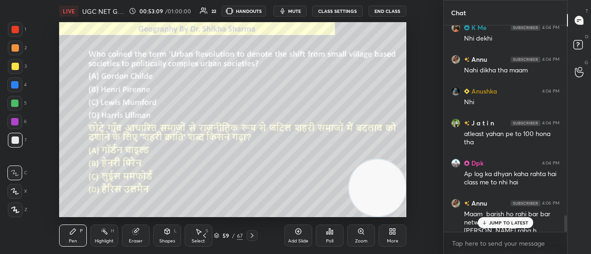
scroll to position [2426, 0]
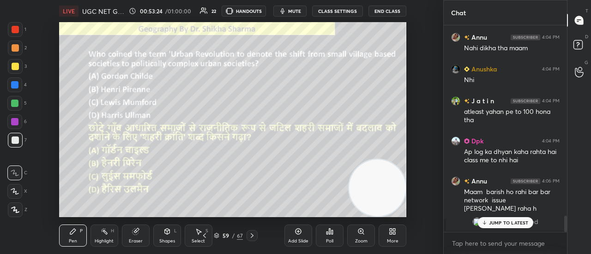
click at [326, 242] on div "Poll" at bounding box center [329, 241] width 7 height 5
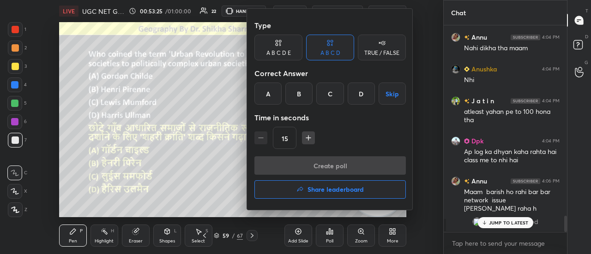
click at [273, 99] on div "A" at bounding box center [267, 94] width 27 height 22
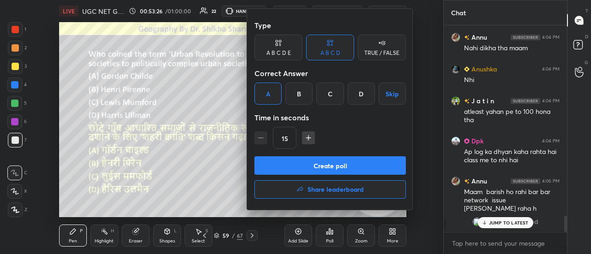
click at [296, 164] on button "Create poll" at bounding box center [329, 166] width 151 height 18
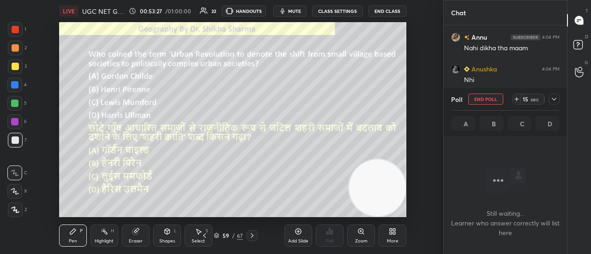
scroll to position [156, 121]
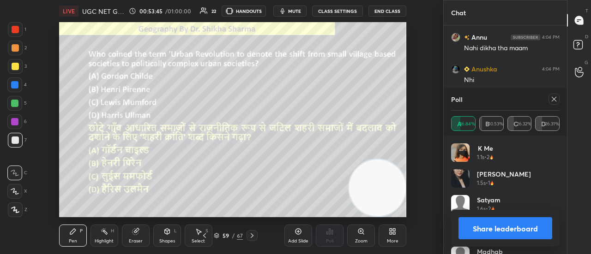
click at [499, 227] on button "Share leaderboard" at bounding box center [506, 229] width 94 height 22
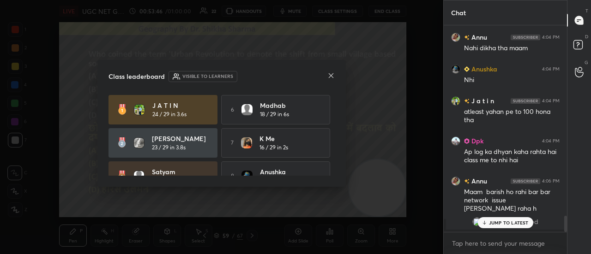
scroll to position [3, 3]
click at [330, 76] on icon at bounding box center [330, 75] width 7 height 7
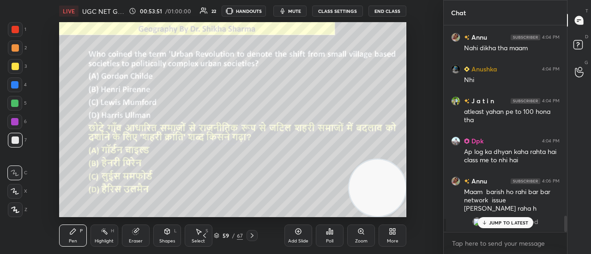
click at [250, 234] on icon at bounding box center [251, 235] width 7 height 7
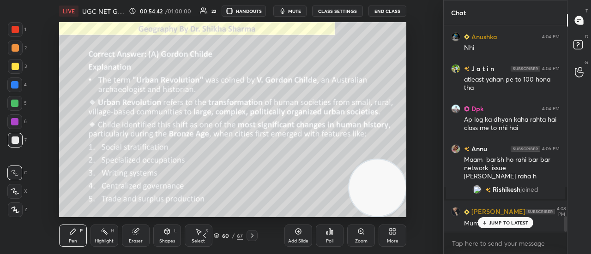
scroll to position [2490, 0]
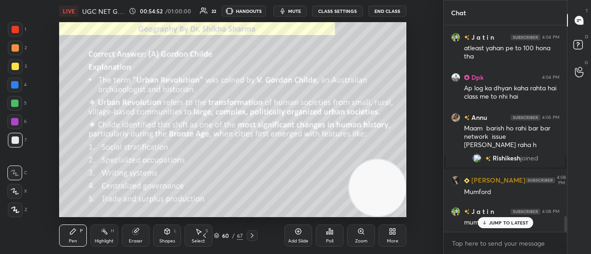
click at [253, 236] on icon at bounding box center [251, 235] width 7 height 7
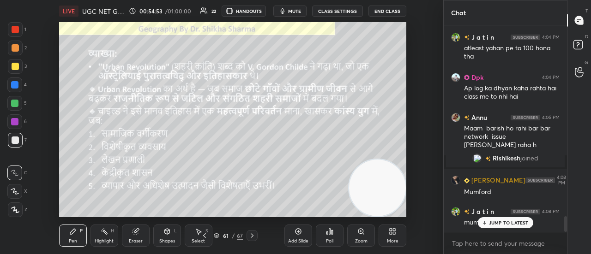
click at [253, 236] on icon at bounding box center [251, 235] width 7 height 7
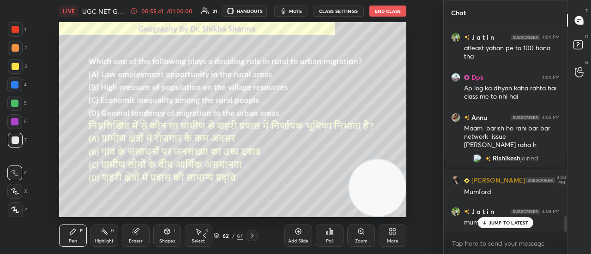
click at [335, 236] on div "Poll" at bounding box center [330, 236] width 28 height 22
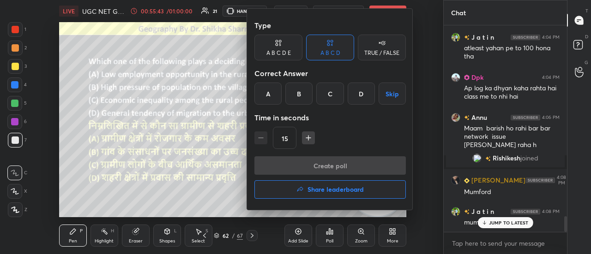
click at [269, 91] on div "A" at bounding box center [267, 94] width 27 height 22
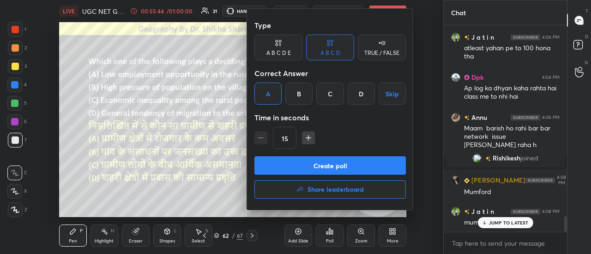
click at [281, 166] on button "Create poll" at bounding box center [329, 166] width 151 height 18
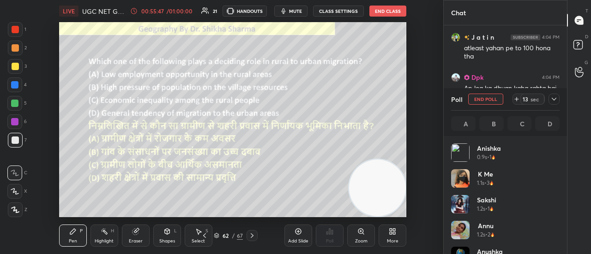
scroll to position [108, 106]
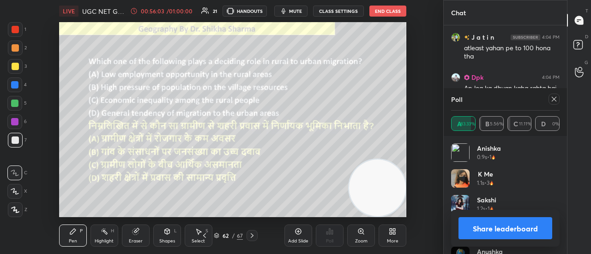
click at [488, 230] on button "Share leaderboard" at bounding box center [506, 229] width 94 height 22
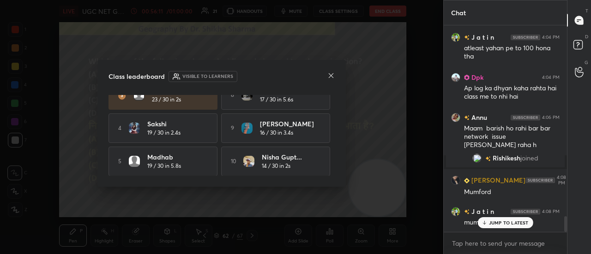
scroll to position [84, 0]
click at [500, 223] on p "JUMP TO LATEST" at bounding box center [509, 223] width 40 height 6
click at [332, 73] on icon at bounding box center [330, 75] width 7 height 7
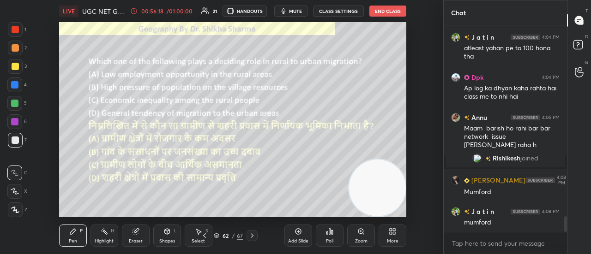
click at [251, 236] on icon at bounding box center [251, 235] width 7 height 7
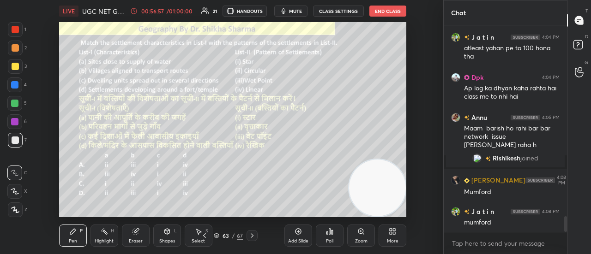
click at [331, 241] on div "Poll" at bounding box center [329, 241] width 7 height 5
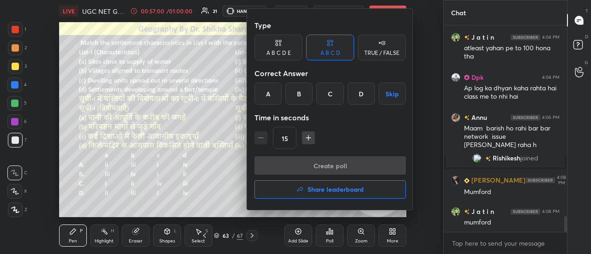
click at [300, 95] on div "B" at bounding box center [298, 94] width 27 height 22
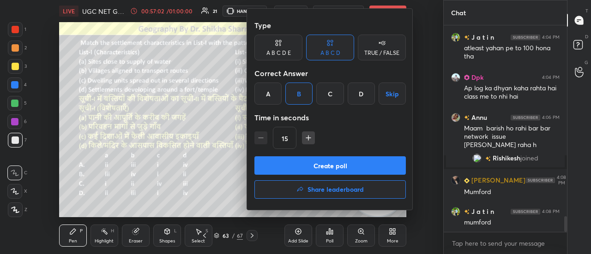
click at [301, 160] on button "Create poll" at bounding box center [329, 166] width 151 height 18
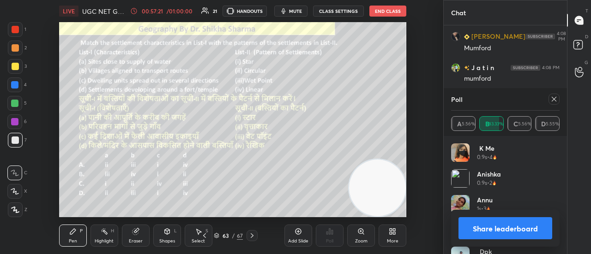
scroll to position [2666, 0]
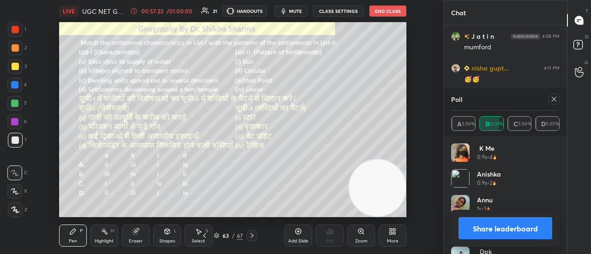
click at [484, 229] on button "Share leaderboard" at bounding box center [506, 229] width 94 height 22
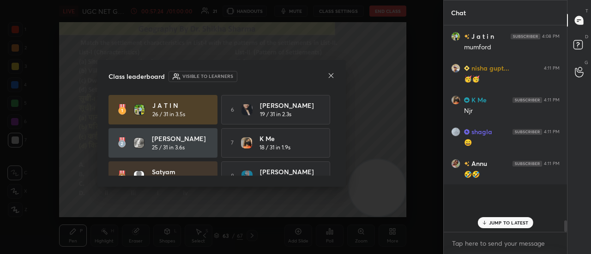
scroll to position [204, 121]
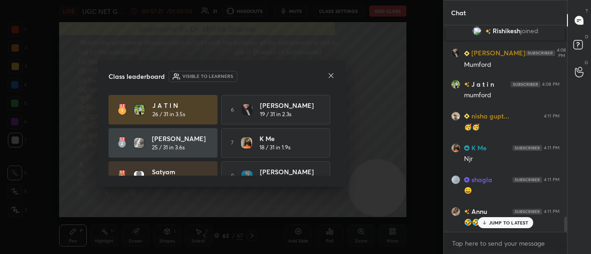
click at [331, 75] on icon at bounding box center [331, 75] width 5 height 5
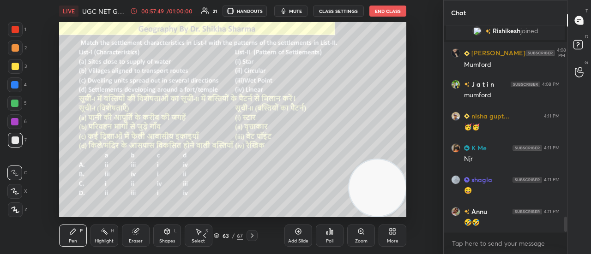
scroll to position [2650, 0]
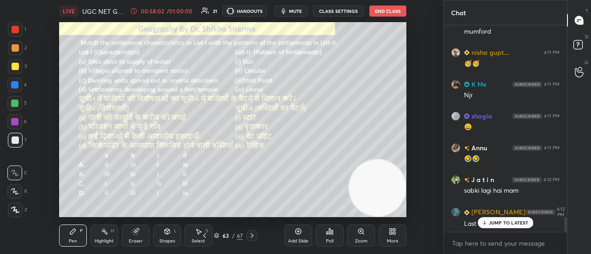
click at [251, 236] on icon at bounding box center [251, 235] width 7 height 7
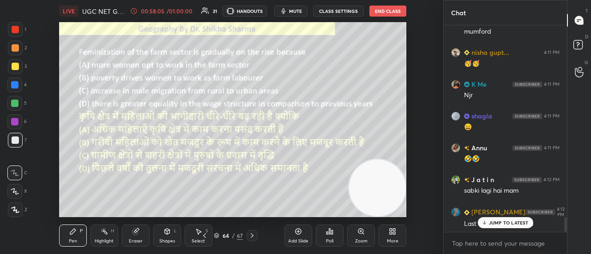
scroll to position [2714, 0]
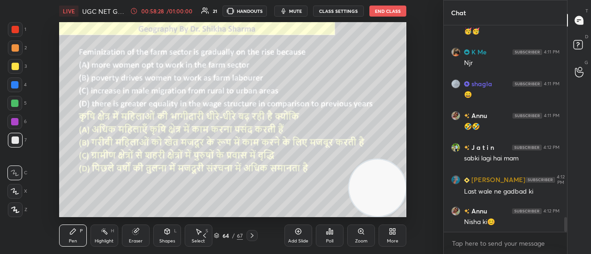
click at [329, 234] on icon at bounding box center [329, 232] width 1 height 6
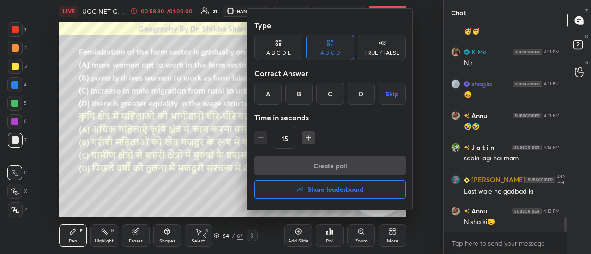
click at [330, 90] on div "C" at bounding box center [329, 94] width 27 height 22
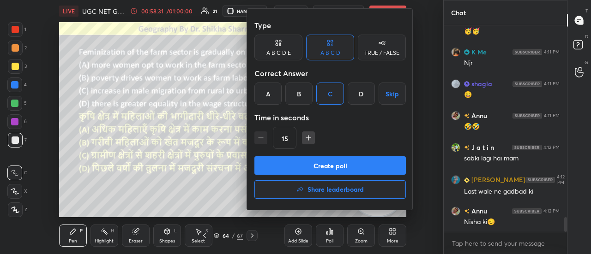
click at [328, 165] on button "Create poll" at bounding box center [329, 166] width 151 height 18
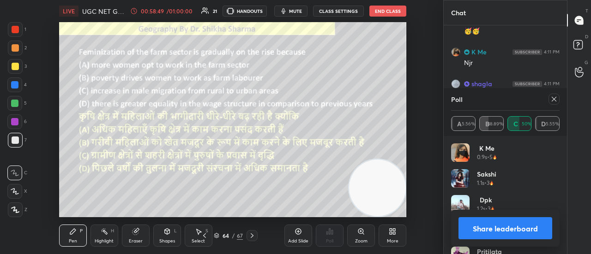
scroll to position [2784, 0]
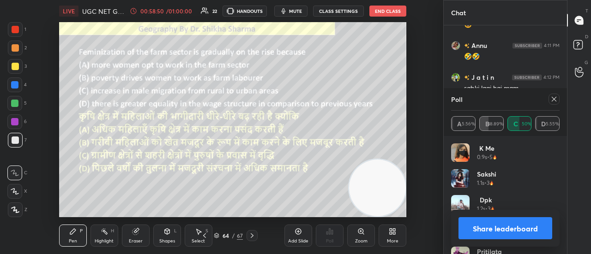
click at [476, 232] on button "Share leaderboard" at bounding box center [506, 229] width 94 height 22
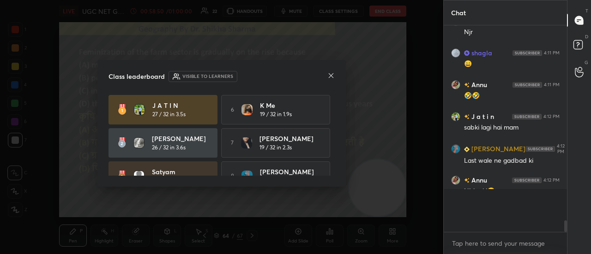
scroll to position [200, 121]
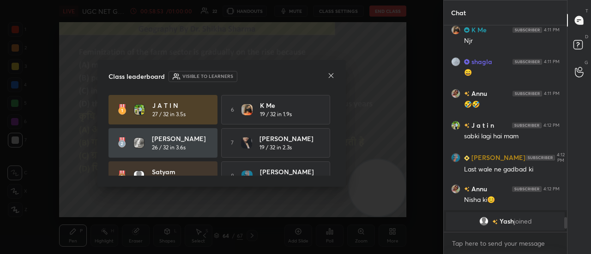
click at [331, 73] on icon at bounding box center [330, 75] width 7 height 7
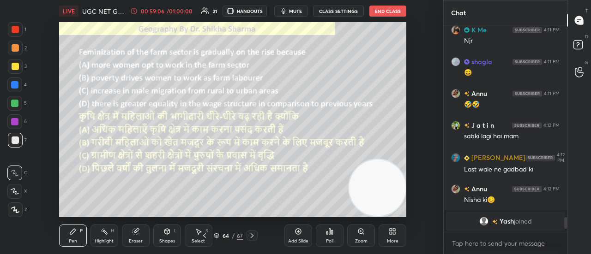
scroll to position [2565, 0]
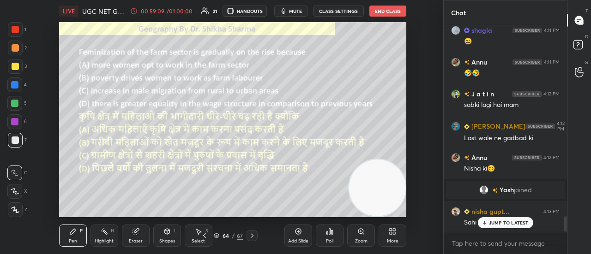
click at [501, 225] on p "JUMP TO LATEST" at bounding box center [509, 223] width 40 height 6
click at [249, 236] on icon at bounding box center [251, 235] width 7 height 7
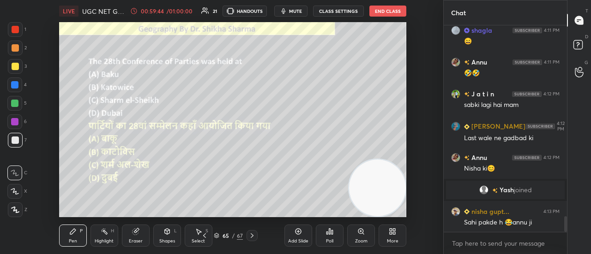
click at [334, 234] on div "Poll" at bounding box center [330, 236] width 28 height 22
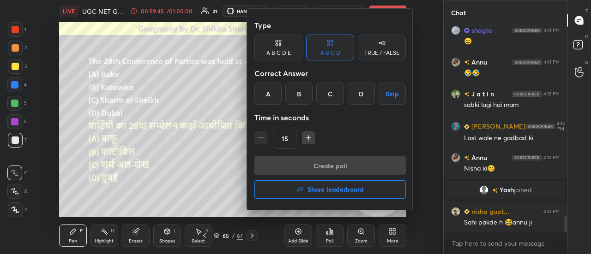
click at [363, 97] on div "D" at bounding box center [361, 94] width 27 height 22
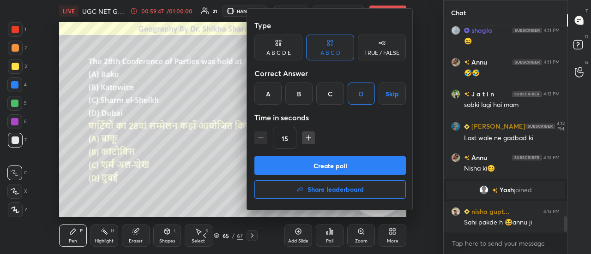
click at [329, 169] on button "Create poll" at bounding box center [329, 166] width 151 height 18
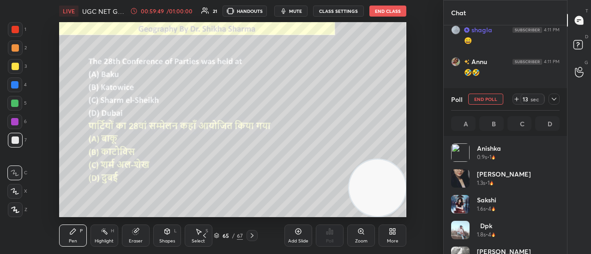
scroll to position [108, 106]
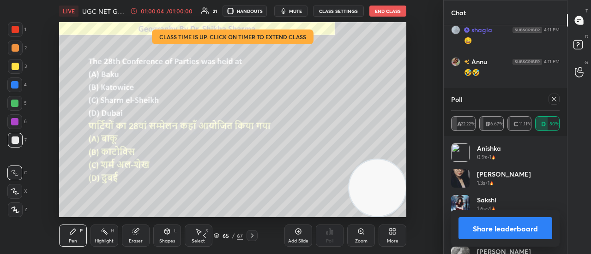
click at [502, 225] on button "Share leaderboard" at bounding box center [506, 229] width 94 height 22
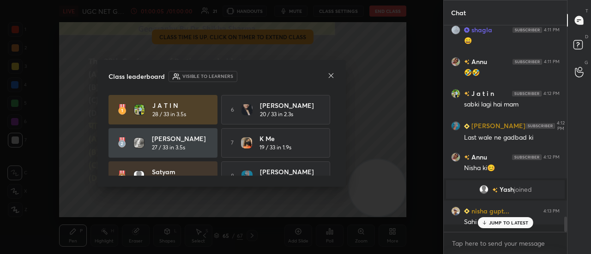
scroll to position [127, 121]
click at [329, 77] on icon at bounding box center [331, 75] width 5 height 5
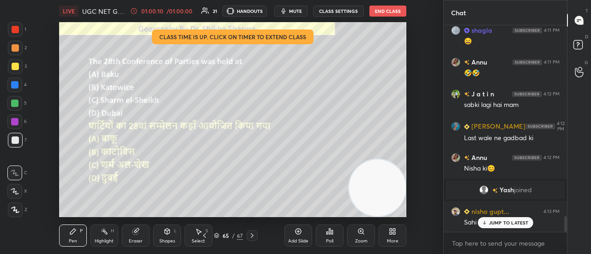
click at [254, 236] on icon at bounding box center [251, 235] width 7 height 7
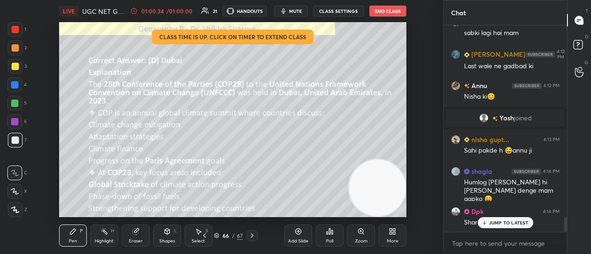
scroll to position [2659, 0]
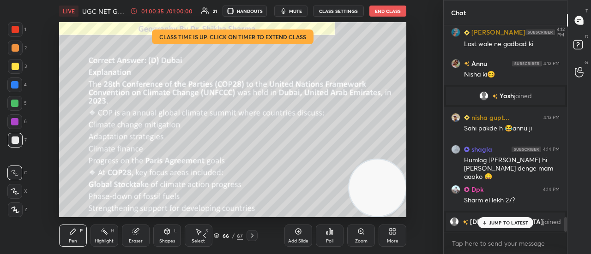
click at [331, 239] on div "Poll" at bounding box center [329, 241] width 7 height 5
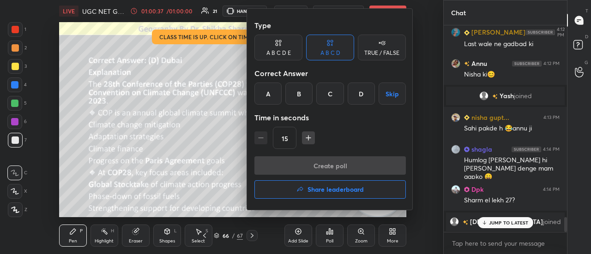
click at [324, 190] on h4 "Share leaderboard" at bounding box center [336, 190] width 56 height 6
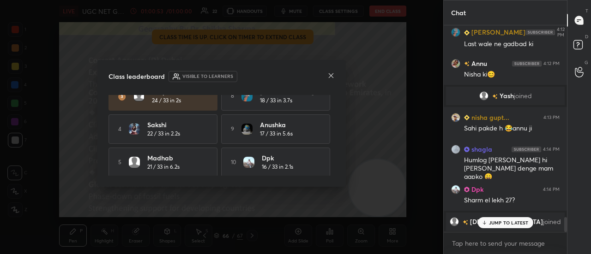
scroll to position [84, 0]
click at [327, 78] on div "Class leaderboard Visible to learners" at bounding box center [222, 76] width 226 height 11
click at [330, 77] on icon at bounding box center [330, 75] width 7 height 7
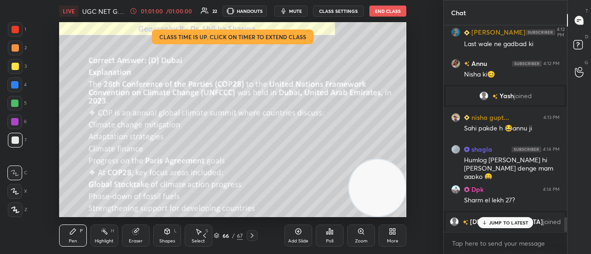
click at [252, 239] on icon at bounding box center [251, 235] width 7 height 7
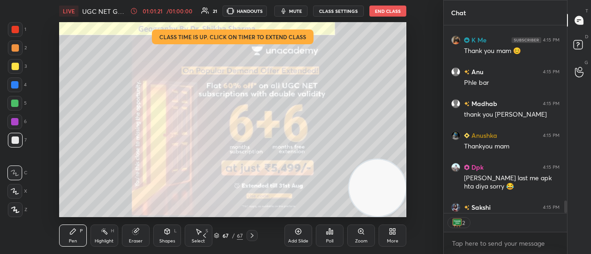
scroll to position [2950, 0]
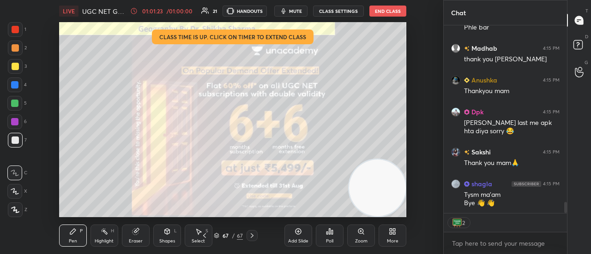
click at [381, 10] on button "End Class" at bounding box center [387, 11] width 37 height 11
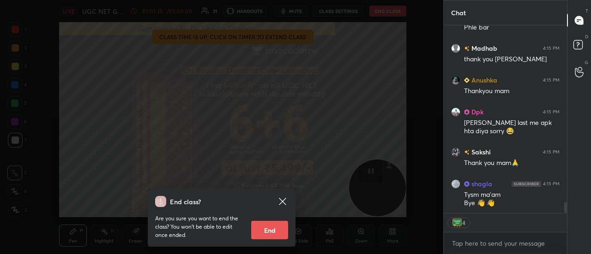
click at [265, 231] on button "End" at bounding box center [269, 230] width 37 height 18
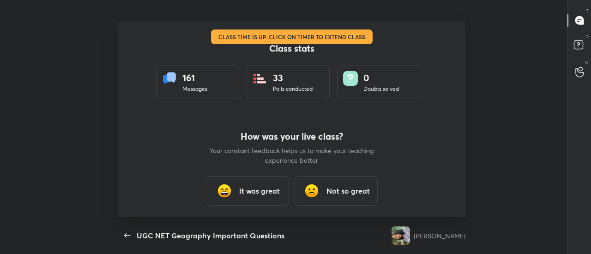
scroll to position [45986, 45647]
drag, startPoint x: 260, startPoint y: 194, endPoint x: 242, endPoint y: 190, distance: 18.1
click at [242, 190] on h3 "It was great" at bounding box center [259, 191] width 41 height 11
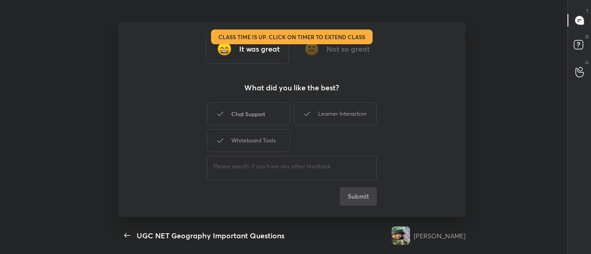
click at [250, 113] on div "Chat Support" at bounding box center [248, 114] width 83 height 23
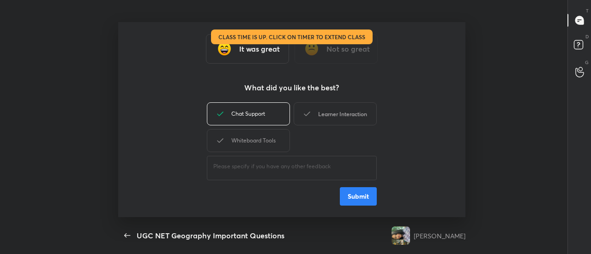
click at [327, 116] on div "Learner Interaction" at bounding box center [335, 114] width 83 height 23
click at [256, 145] on div "Whiteboard Tools" at bounding box center [248, 140] width 83 height 23
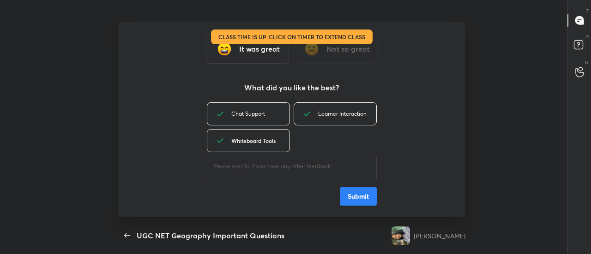
type textarea "x"
click at [352, 196] on button "Submit" at bounding box center [358, 196] width 37 height 18
click at [363, 199] on div "Chat Support Learner Interaction Whiteboard Tools ​ Submit" at bounding box center [292, 153] width 170 height 105
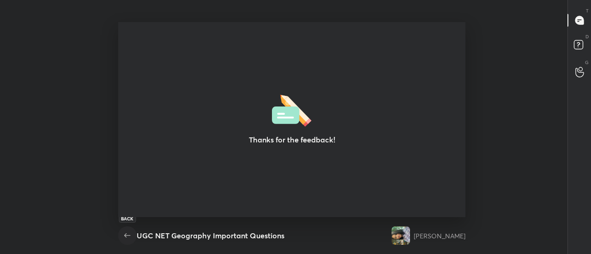
click at [127, 236] on icon "button" at bounding box center [127, 235] width 11 height 11
click at [125, 237] on icon "button" at bounding box center [127, 235] width 11 height 11
